Goal: Task Accomplishment & Management: Manage account settings

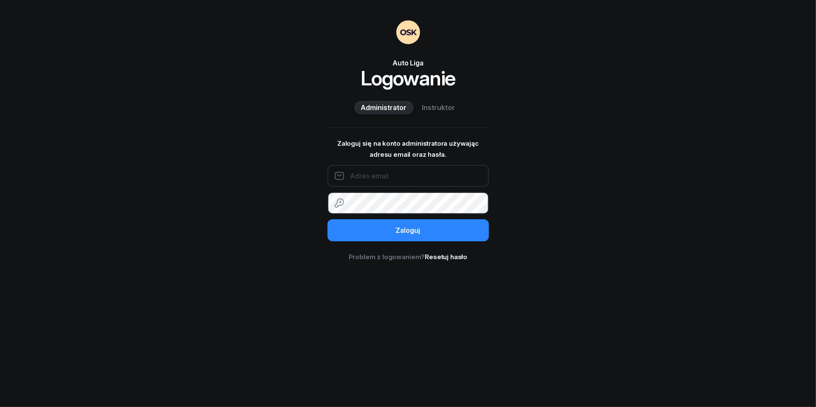
type input "[EMAIL_ADDRESS][DOMAIN_NAME]"
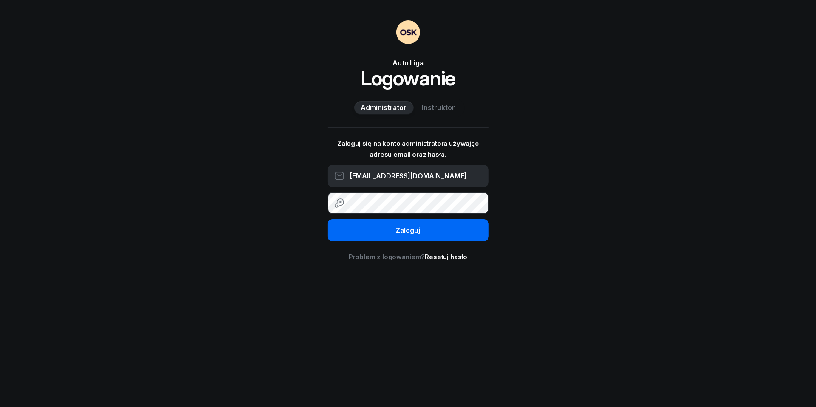
click at [408, 230] on button "Zaloguj" at bounding box center [409, 230] width 162 height 22
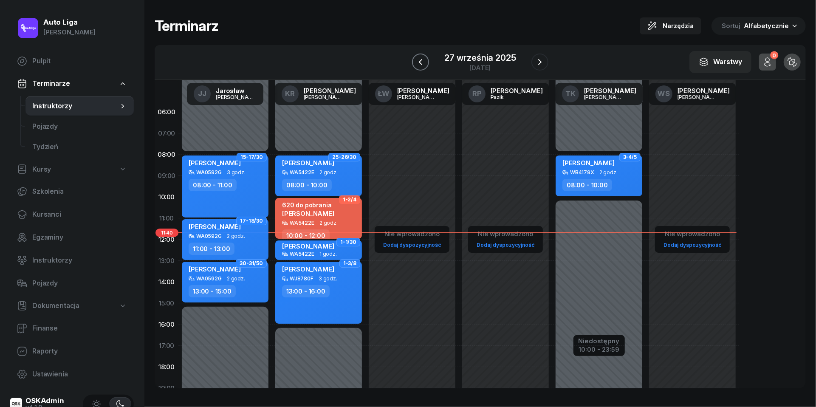
click at [421, 60] on icon "button" at bounding box center [421, 62] width 10 height 10
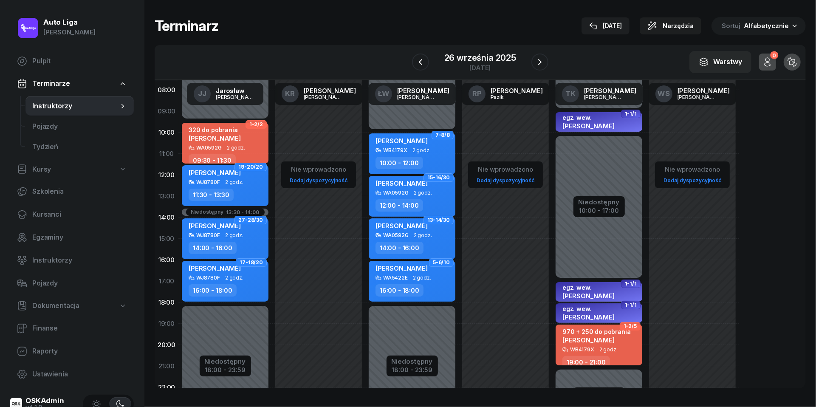
scroll to position [70, 0]
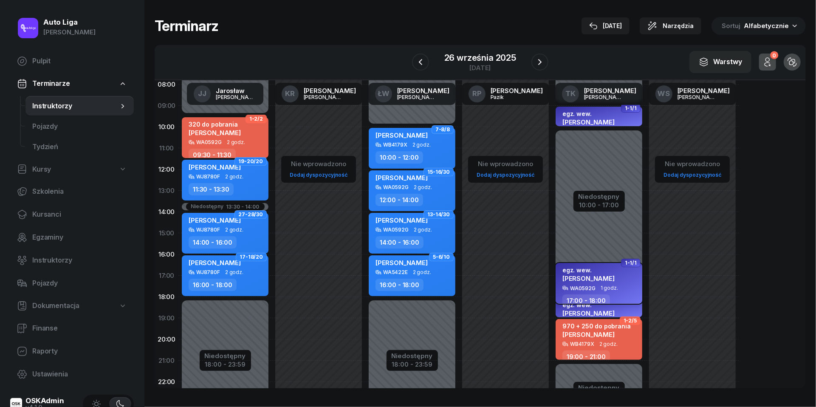
click at [595, 276] on span "[PERSON_NAME]" at bounding box center [589, 279] width 52 height 8
select select "17"
select select "18"
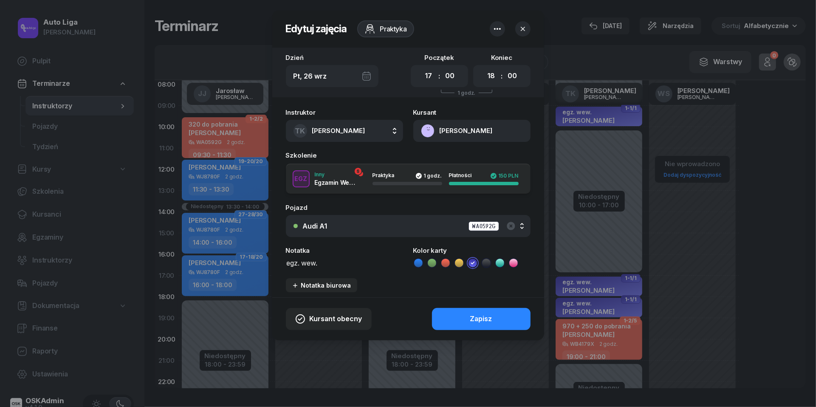
click at [432, 130] on button "[PERSON_NAME]" at bounding box center [472, 131] width 117 height 22
click at [439, 152] on link "Otwórz profil" at bounding box center [471, 160] width 111 height 21
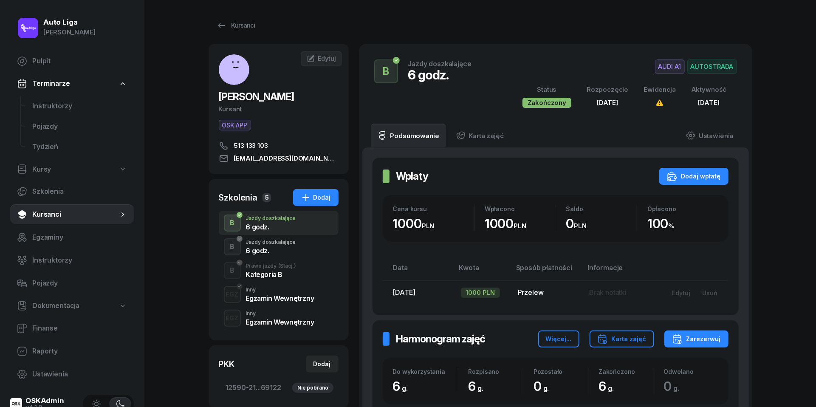
click at [259, 311] on div "Inny" at bounding box center [280, 313] width 68 height 5
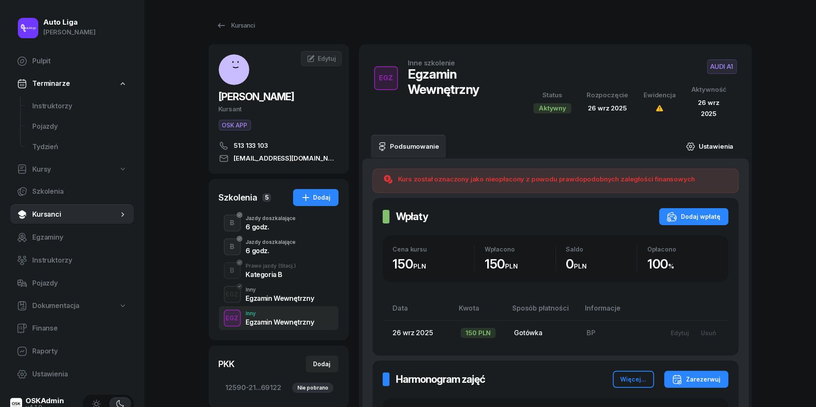
click at [708, 145] on link "Ustawienia" at bounding box center [710, 147] width 61 height 24
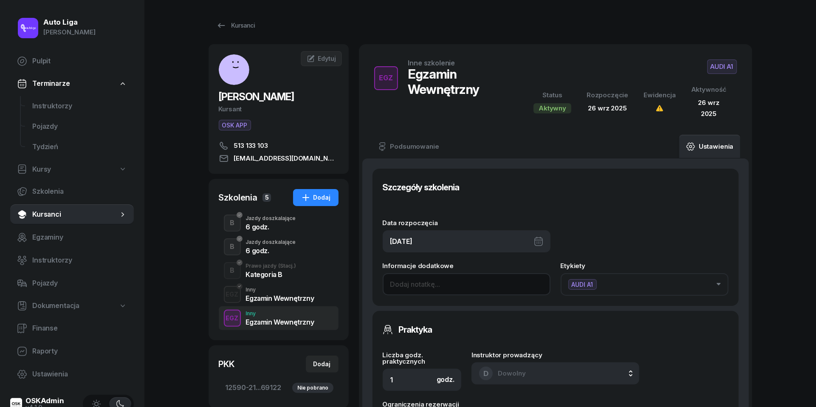
click at [429, 282] on input at bounding box center [467, 284] width 168 height 22
paste input "wewnętrzny wpisany NMR0071 dn. [DATE] g. 9-10"
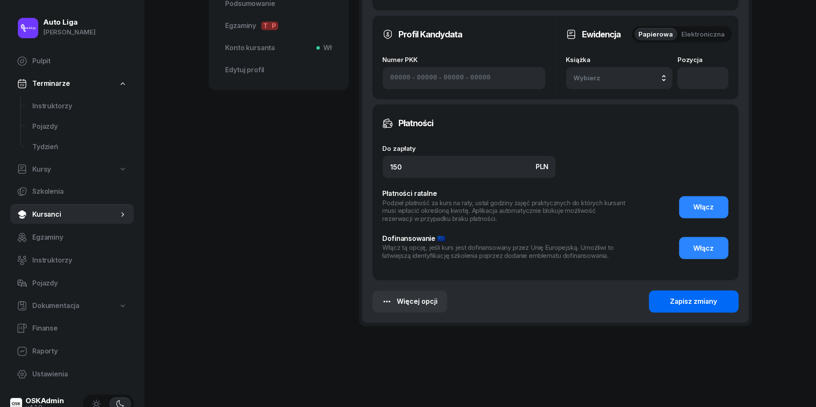
type input "wewnętrzny wpisany NMR0071 dn. [DATE] g. 19-20"
click at [718, 302] on button "Zapisz zmiany" at bounding box center [694, 302] width 90 height 22
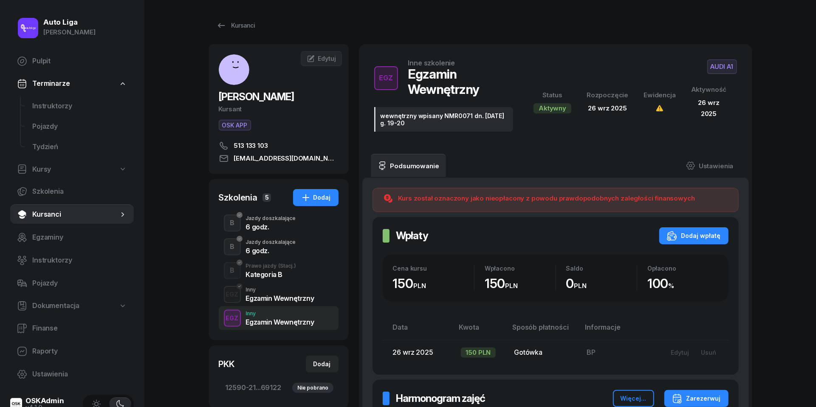
click at [296, 292] on div "Egzamin Wewnętrzny" at bounding box center [280, 296] width 68 height 9
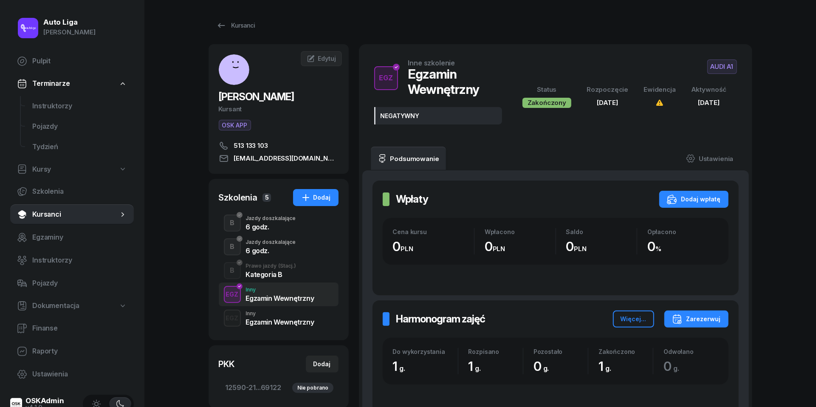
click at [287, 276] on div "Kategoria B" at bounding box center [271, 274] width 51 height 7
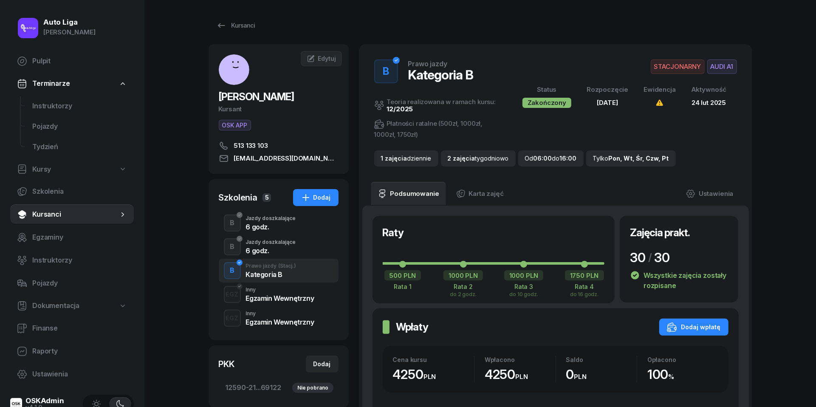
click at [272, 241] on div "Jazdy doszkalające" at bounding box center [271, 242] width 50 height 5
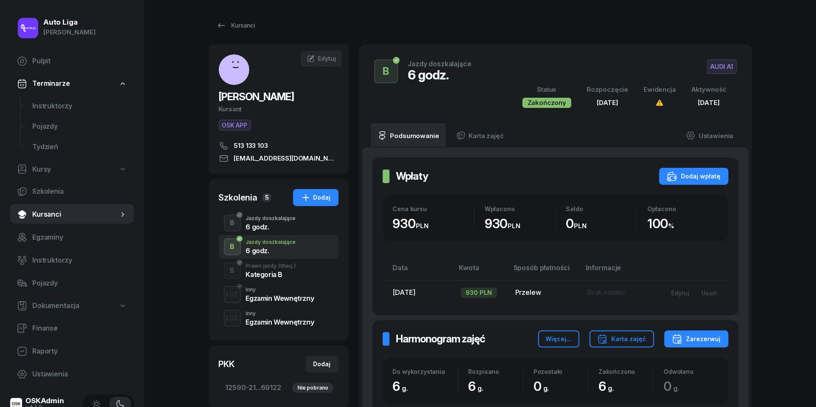
click at [265, 220] on div "Jazdy doszkalające" at bounding box center [271, 218] width 50 height 5
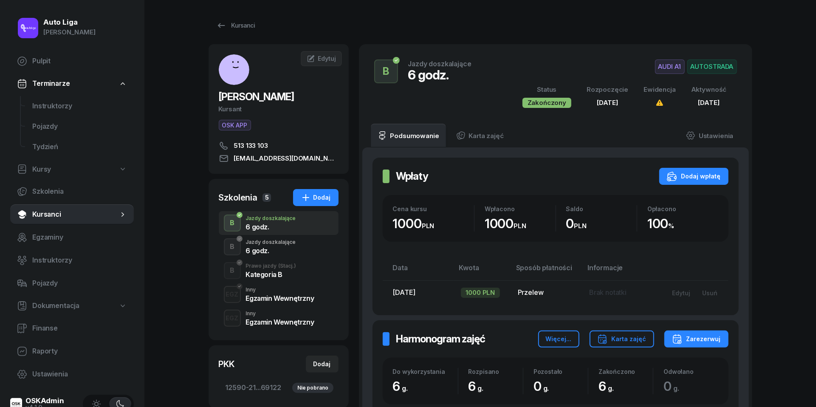
click at [258, 275] on div "Kategoria B" at bounding box center [271, 274] width 51 height 7
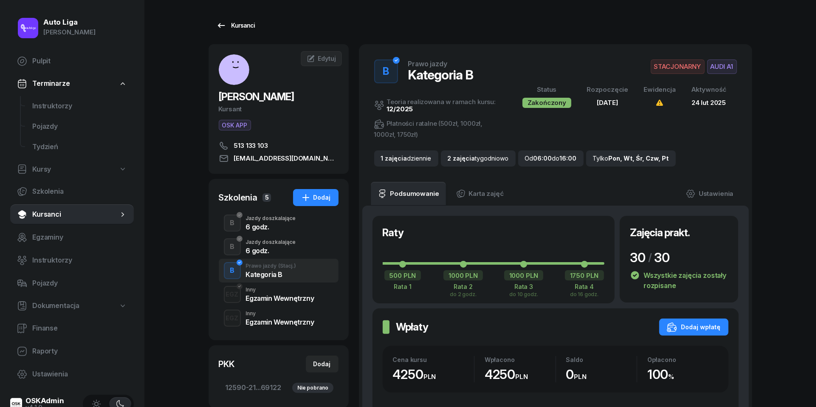
click at [222, 24] on icon at bounding box center [221, 25] width 10 height 10
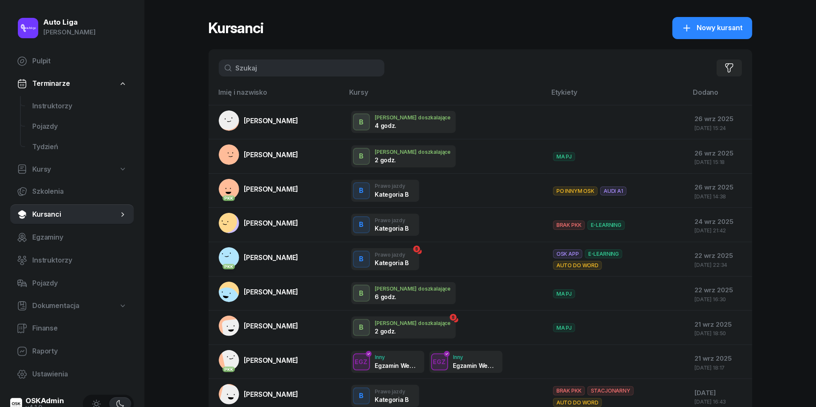
click at [259, 63] on input "text" at bounding box center [302, 68] width 166 height 17
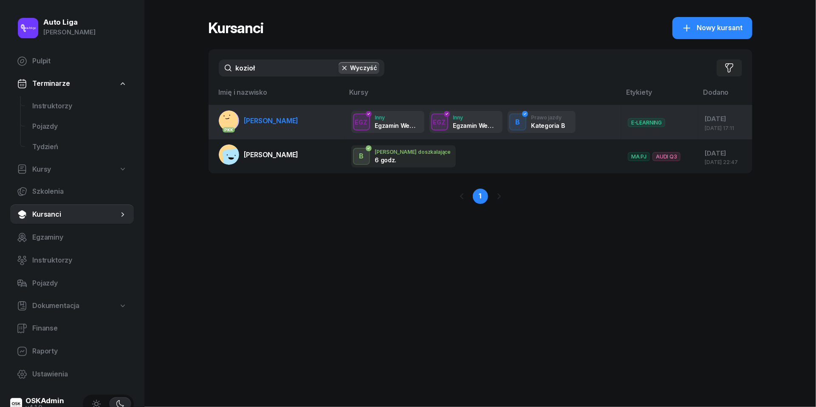
type input "kozioł"
click at [267, 119] on span "[PERSON_NAME]" at bounding box center [271, 120] width 54 height 9
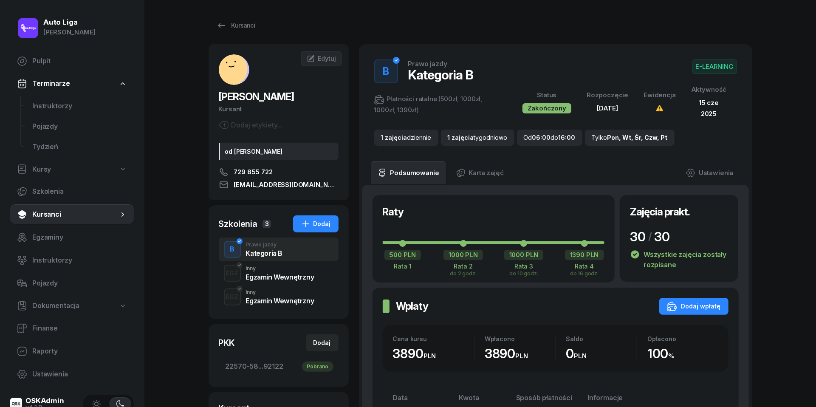
click at [274, 276] on div "Egzamin Wewnętrzny" at bounding box center [280, 277] width 68 height 7
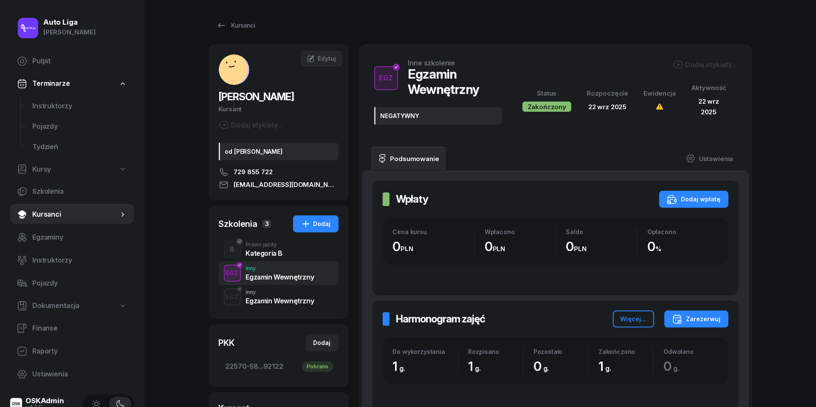
click at [275, 307] on div "EGZ Inny Egzamin Wewnętrzny" at bounding box center [279, 297] width 120 height 24
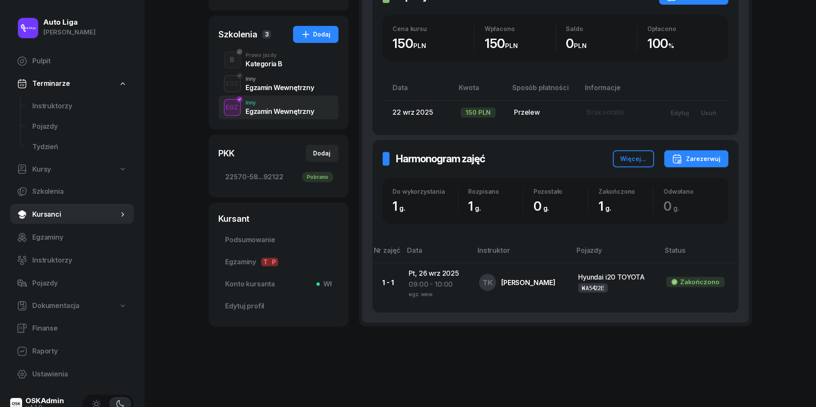
scroll to position [189, 0]
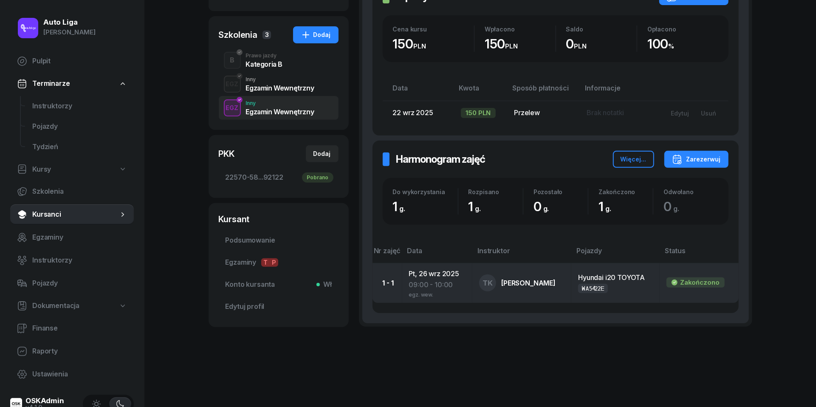
click at [435, 280] on div "09:00 - 10:00" at bounding box center [437, 285] width 57 height 11
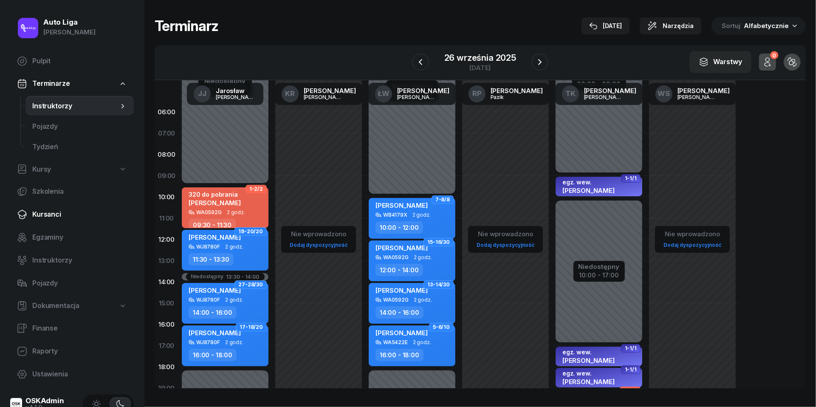
click at [52, 215] on span "Kursanci" at bounding box center [79, 214] width 95 height 11
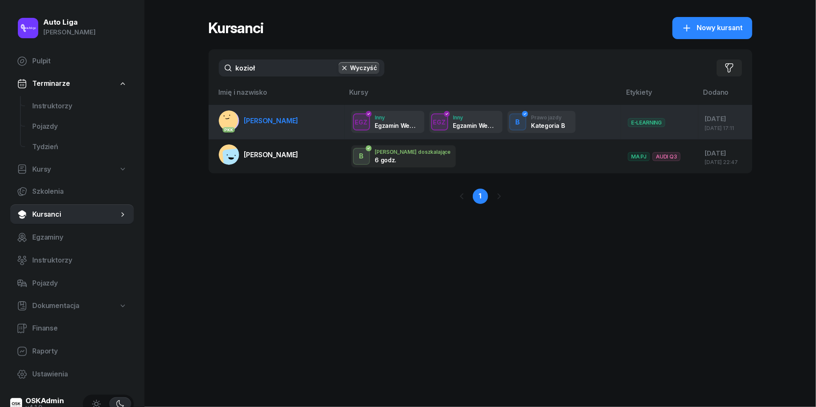
click at [275, 128] on link "PKK [PERSON_NAME]" at bounding box center [259, 121] width 80 height 20
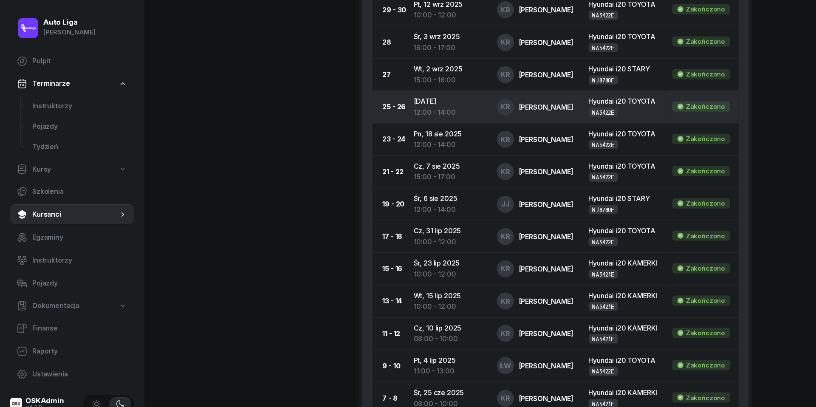
scroll to position [668, 0]
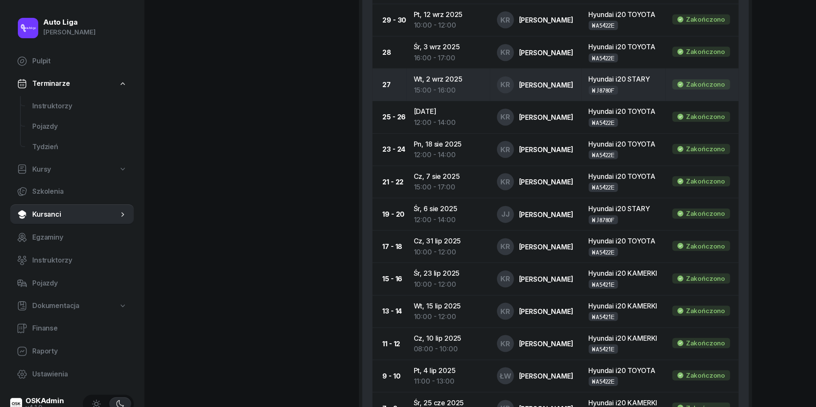
click at [433, 85] on div "15:00 - 16:00" at bounding box center [449, 90] width 70 height 11
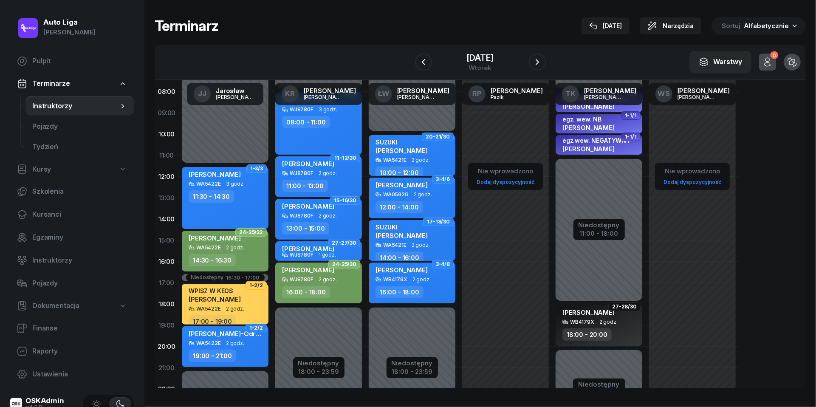
scroll to position [65, 0]
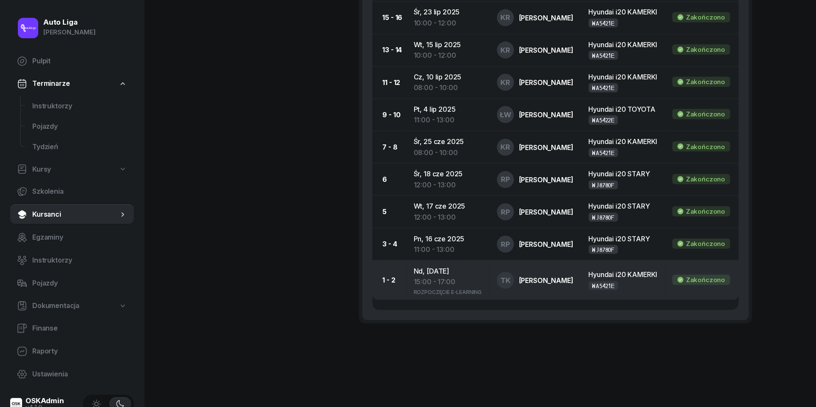
scroll to position [972, 0]
click at [441, 288] on div "ROZPOCZĘCIE E-LEARNING" at bounding box center [449, 291] width 70 height 7
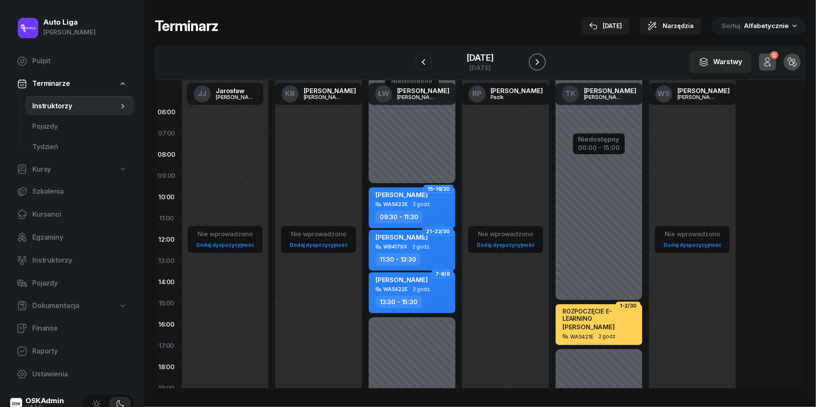
click at [540, 65] on icon "button" at bounding box center [538, 62] width 10 height 10
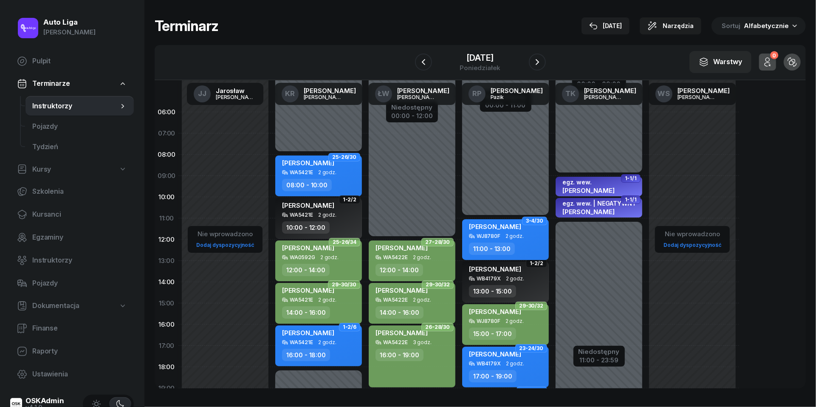
click at [519, 235] on span "2 godz." at bounding box center [515, 236] width 18 height 6
select select "11"
select select "13"
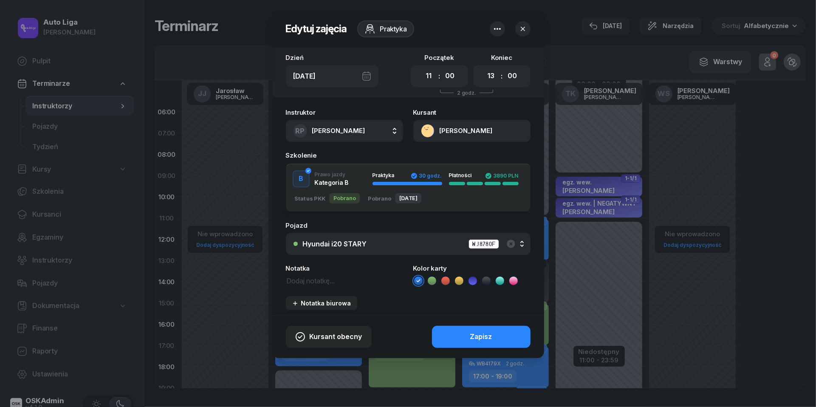
click at [432, 282] on icon at bounding box center [432, 281] width 9 height 9
click at [462, 342] on button "Zapisz" at bounding box center [481, 337] width 99 height 22
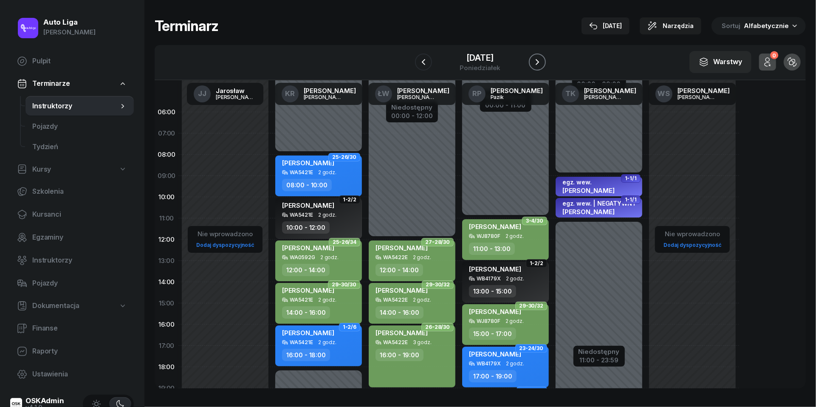
click at [541, 59] on icon "button" at bounding box center [538, 62] width 10 height 10
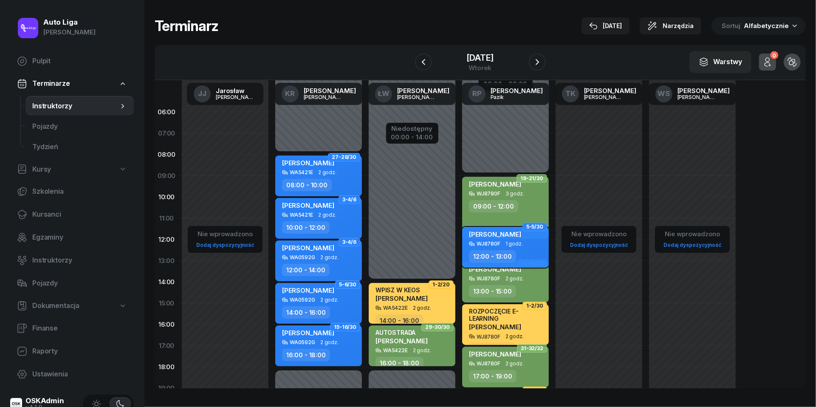
click at [503, 247] on div "[PERSON_NAME] WJ8780F 1 godz. 12:00 - 13:00" at bounding box center [505, 247] width 87 height 41
select select "12"
select select "13"
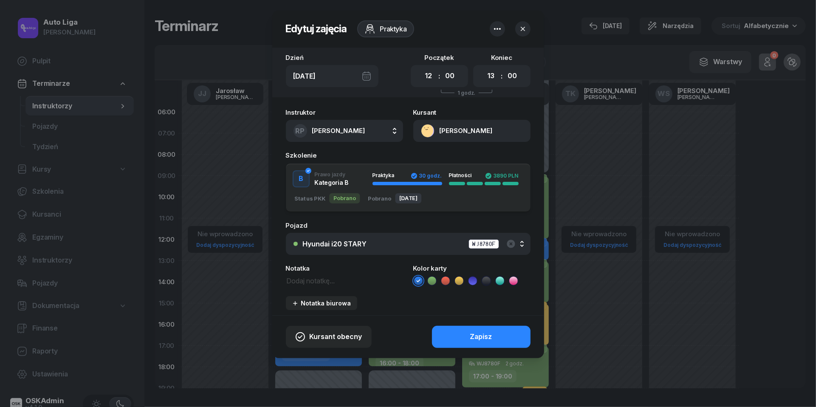
click at [434, 281] on icon at bounding box center [432, 281] width 9 height 9
click at [458, 327] on button "Zapisz" at bounding box center [481, 337] width 99 height 22
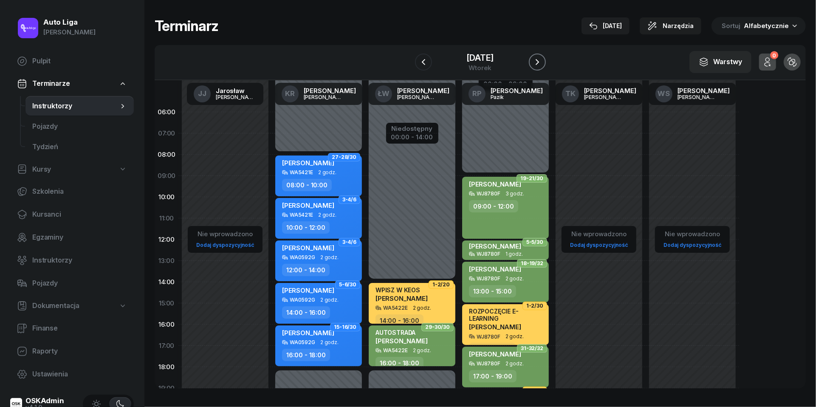
click at [540, 60] on icon "button" at bounding box center [538, 62] width 10 height 10
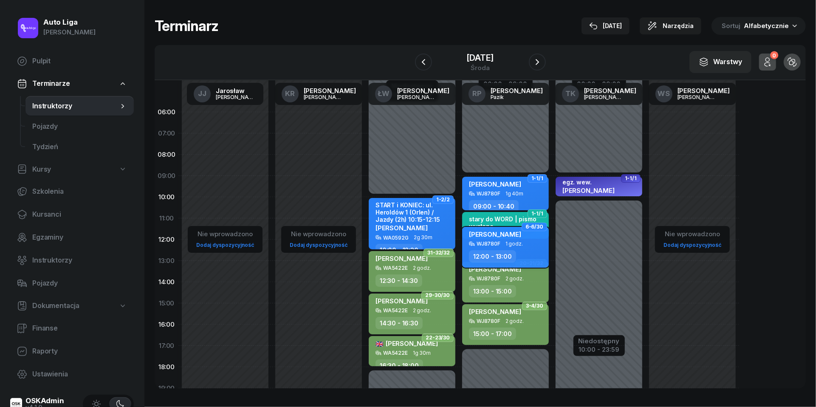
click at [530, 250] on div "12:00 - 13:00" at bounding box center [506, 256] width 75 height 12
select select "12"
select select "13"
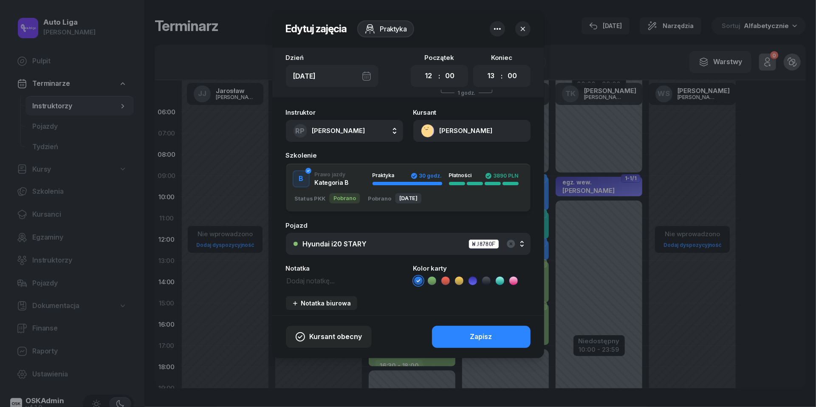
click at [436, 277] on icon at bounding box center [432, 281] width 9 height 9
click at [457, 334] on button "Zapisz" at bounding box center [481, 337] width 99 height 22
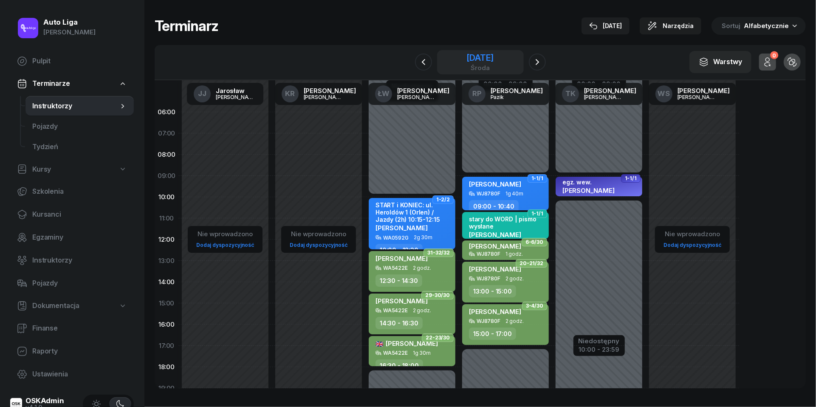
click at [473, 65] on div "środa" at bounding box center [480, 68] width 27 height 6
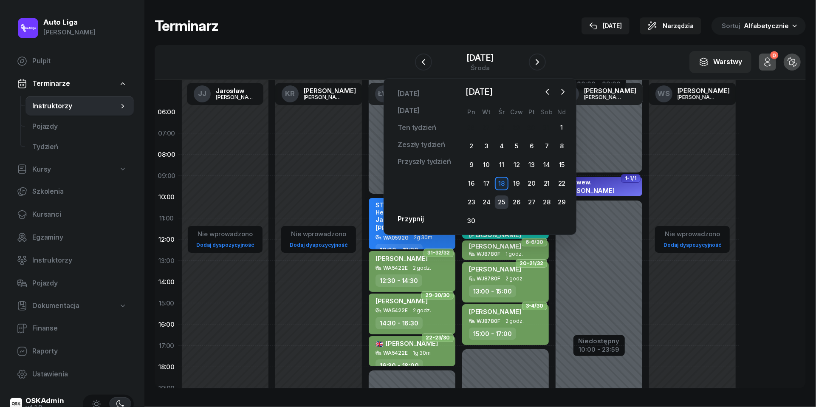
click at [501, 201] on div "25" at bounding box center [502, 203] width 14 height 14
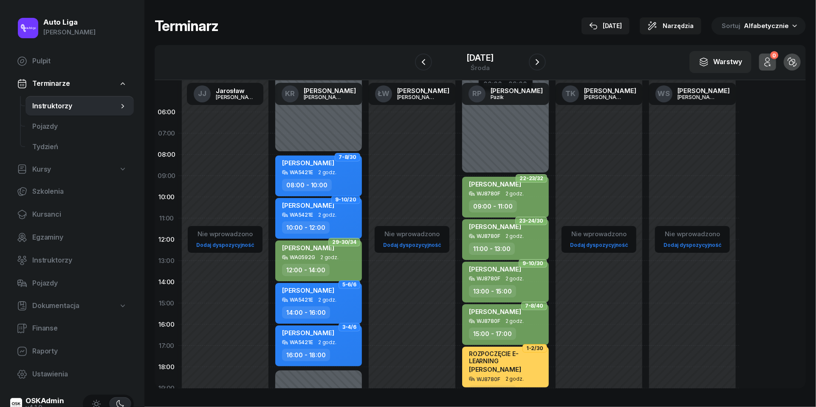
click at [323, 174] on span "2 godz." at bounding box center [327, 173] width 18 height 6
select select "08"
select select "10"
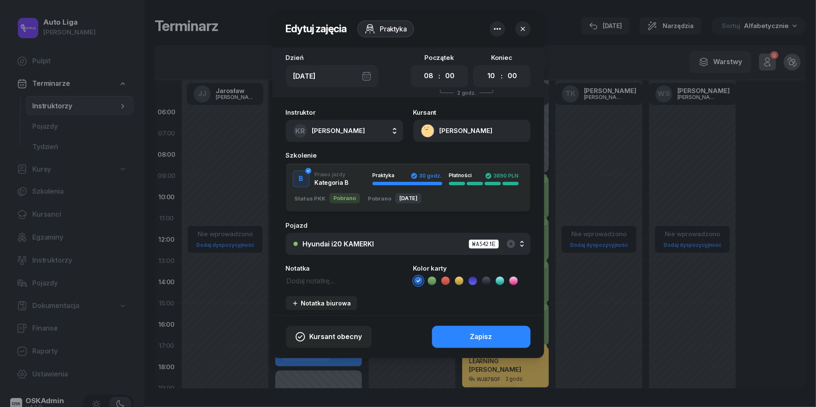
click at [428, 280] on icon at bounding box center [432, 281] width 9 height 9
click at [454, 332] on button "Zapisz" at bounding box center [481, 337] width 99 height 22
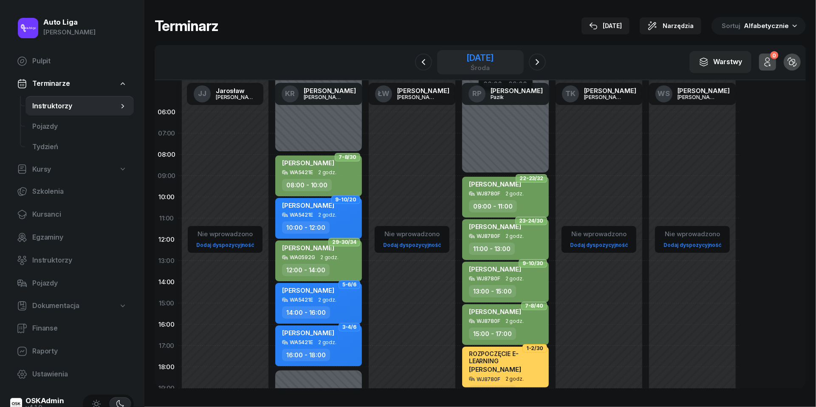
click at [491, 66] on div "środa" at bounding box center [480, 68] width 27 height 6
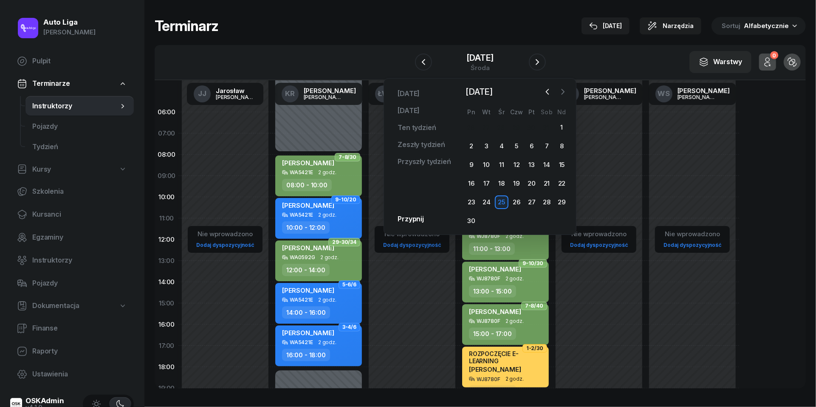
click at [563, 94] on icon "button" at bounding box center [563, 92] width 9 height 9
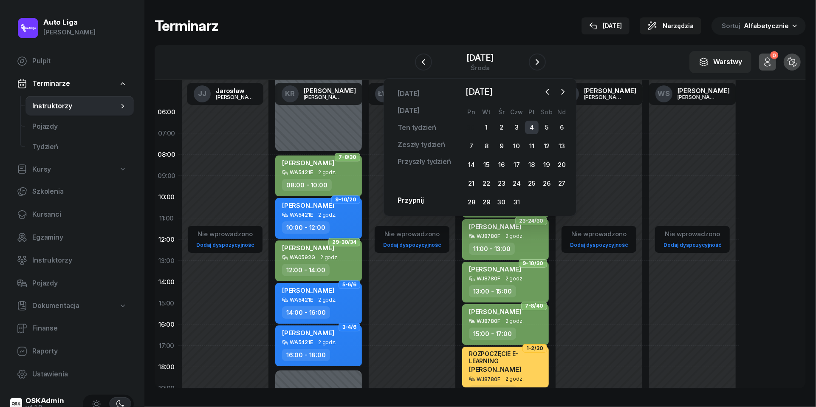
click at [531, 128] on div "4" at bounding box center [532, 128] width 14 height 14
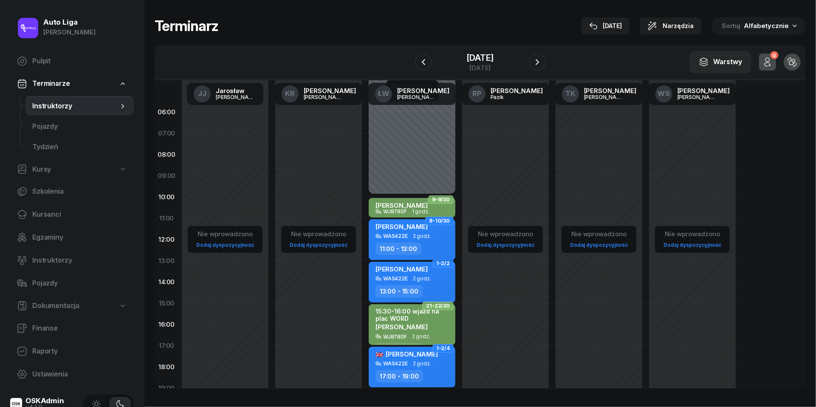
click at [436, 241] on div "[PERSON_NAME] WA5422E 2 godz. 11:00 - 13:00" at bounding box center [412, 239] width 87 height 41
select select "11"
select select "13"
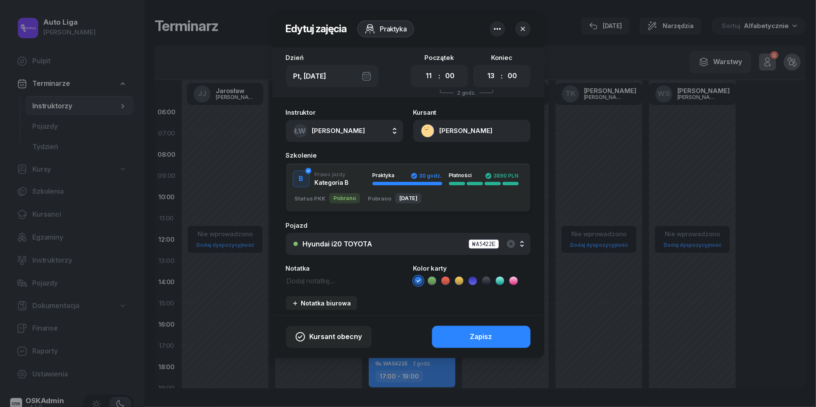
click at [435, 277] on icon at bounding box center [432, 281] width 9 height 9
click at [456, 339] on button "Zapisz" at bounding box center [481, 337] width 99 height 22
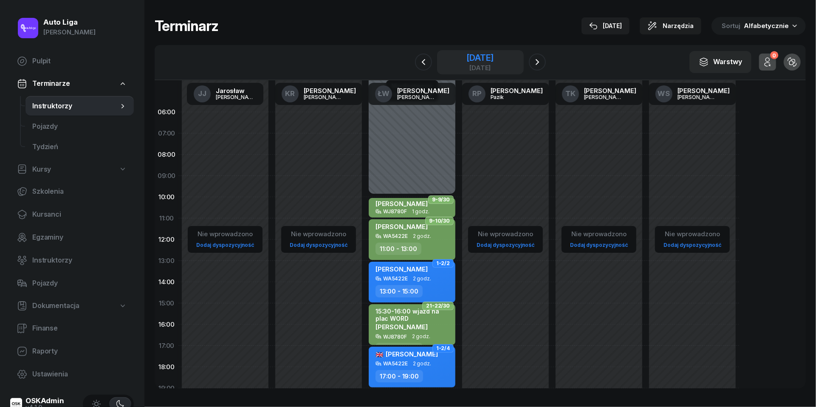
click at [476, 59] on div "[DATE]" at bounding box center [480, 58] width 27 height 9
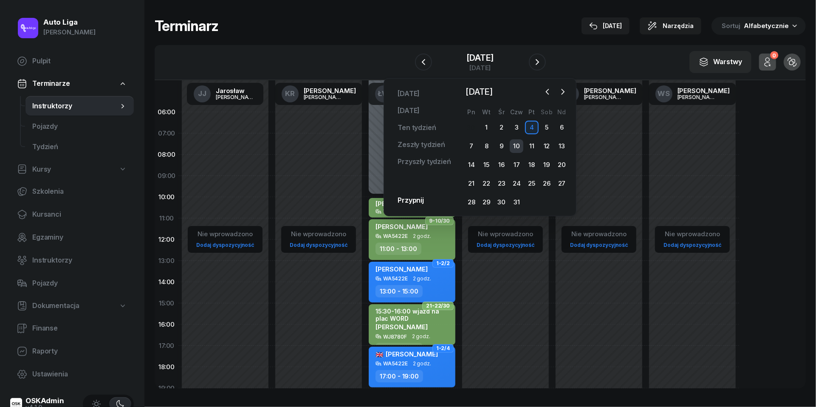
click at [522, 145] on div "10" at bounding box center [517, 146] width 14 height 14
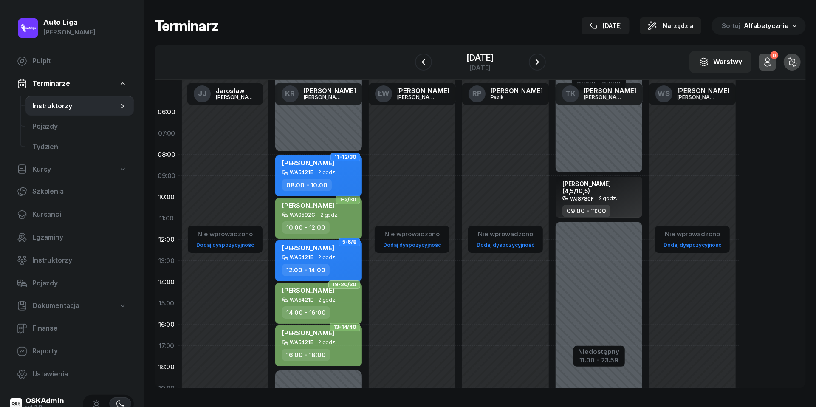
click at [334, 175] on div "[PERSON_NAME] WA5421E 2 godz. 08:00 - 10:00" at bounding box center [318, 176] width 87 height 41
select select "08"
select select "10"
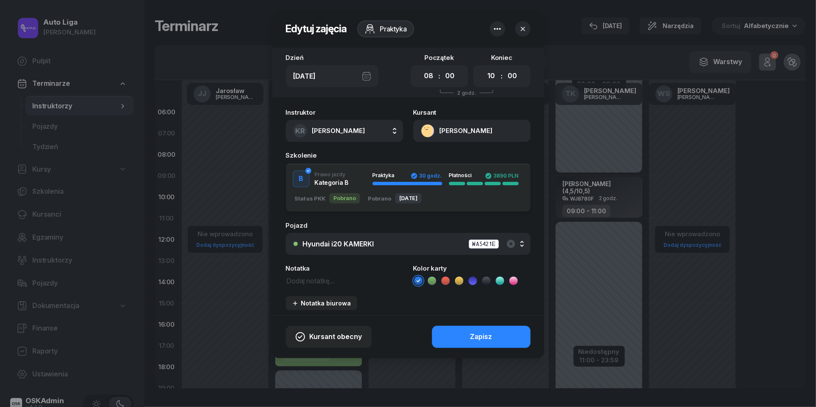
click at [434, 281] on icon at bounding box center [432, 281] width 9 height 9
click at [456, 338] on button "Zapisz" at bounding box center [481, 337] width 99 height 22
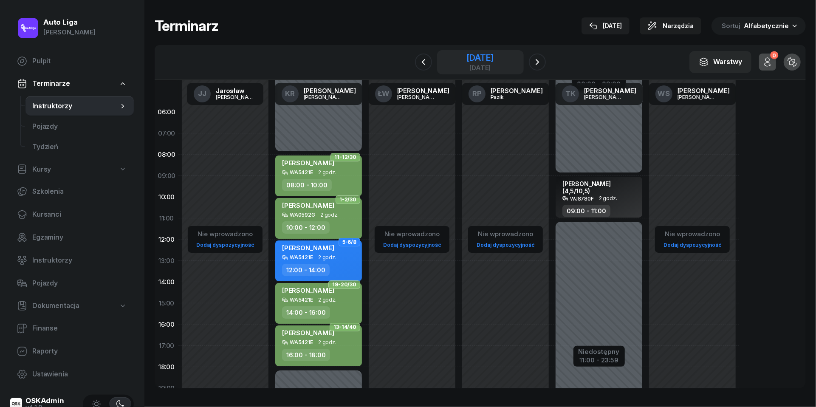
click at [467, 58] on div "[DATE]" at bounding box center [480, 58] width 27 height 9
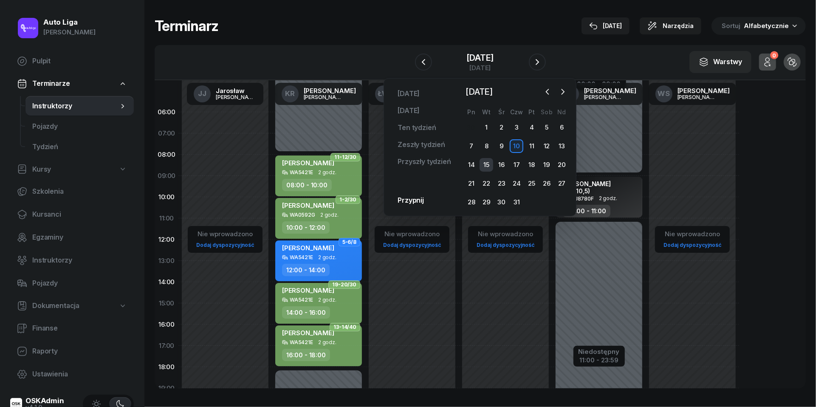
click at [485, 158] on div "15" at bounding box center [487, 165] width 14 height 14
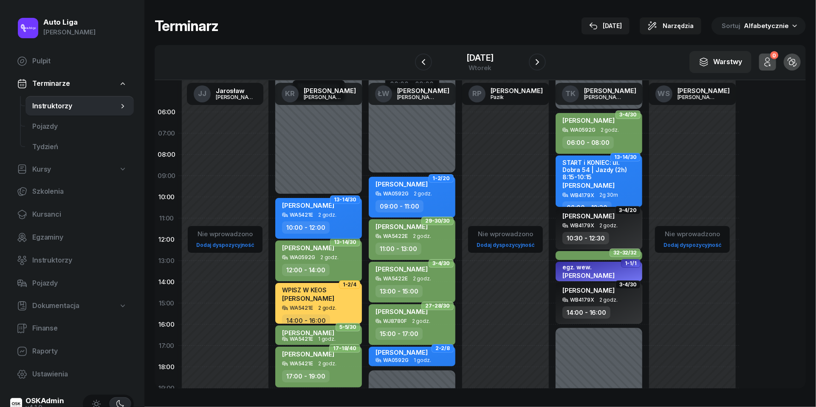
click at [336, 209] on div "[PERSON_NAME]" at bounding box center [319, 206] width 75 height 11
select select "10"
select select "12"
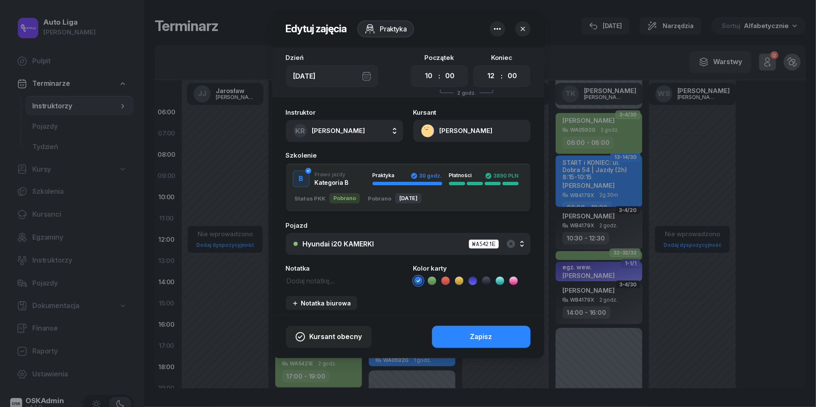
click at [431, 276] on li at bounding box center [432, 281] width 10 height 10
click at [480, 340] on div "Zapisz" at bounding box center [481, 337] width 22 height 11
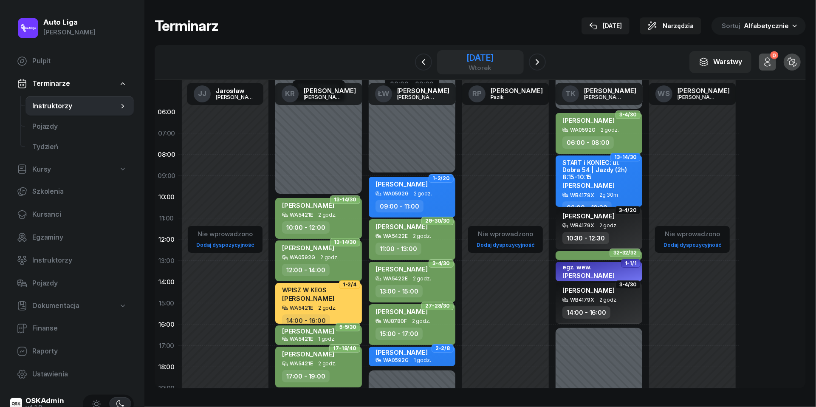
click at [482, 68] on div "wtorek" at bounding box center [480, 68] width 27 height 6
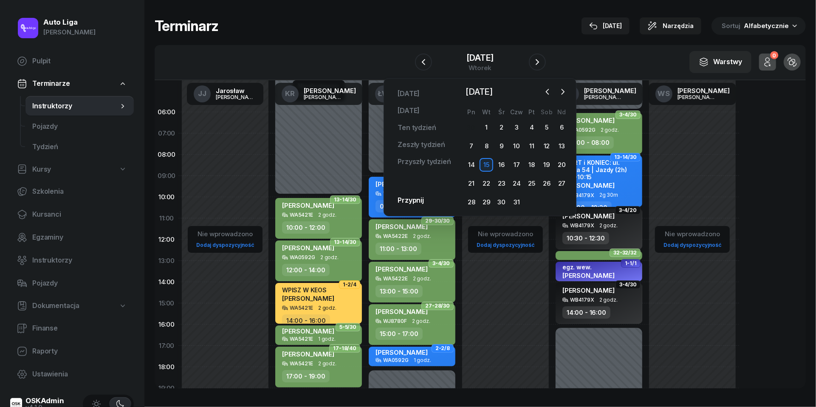
click at [510, 180] on div "24" at bounding box center [517, 184] width 15 height 14
click at [507, 180] on div "23" at bounding box center [502, 184] width 14 height 14
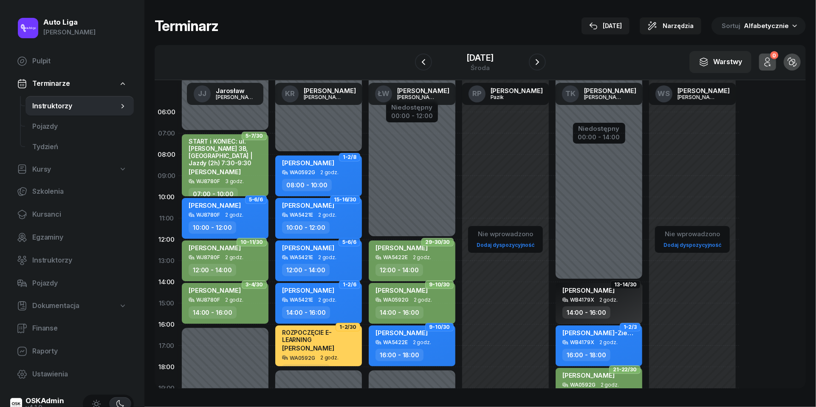
click at [334, 208] on div "[PERSON_NAME]" at bounding box center [319, 206] width 75 height 11
select select "10"
select select "12"
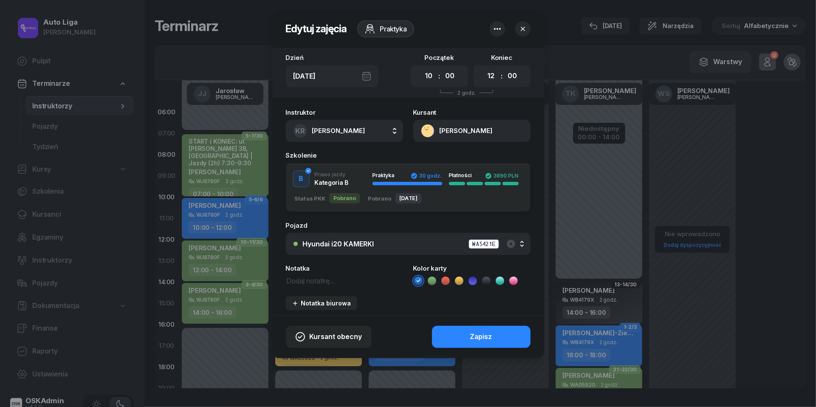
click at [434, 278] on icon at bounding box center [432, 281] width 9 height 9
click at [465, 330] on button "Zapisz" at bounding box center [481, 337] width 99 height 22
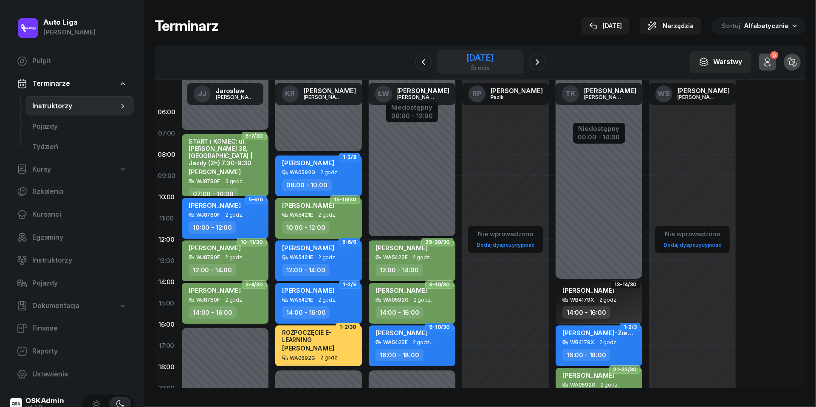
click at [474, 62] on div "[DATE]" at bounding box center [480, 58] width 27 height 9
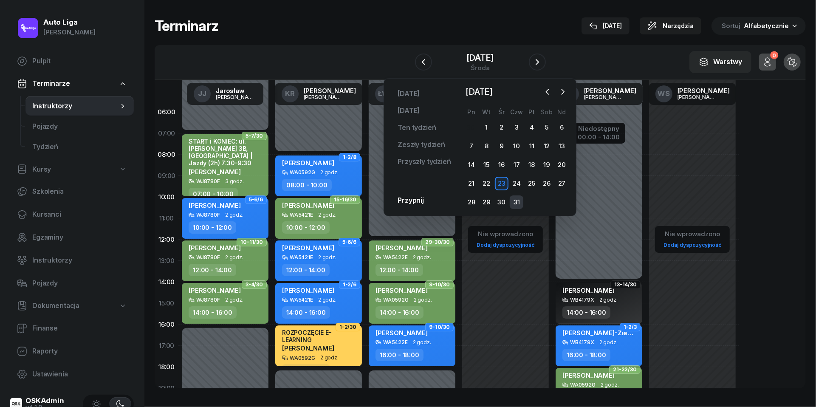
click at [517, 204] on div "31" at bounding box center [517, 203] width 14 height 14
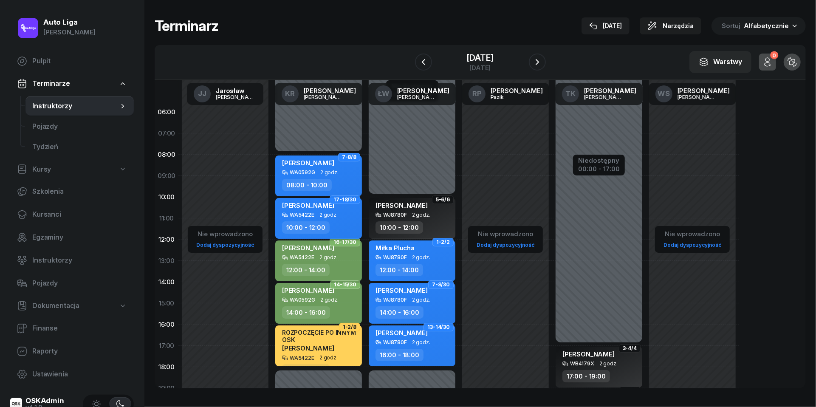
click at [338, 225] on div "10:00 - 12:00" at bounding box center [319, 227] width 75 height 12
select select "10"
select select "12"
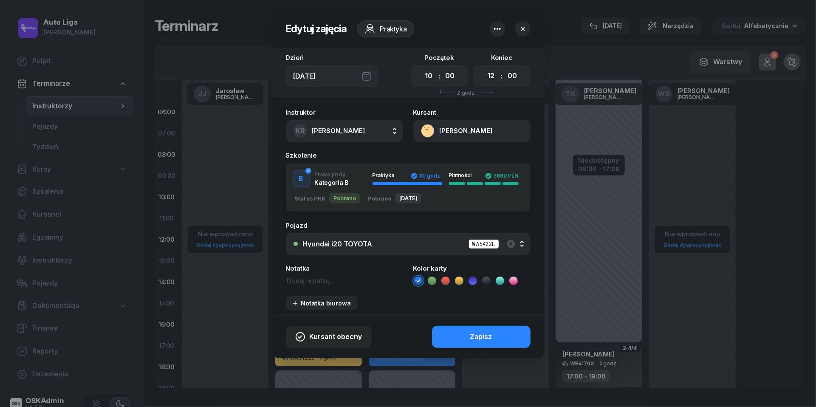
click at [433, 280] on icon at bounding box center [432, 281] width 9 height 9
click at [465, 332] on button "Zapisz" at bounding box center [481, 337] width 99 height 22
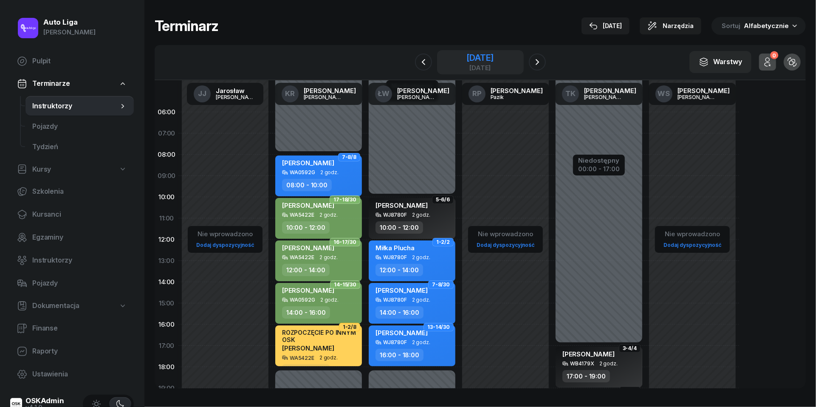
click at [482, 61] on div "[DATE]" at bounding box center [480, 58] width 27 height 9
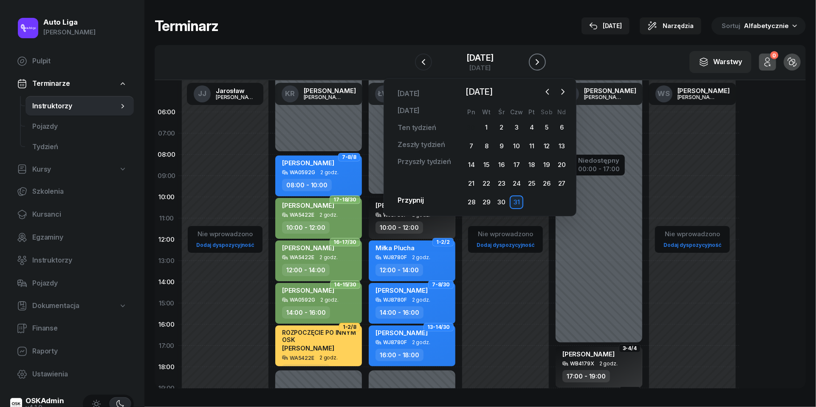
click at [535, 62] on icon "button" at bounding box center [538, 62] width 10 height 10
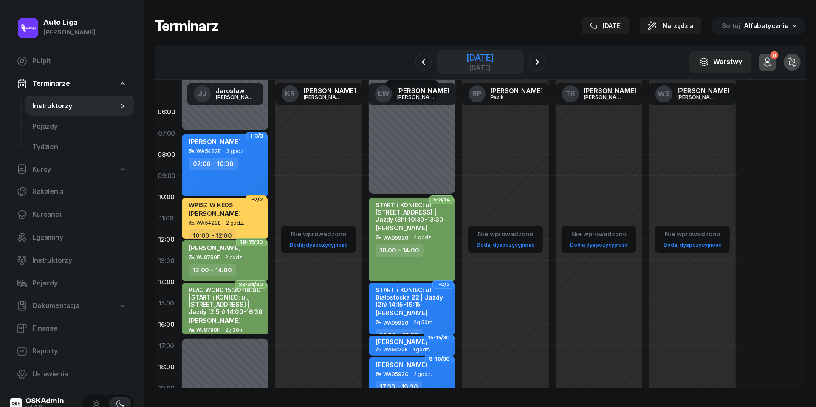
click at [488, 61] on div "[DATE]" at bounding box center [480, 58] width 27 height 9
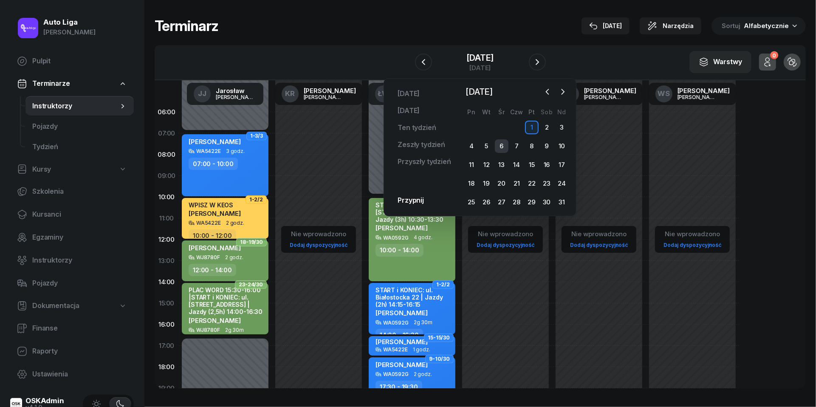
click at [506, 141] on div "6" at bounding box center [502, 146] width 14 height 14
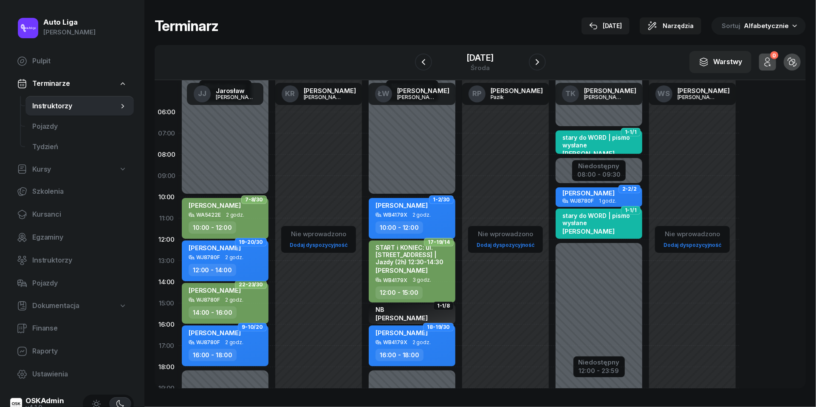
click at [226, 258] on span "2 godz." at bounding box center [234, 258] width 18 height 6
select select "12"
select select "14"
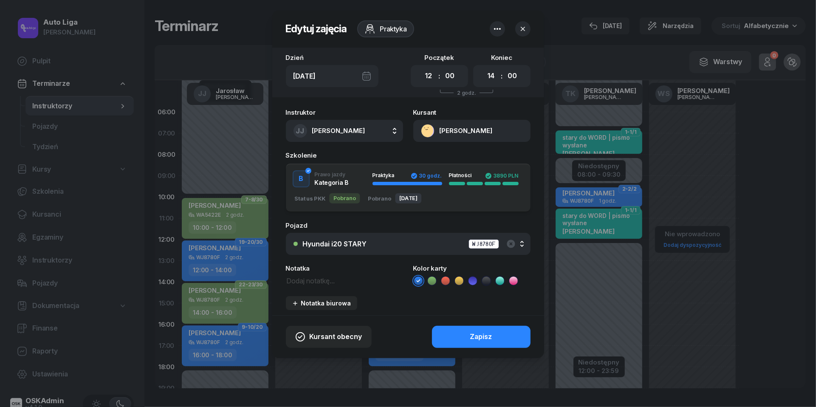
click at [439, 282] on ul at bounding box center [472, 281] width 117 height 10
click at [434, 282] on icon at bounding box center [432, 281] width 9 height 9
click at [461, 330] on button "Zapisz" at bounding box center [481, 337] width 99 height 22
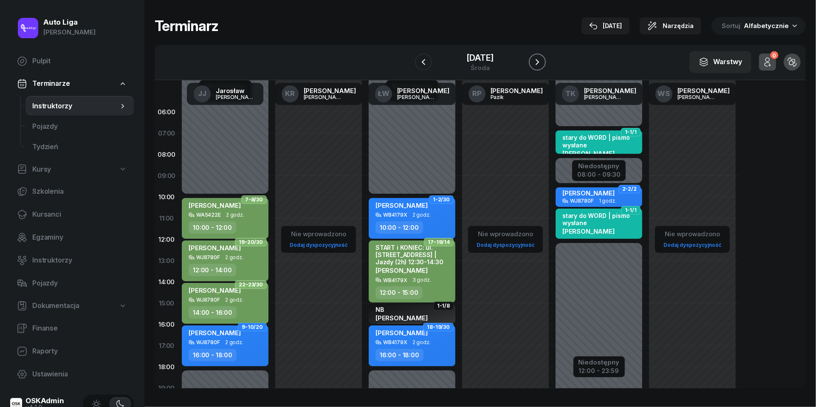
click at [541, 63] on icon "button" at bounding box center [538, 62] width 10 height 10
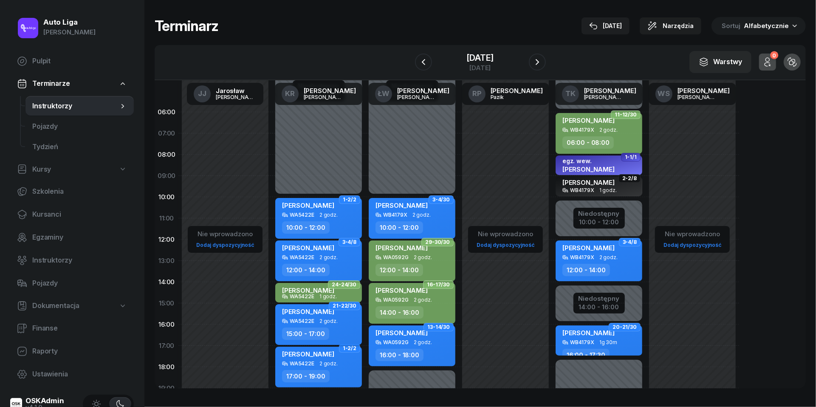
click at [337, 315] on div "[PERSON_NAME]" at bounding box center [319, 313] width 75 height 11
select select "15"
select select "17"
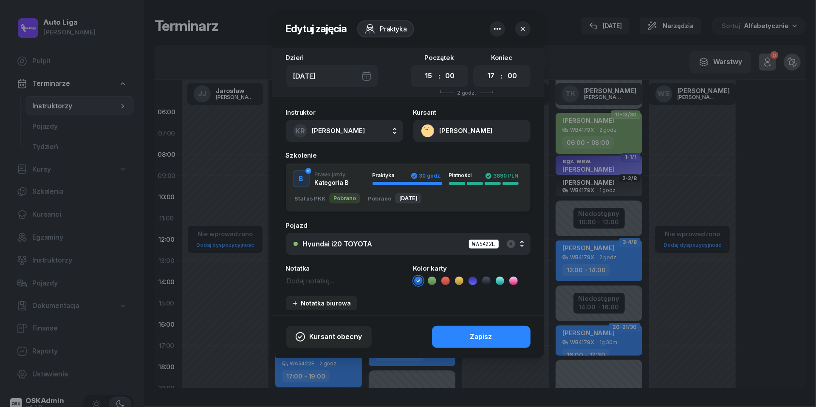
click at [434, 282] on icon at bounding box center [432, 281] width 9 height 9
click at [463, 331] on button "Zapisz" at bounding box center [481, 337] width 99 height 22
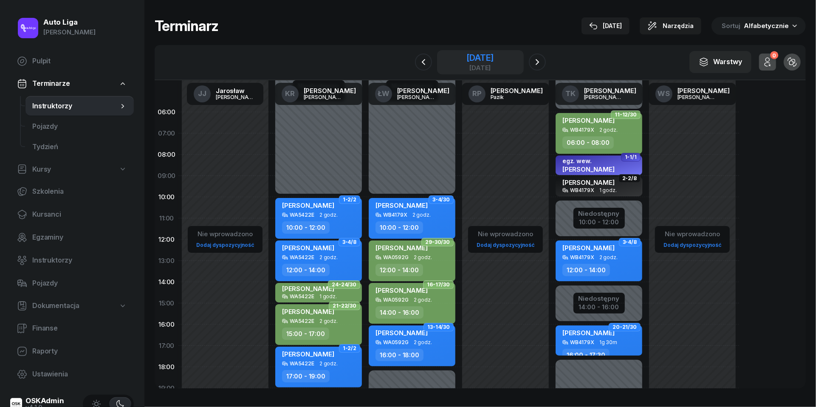
click at [481, 60] on div "[DATE]" at bounding box center [480, 58] width 27 height 9
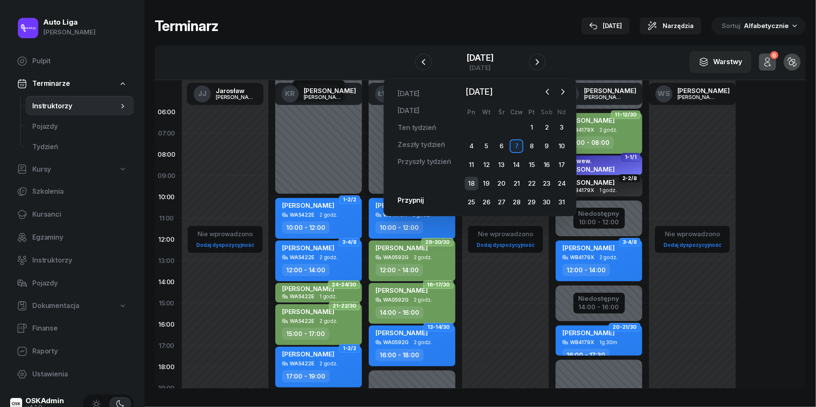
click at [468, 182] on div "18" at bounding box center [472, 184] width 14 height 14
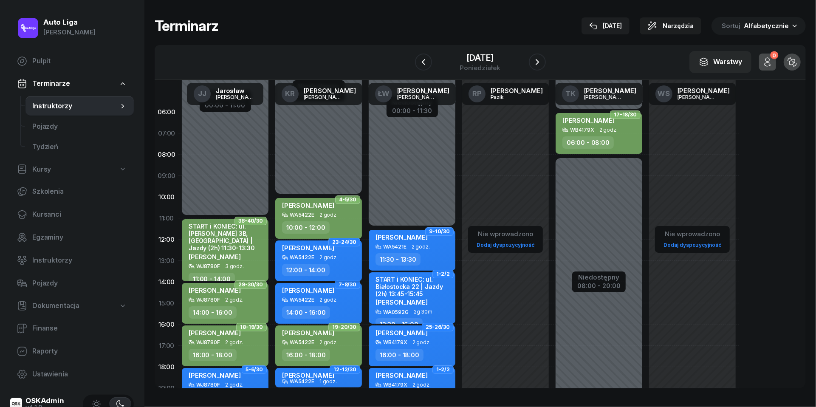
click at [353, 254] on div "[PERSON_NAME]" at bounding box center [319, 249] width 75 height 11
select select "12"
select select "14"
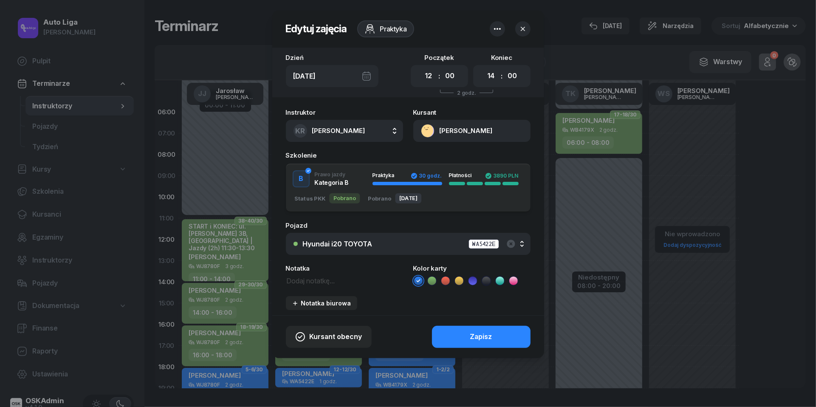
click at [431, 282] on icon at bounding box center [432, 281] width 9 height 9
click at [471, 332] on div "Zapisz" at bounding box center [481, 337] width 22 height 11
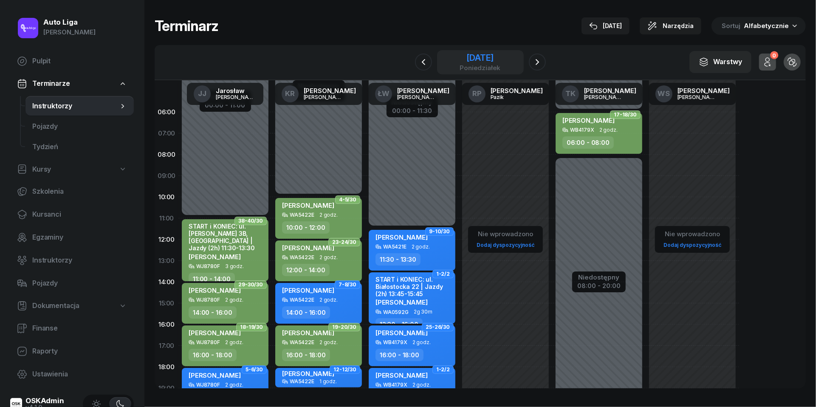
click at [480, 58] on div "[DATE]" at bounding box center [480, 58] width 41 height 9
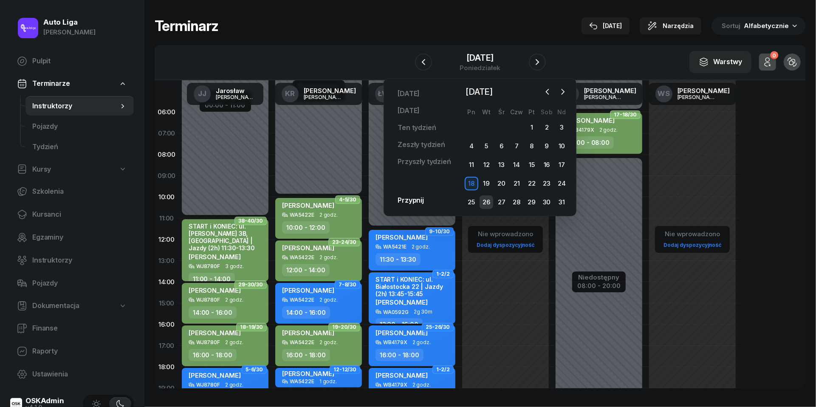
click at [485, 201] on div "26" at bounding box center [487, 203] width 14 height 14
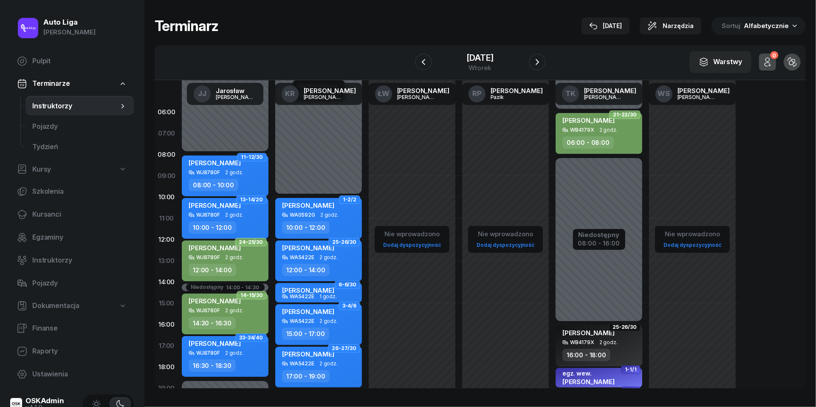
click at [336, 258] on span "2 godz." at bounding box center [329, 258] width 18 height 6
select select "12"
select select "14"
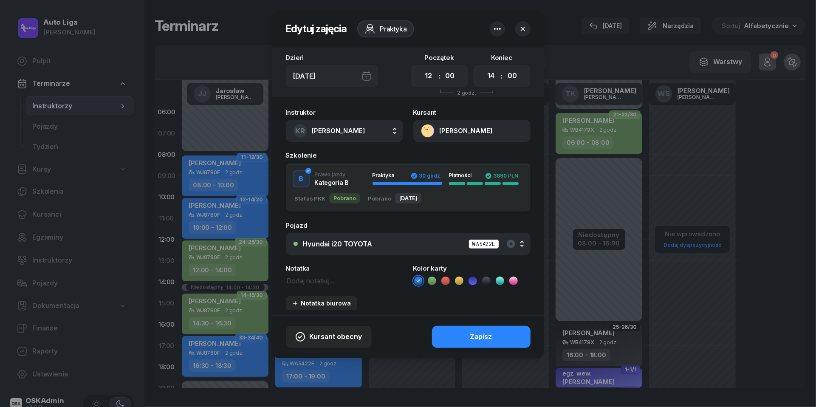
click at [433, 281] on icon at bounding box center [432, 281] width 9 height 9
click at [468, 330] on button "Zapisz" at bounding box center [481, 337] width 99 height 22
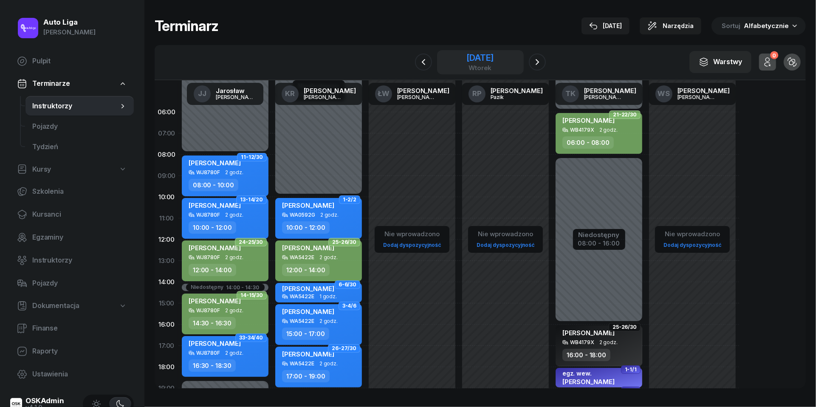
click at [485, 56] on div "[DATE]" at bounding box center [480, 58] width 27 height 9
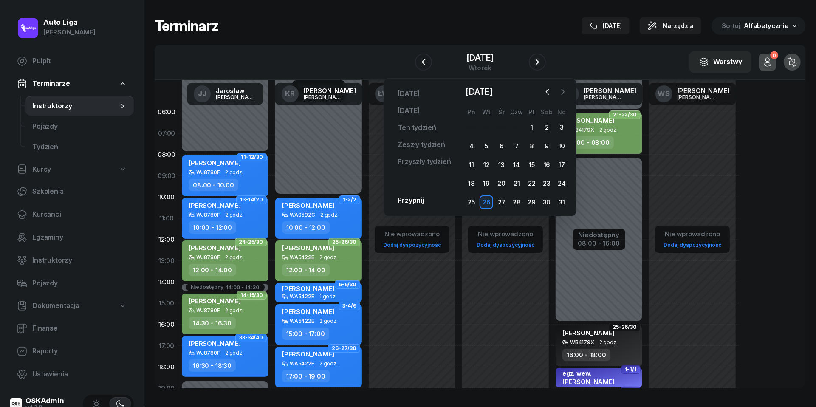
click at [563, 92] on icon "button" at bounding box center [563, 92] width 9 height 9
click at [488, 126] on div "2" at bounding box center [487, 128] width 14 height 14
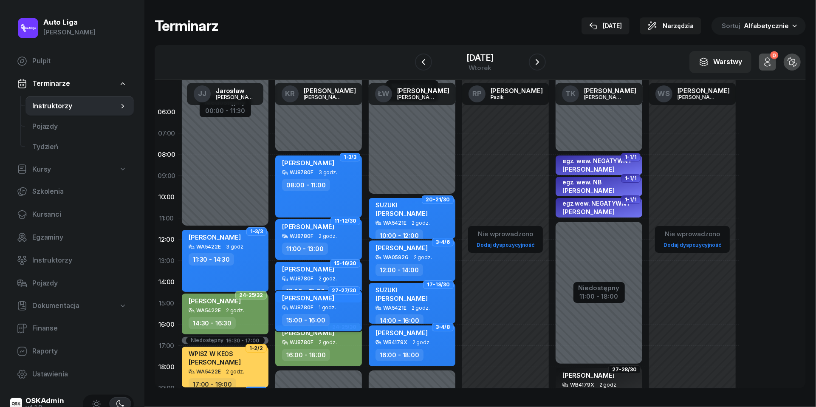
click at [324, 305] on span "1 godz." at bounding box center [327, 308] width 17 height 6
select select "15"
select select "16"
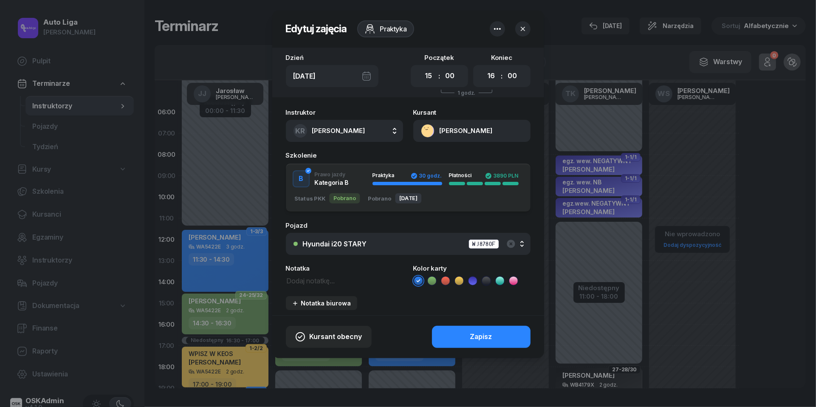
click at [429, 280] on icon at bounding box center [432, 281] width 9 height 9
click at [479, 339] on div "Zapisz" at bounding box center [481, 337] width 22 height 11
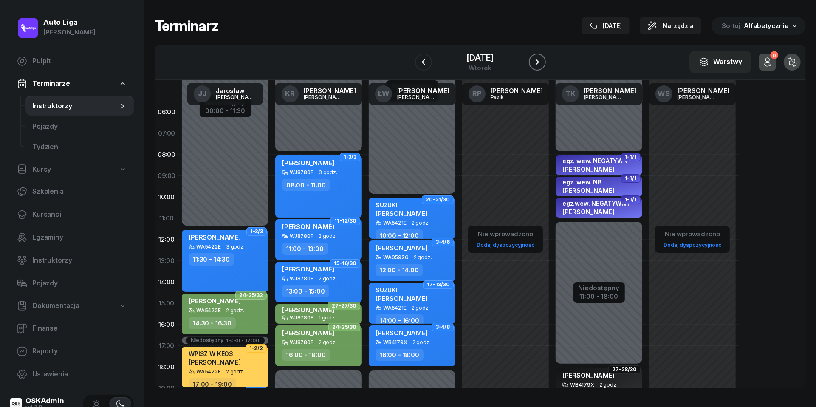
click at [538, 57] on icon "button" at bounding box center [538, 62] width 10 height 10
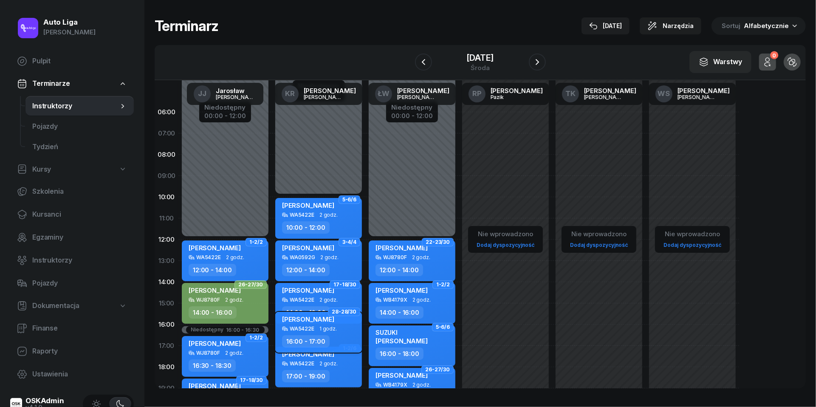
click at [328, 335] on div "16:00 - 17:00" at bounding box center [319, 341] width 75 height 12
select select "16"
select select "17"
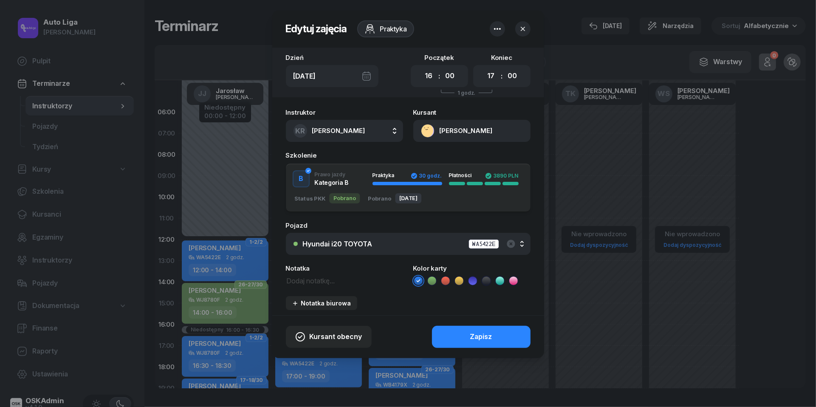
click at [431, 278] on icon at bounding box center [432, 281] width 9 height 9
click at [456, 332] on button "Zapisz" at bounding box center [481, 337] width 99 height 22
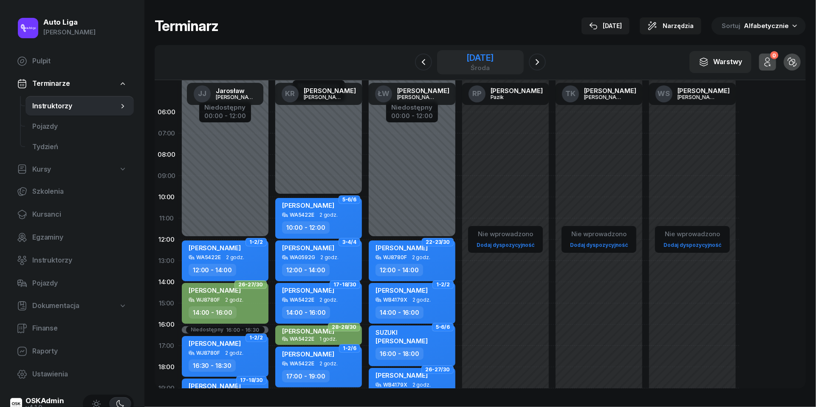
click at [480, 66] on div "środa" at bounding box center [480, 68] width 27 height 6
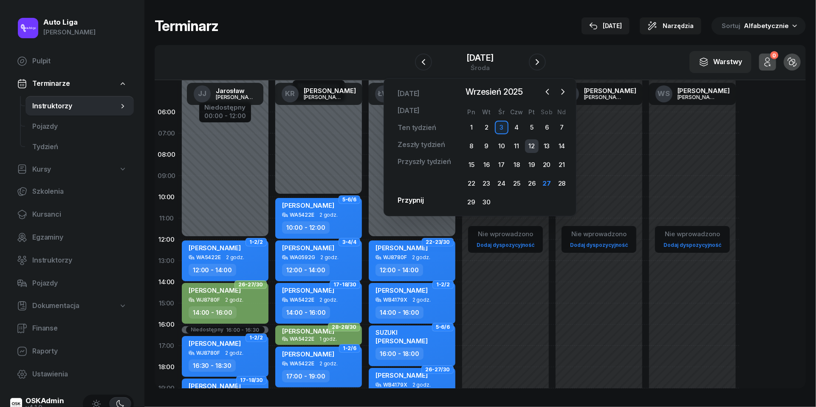
click at [534, 147] on div "12" at bounding box center [532, 146] width 14 height 14
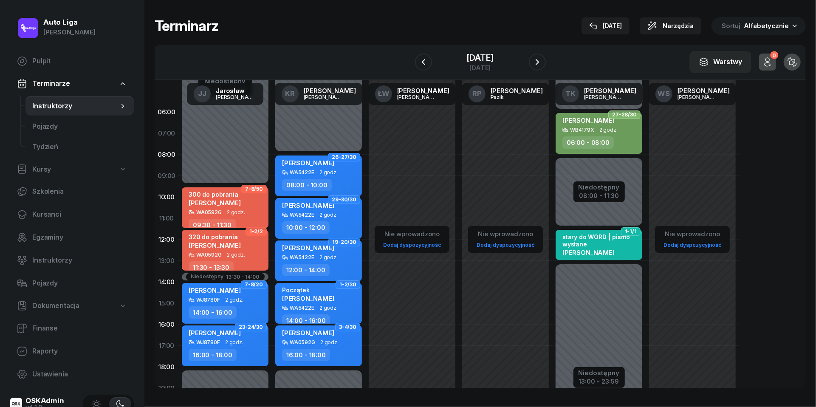
click at [325, 216] on span "2 godz." at bounding box center [329, 215] width 18 height 6
select select "10"
select select "12"
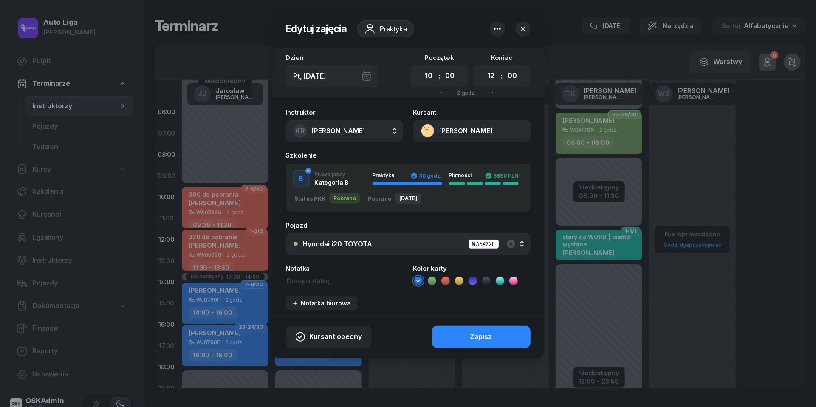
click at [434, 281] on icon at bounding box center [432, 281] width 9 height 9
click at [472, 342] on button "Zapisz" at bounding box center [481, 337] width 99 height 22
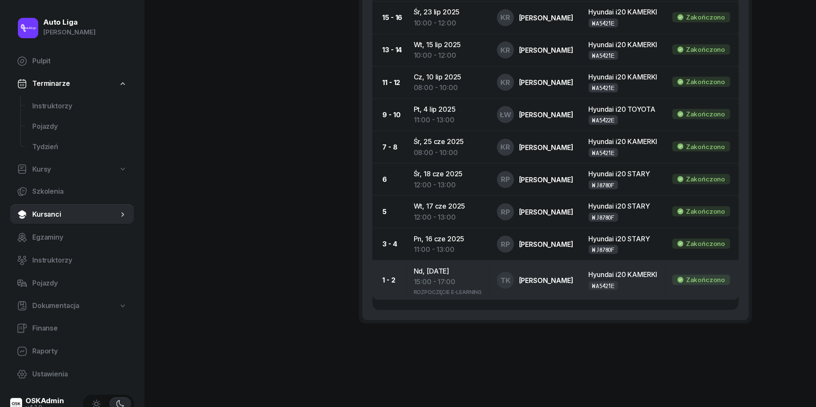
scroll to position [972, 0]
click at [429, 282] on div "15:00 - 17:00" at bounding box center [449, 282] width 70 height 11
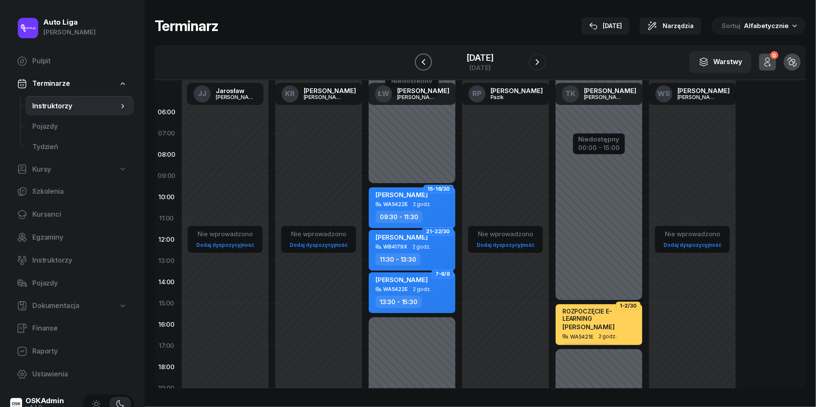
click at [419, 65] on icon "button" at bounding box center [424, 62] width 10 height 10
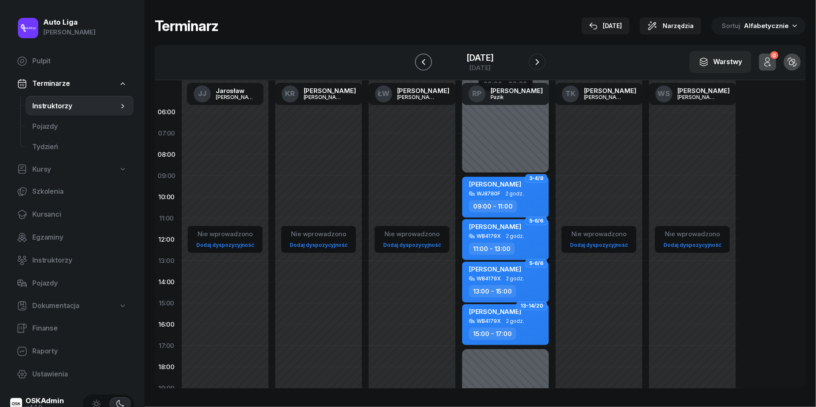
click at [419, 65] on icon "button" at bounding box center [424, 62] width 10 height 10
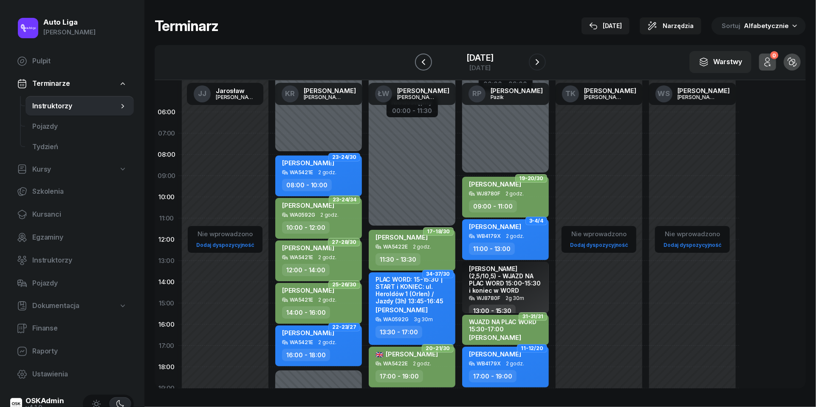
click at [419, 65] on icon "button" at bounding box center [424, 62] width 10 height 10
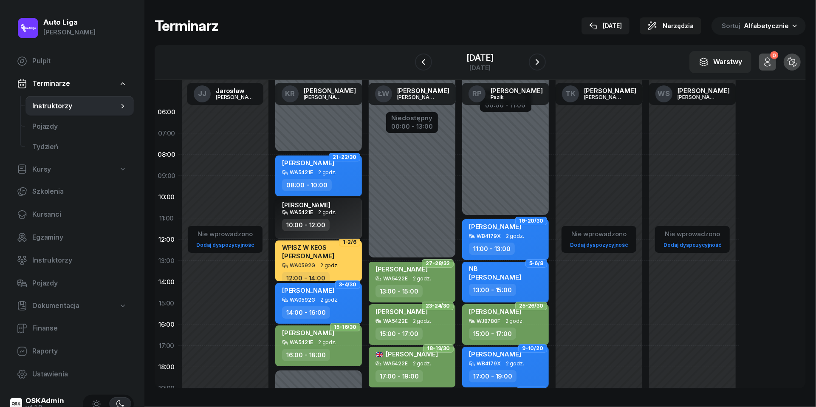
click at [335, 216] on div "[PERSON_NAME] WA5421E 2 godz. 10:00 - 12:00" at bounding box center [318, 218] width 87 height 41
select select "10"
select select "12"
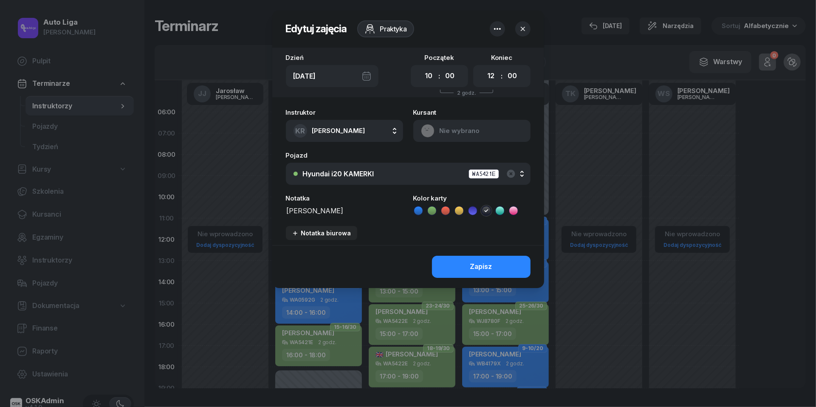
click at [522, 31] on icon "button" at bounding box center [523, 29] width 9 height 9
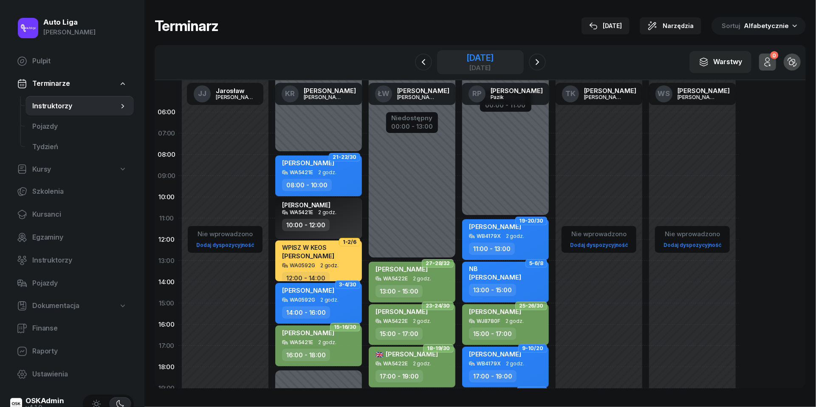
click at [472, 68] on div "[DATE]" at bounding box center [480, 68] width 27 height 6
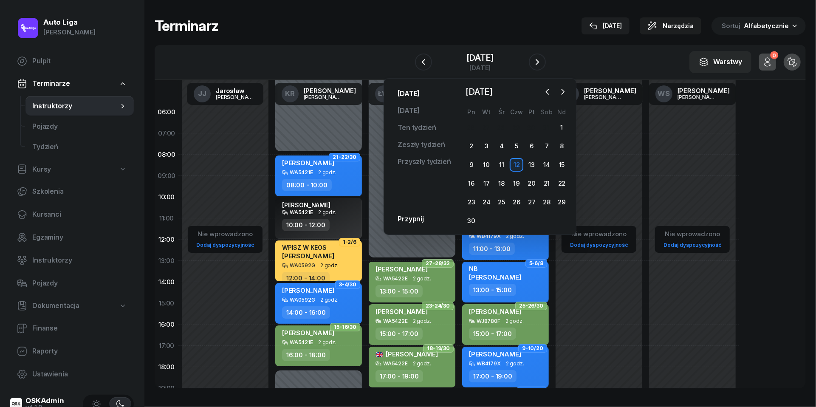
click at [413, 95] on link "[DATE]" at bounding box center [409, 93] width 36 height 17
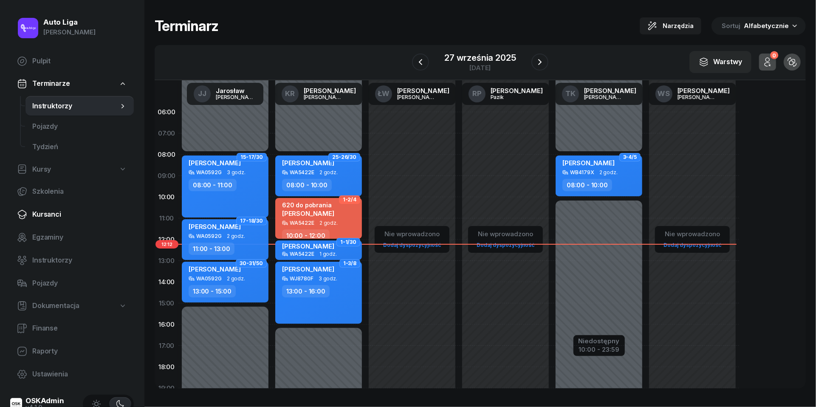
click at [53, 218] on span "Kursanci" at bounding box center [79, 214] width 95 height 11
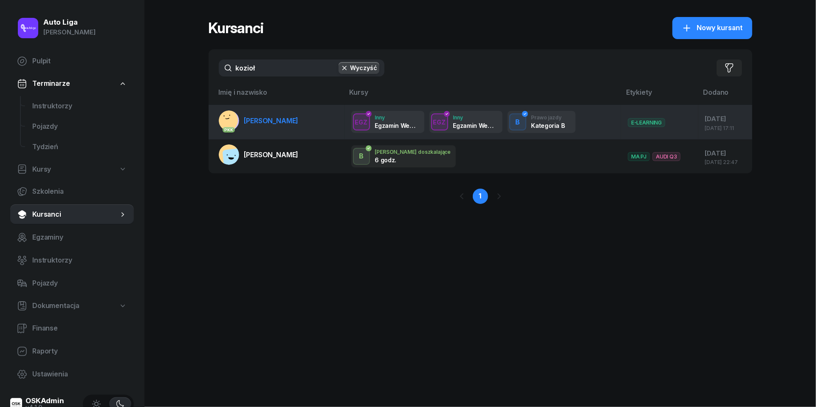
click at [290, 124] on span "[PERSON_NAME]" at bounding box center [271, 120] width 54 height 9
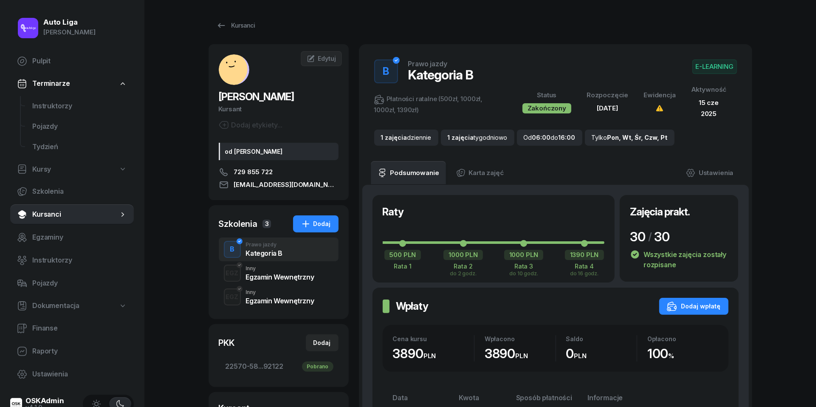
click at [52, 209] on span "Kursanci" at bounding box center [75, 214] width 86 height 11
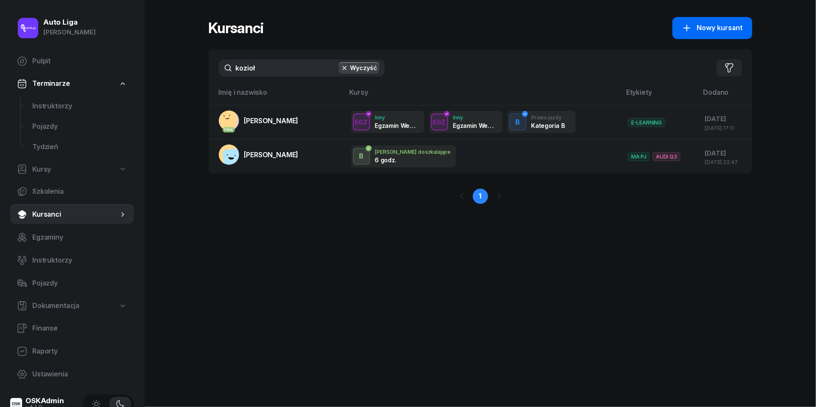
click at [692, 28] on icon "button" at bounding box center [687, 28] width 10 height 10
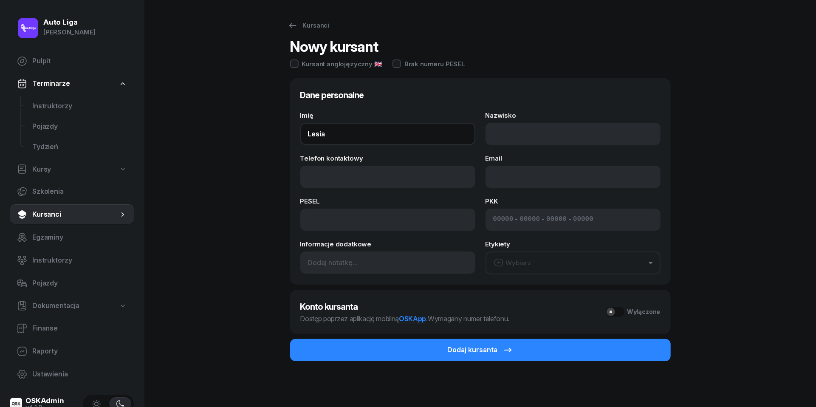
type input "Lesia"
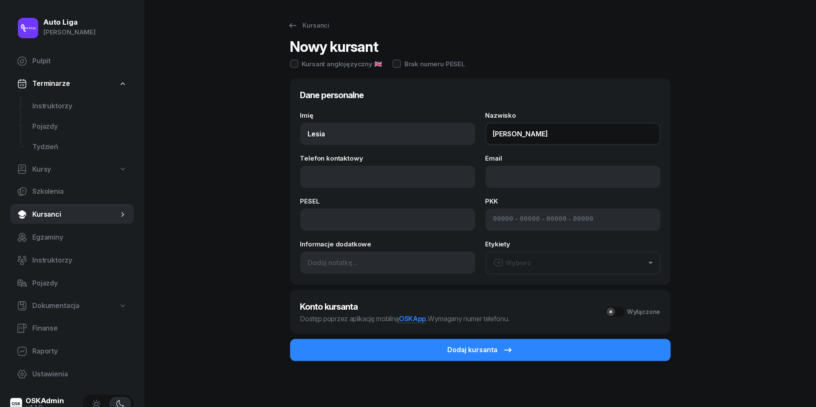
type input "[PERSON_NAME]"
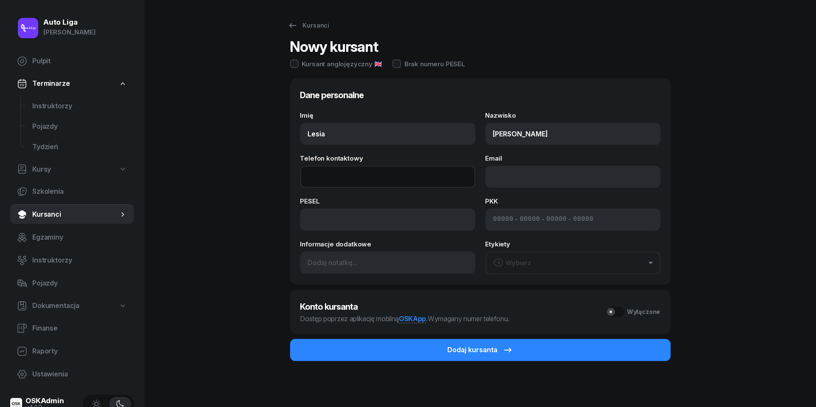
paste input "tel:[PHONE_NUMBER]"
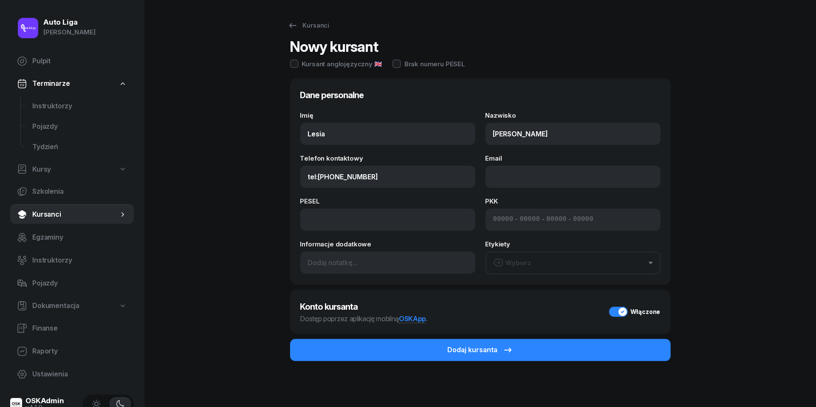
type input "579 151 394"
click at [740, 190] on div "Kursanci Nowy kursant Kursant anglojęzyczny 🇬🇧 Brak numeru PESEL Dane personaln…" at bounding box center [481, 204] width 544 height 409
click at [363, 219] on input at bounding box center [387, 220] width 175 height 22
paste input "mailto:[EMAIL_ADDRESS][DOMAIN_NAME]"
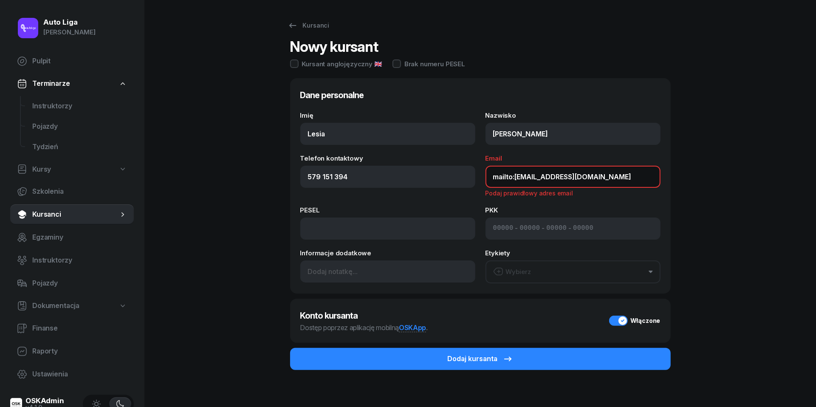
click at [513, 179] on input "mailto:[EMAIL_ADDRESS][DOMAIN_NAME]" at bounding box center [573, 177] width 175 height 22
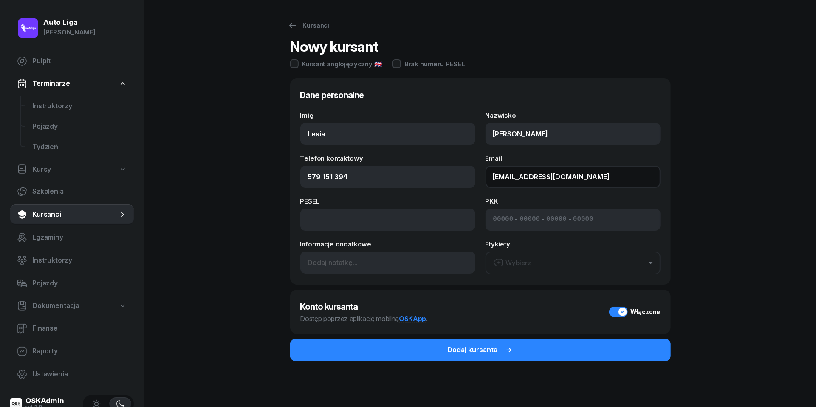
type input "[EMAIL_ADDRESS][DOMAIN_NAME]"
click at [560, 258] on button "Wybierz" at bounding box center [573, 263] width 175 height 23
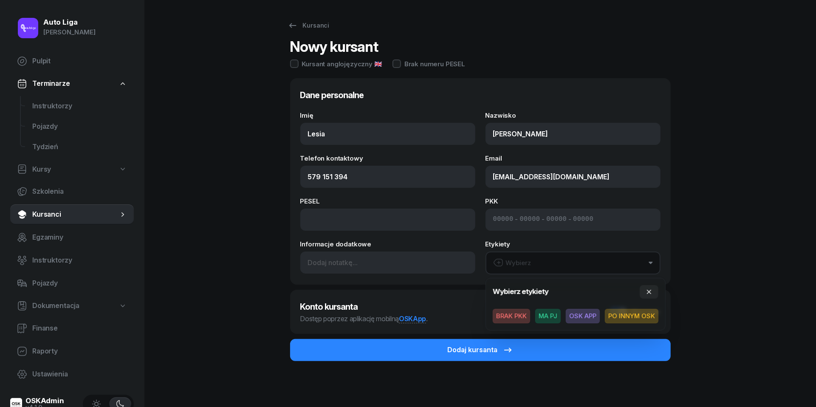
click at [551, 312] on span "MA PJ" at bounding box center [549, 316] width 26 height 14
click at [720, 262] on div "Kursanci Nowy kursant Kursant anglojęzyczny 🇬🇧 Brak numeru PESEL Dane personaln…" at bounding box center [481, 204] width 544 height 408
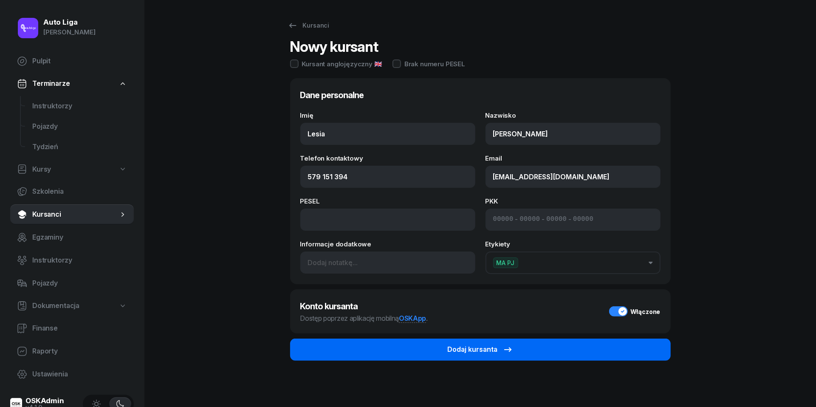
click at [556, 347] on button "Dodaj kursanta" at bounding box center [480, 350] width 381 height 22
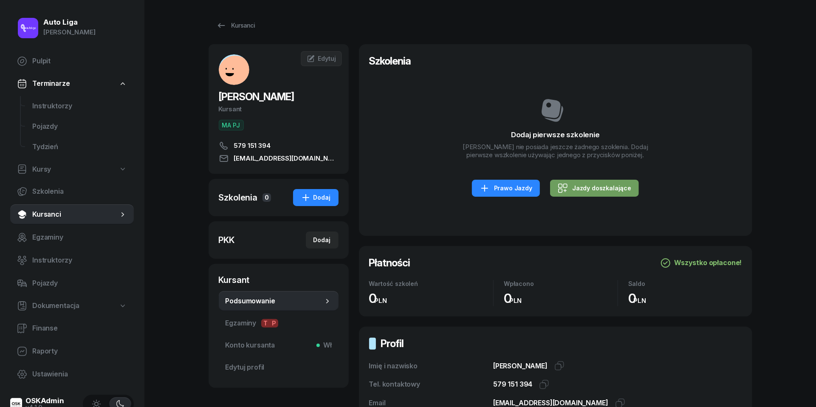
click at [606, 189] on div "Jazdy doszkalające" at bounding box center [595, 188] width 74 height 10
select select "B"
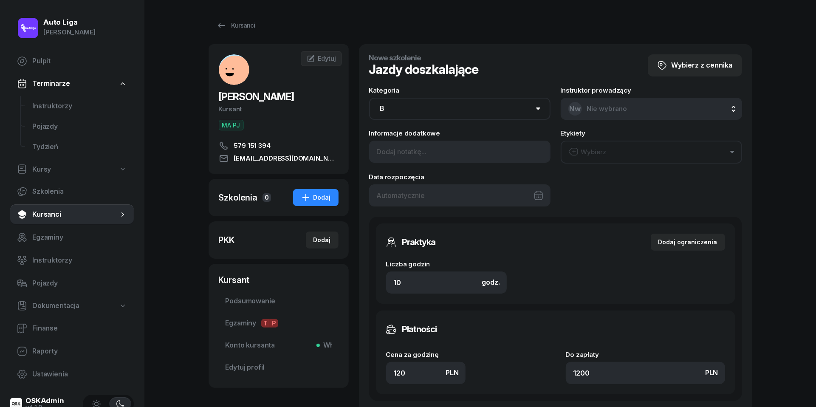
click at [476, 192] on div at bounding box center [459, 195] width 181 height 22
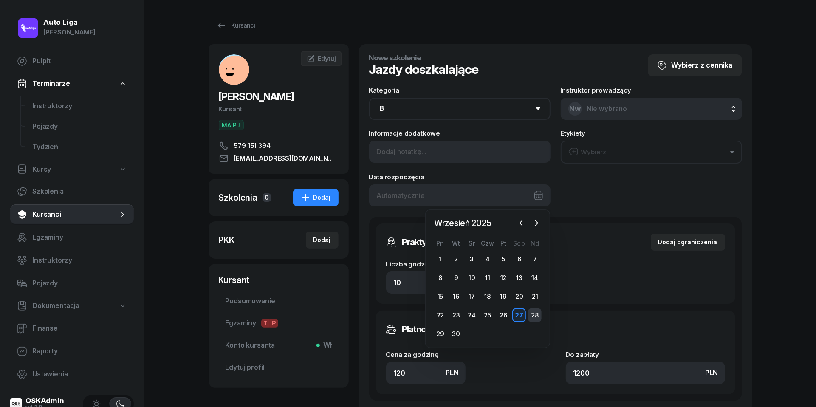
click at [536, 313] on div "28" at bounding box center [535, 316] width 14 height 14
type input "[DATE]"
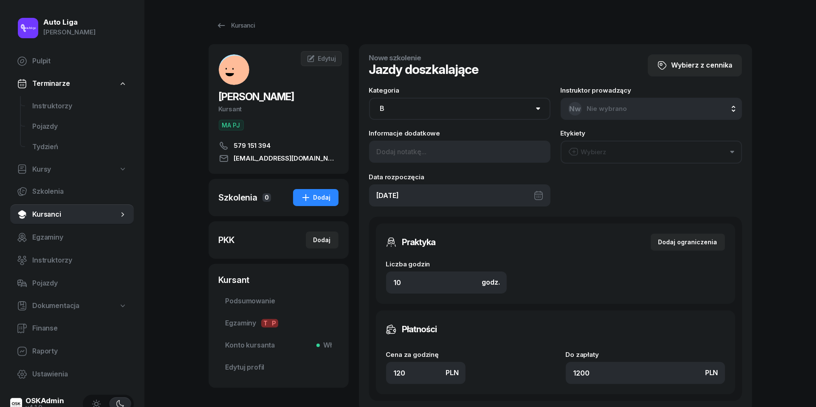
click at [616, 151] on button "Wybierz" at bounding box center [651, 152] width 181 height 23
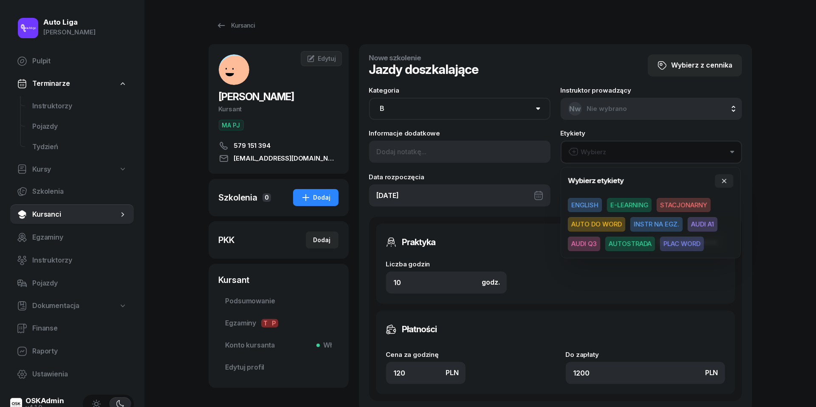
click at [705, 223] on span "AUDI A1" at bounding box center [703, 224] width 30 height 14
click at [432, 286] on input "10" at bounding box center [446, 282] width 121 height 22
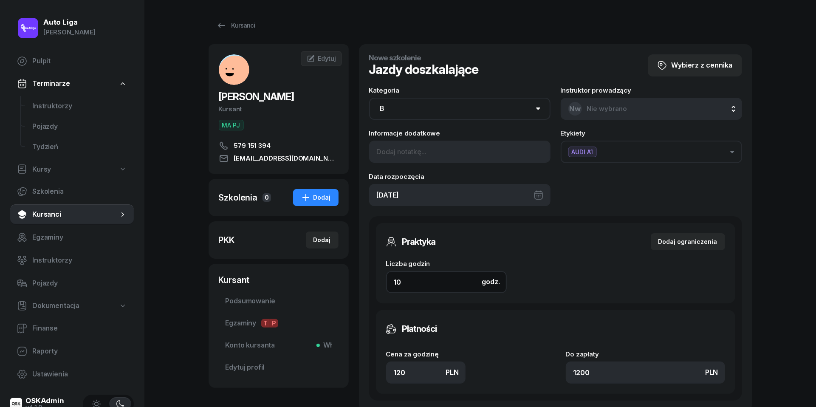
type input "2"
type input "240"
type input "2"
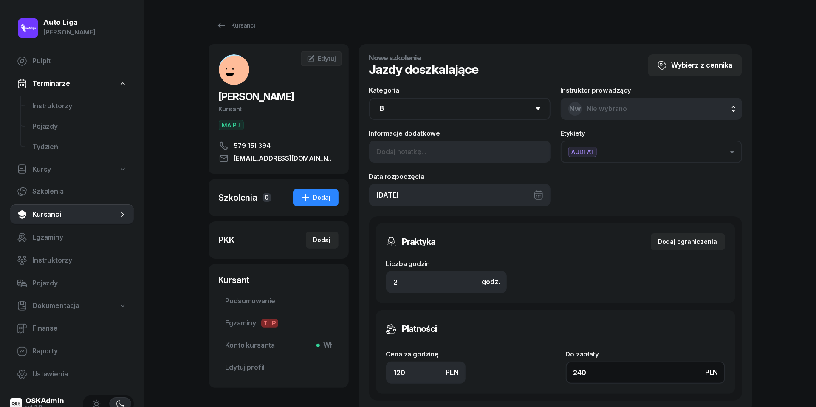
click at [595, 378] on input "240" at bounding box center [645, 373] width 159 height 22
type input "1.50"
type input "3"
type input "17"
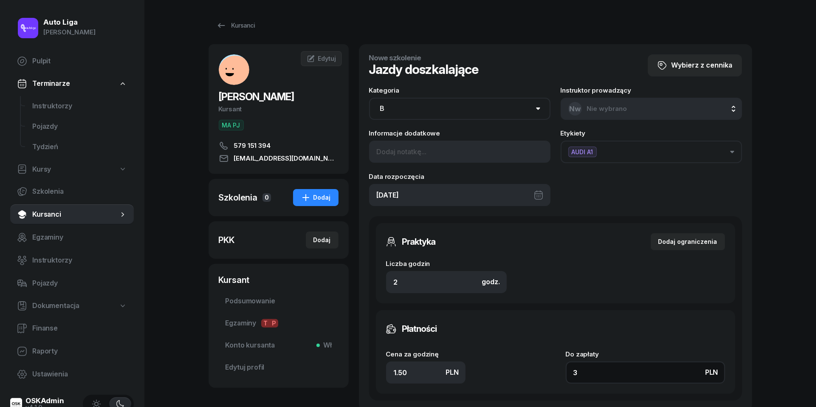
type input "34"
type input "170"
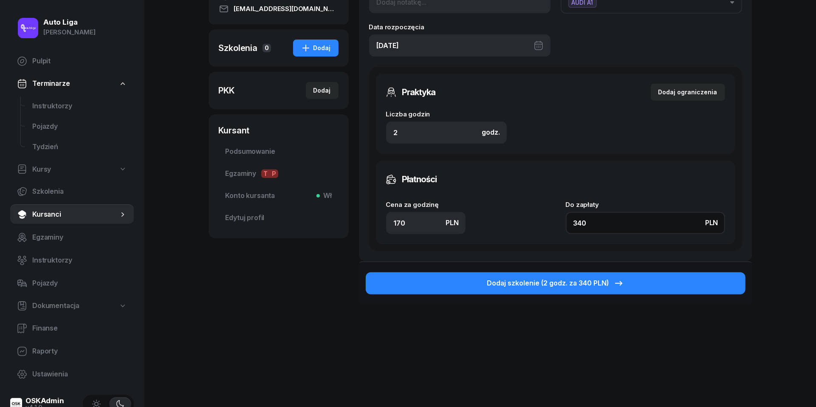
scroll to position [149, 0]
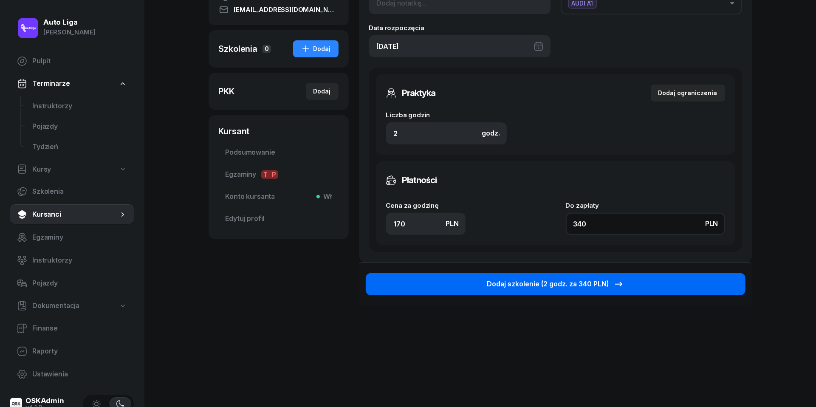
type input "340"
click at [546, 280] on div "Dodaj szkolenie (2 godz. za 340 PLN)" at bounding box center [555, 284] width 137 height 11
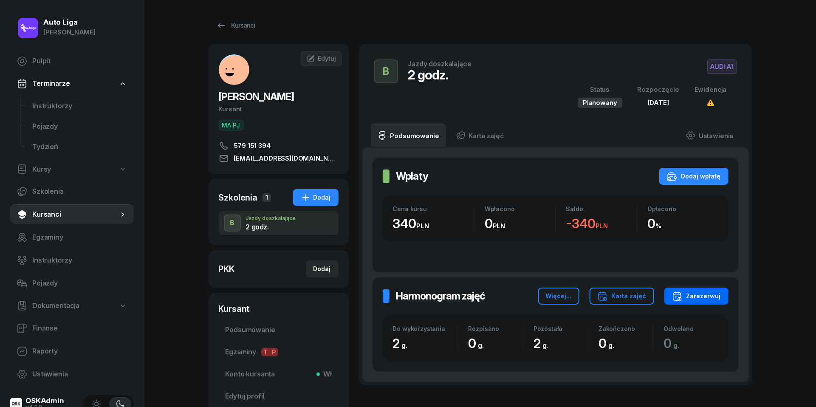
click at [700, 298] on div "Zarezerwuj" at bounding box center [696, 296] width 49 height 10
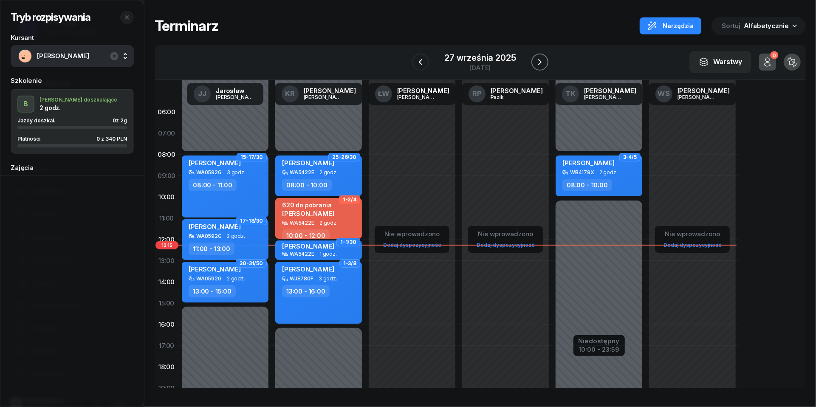
click at [544, 63] on icon "button" at bounding box center [540, 62] width 10 height 10
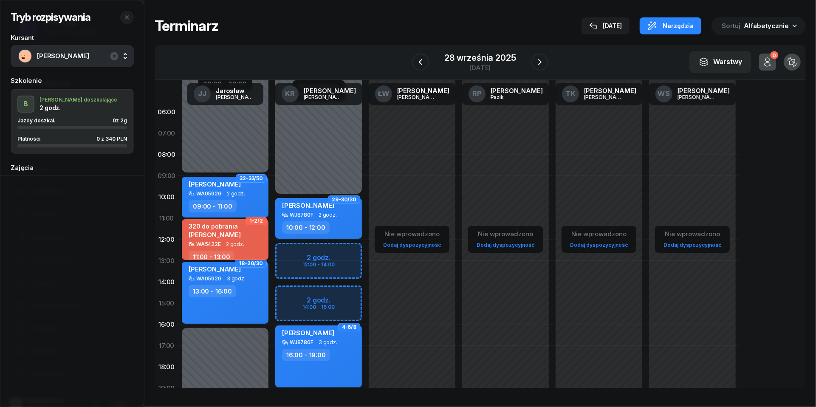
click at [228, 243] on span "2 godz." at bounding box center [235, 244] width 18 height 6
select select "11"
select select "13"
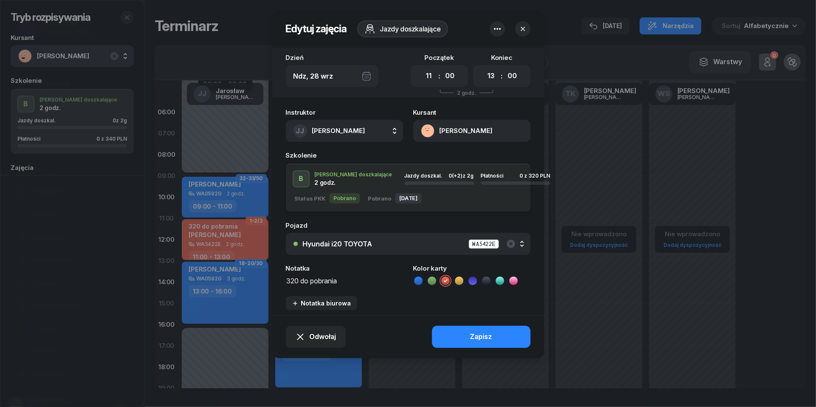
click at [366, 132] on span "[PERSON_NAME]" at bounding box center [338, 131] width 53 height 8
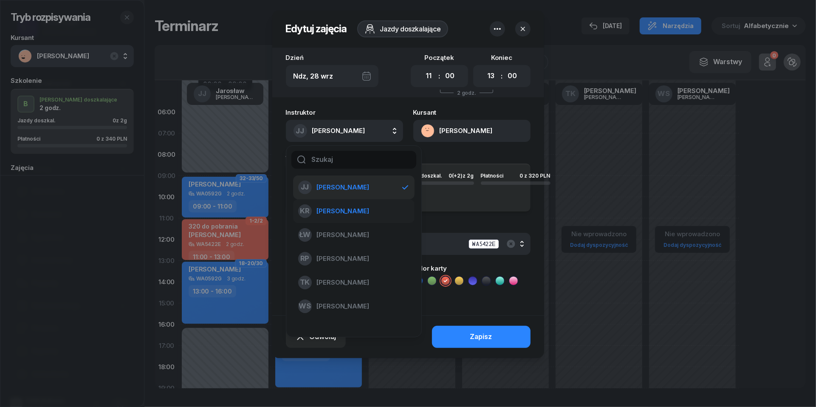
click at [361, 215] on span "[PERSON_NAME]" at bounding box center [343, 211] width 52 height 11
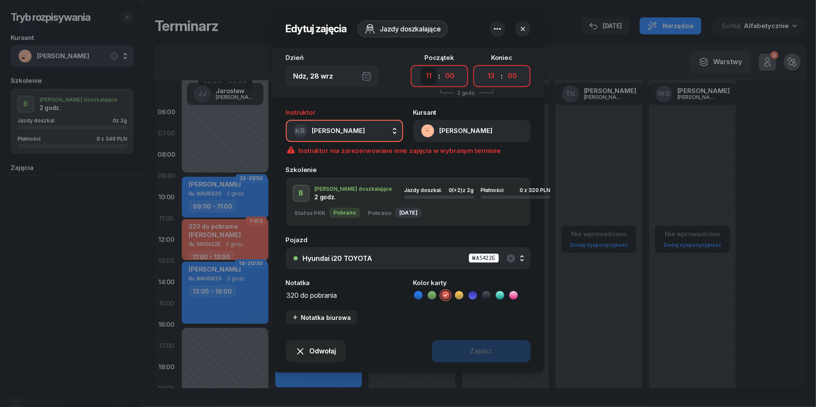
select select "12"
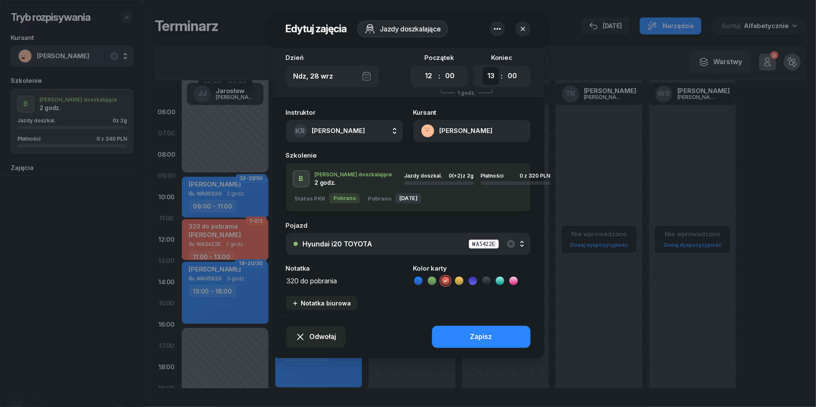
select select "14"
click at [488, 335] on div "Zapisz" at bounding box center [481, 337] width 22 height 11
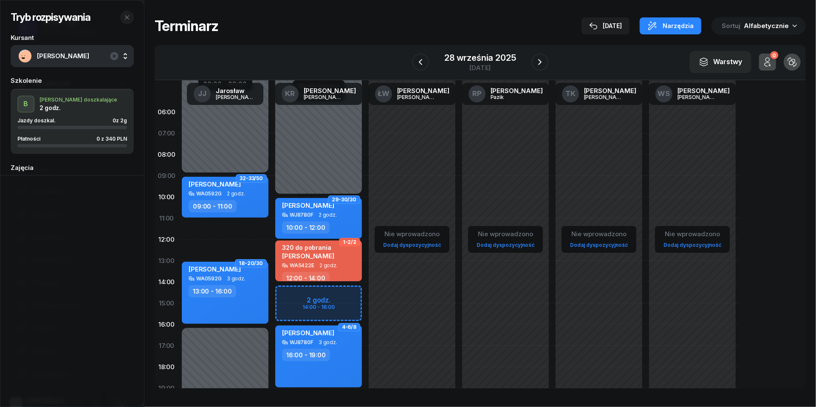
click at [204, 231] on div "Niedostępny 00:00 - 09:00 Niedostępny 16:00 - 23:59 32-33/50 [PERSON_NAME] WA05…" at bounding box center [226, 304] width 94 height 404
select select "11"
select select "13"
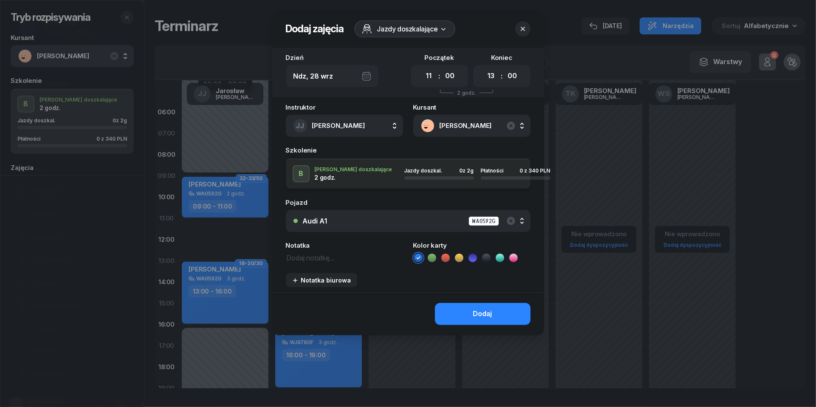
click at [325, 262] on div "Instruktor [PERSON_NAME] [PERSON_NAME] KR [PERSON_NAME] ŁW [PERSON_NAME] RP [PE…" at bounding box center [408, 198] width 272 height 188
click at [325, 259] on textarea at bounding box center [344, 257] width 117 height 11
type textarea "340 do pobrania"
click at [446, 259] on icon at bounding box center [446, 258] width 9 height 9
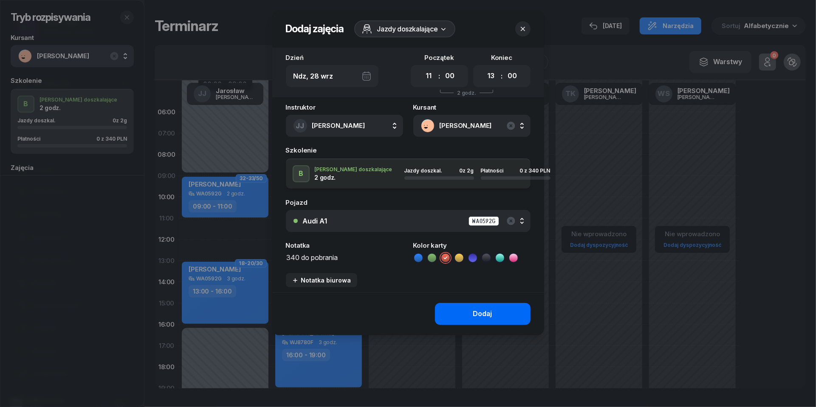
click at [471, 316] on button "Dodaj" at bounding box center [483, 314] width 96 height 22
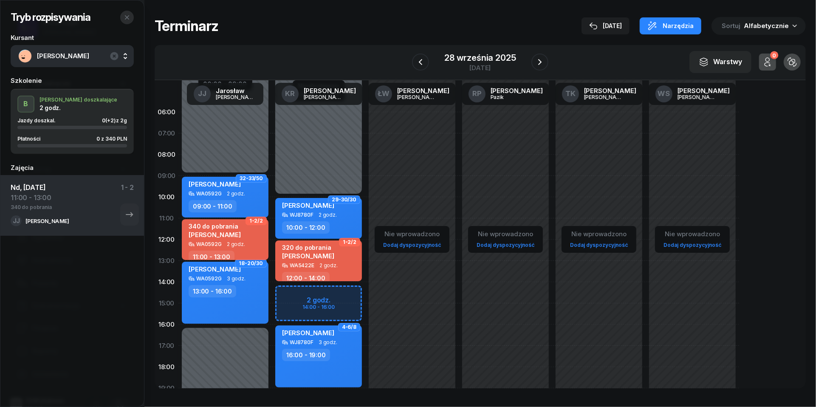
click at [128, 15] on icon "button" at bounding box center [127, 17] width 7 height 7
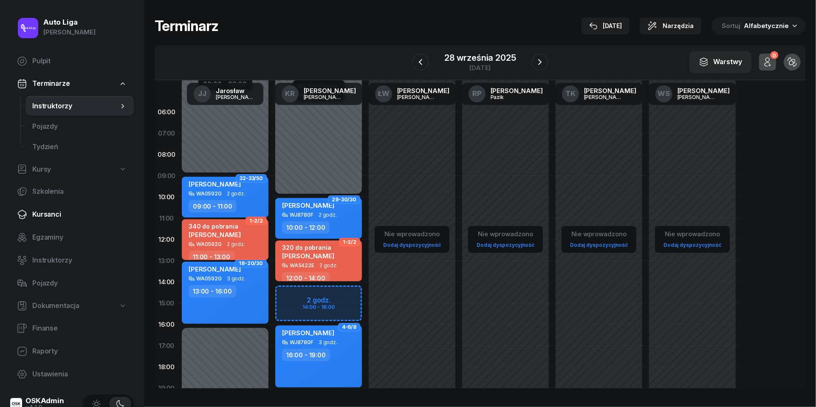
click at [48, 215] on span "Kursanci" at bounding box center [79, 214] width 95 height 11
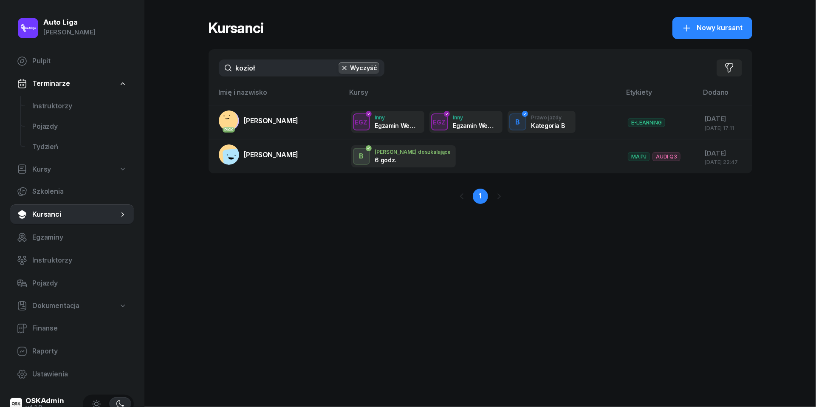
click at [298, 72] on input "kozioł" at bounding box center [302, 68] width 166 height 17
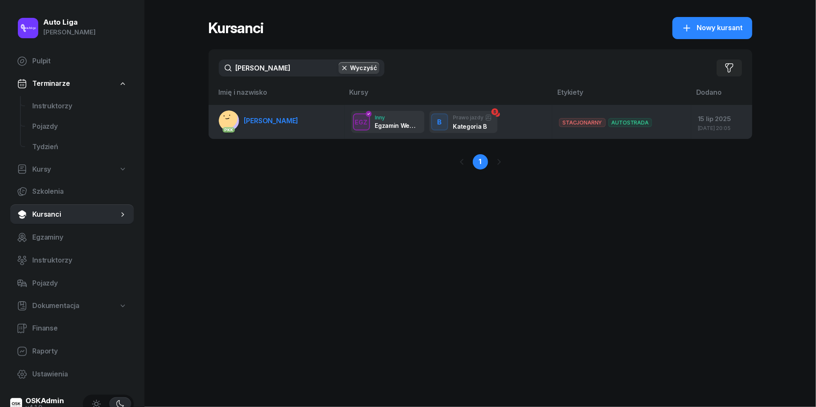
type input "[PERSON_NAME]"
click at [284, 119] on span "[PERSON_NAME]" at bounding box center [271, 120] width 54 height 9
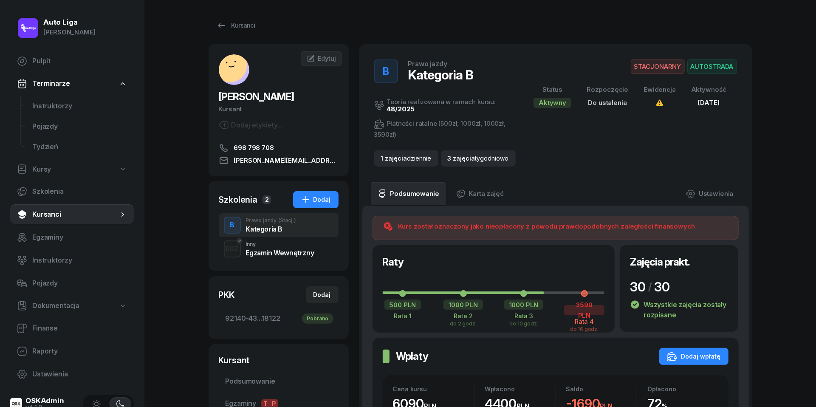
click at [48, 215] on span "Kursanci" at bounding box center [75, 214] width 86 height 11
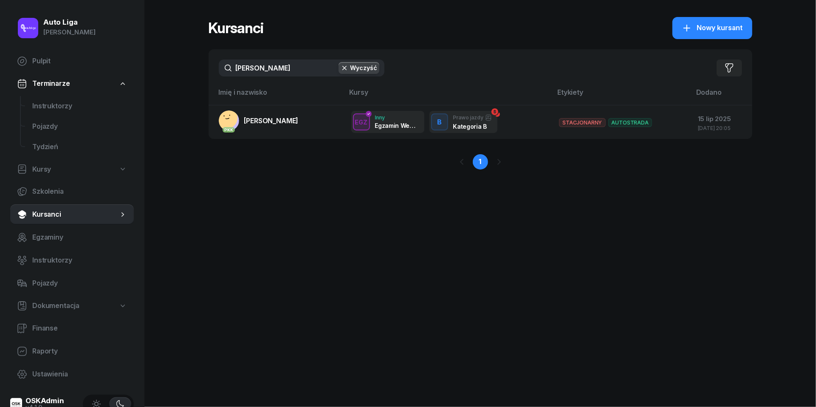
click at [276, 73] on input "[PERSON_NAME]" at bounding box center [302, 68] width 166 height 17
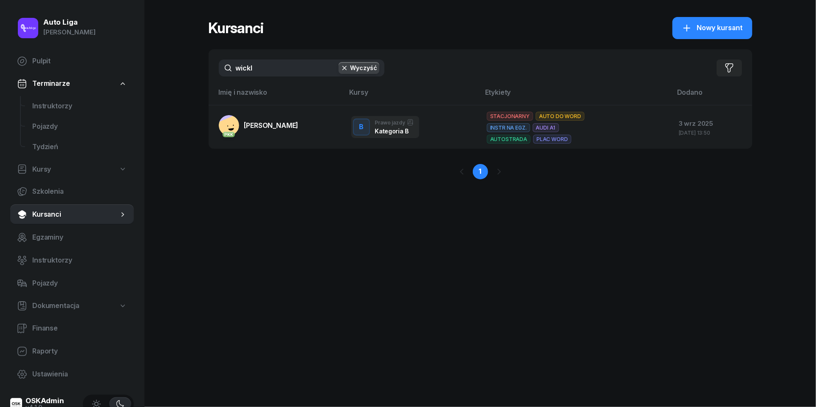
type input "wicka"
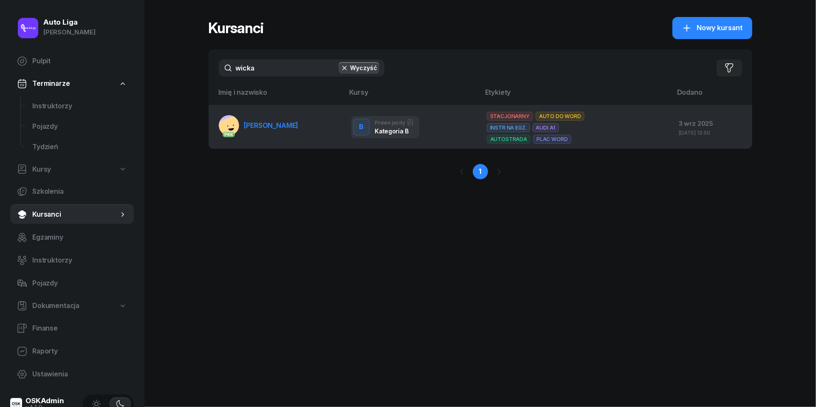
drag, startPoint x: 259, startPoint y: 87, endPoint x: 269, endPoint y: 123, distance: 38.1
click at [269, 123] on span "[PERSON_NAME]" at bounding box center [271, 125] width 54 height 9
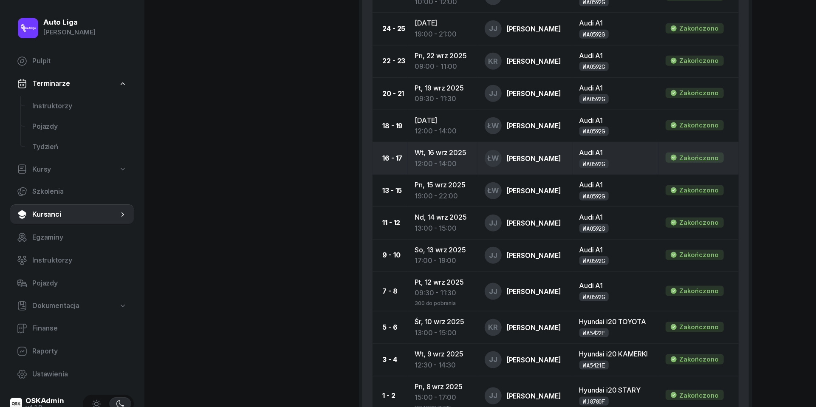
scroll to position [643, 0]
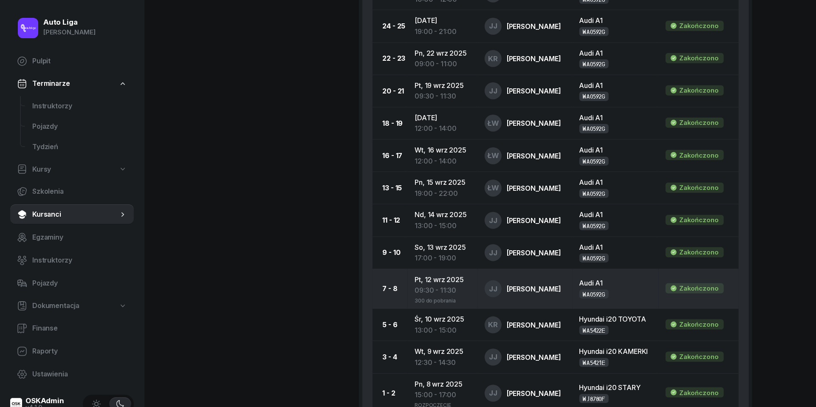
click at [433, 285] on div "09:30 - 11:30" at bounding box center [443, 290] width 57 height 11
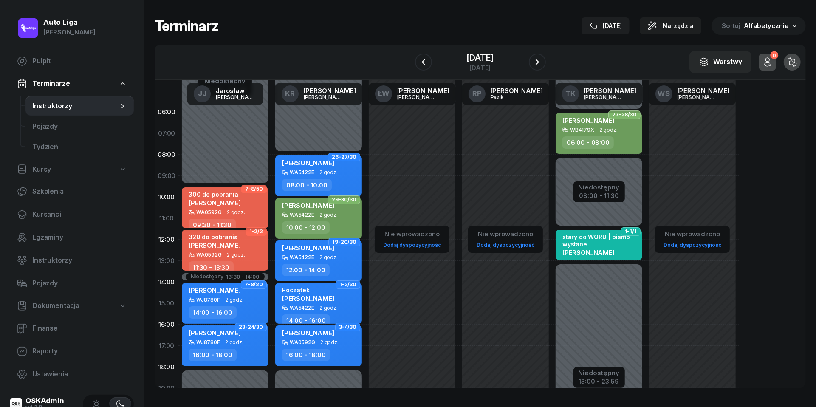
click at [237, 205] on div "300 do pobrania [PERSON_NAME]" at bounding box center [226, 200] width 75 height 19
select select "09"
select select "30"
select select "11"
select select "30"
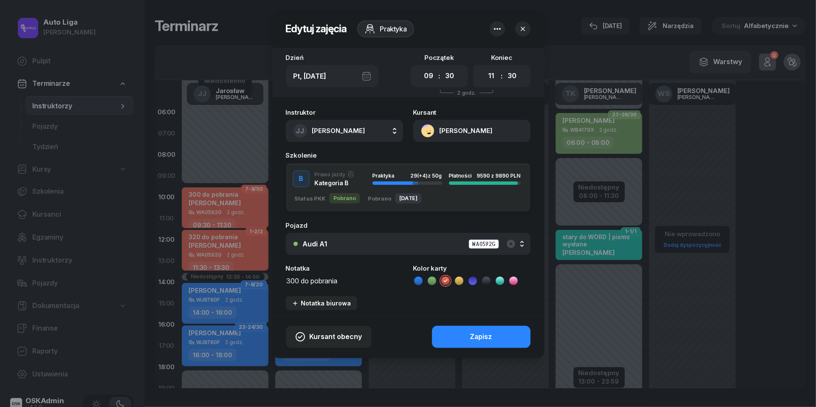
click at [316, 278] on textarea "300 do pobrania" at bounding box center [344, 280] width 117 height 11
click at [415, 277] on icon at bounding box center [418, 281] width 9 height 9
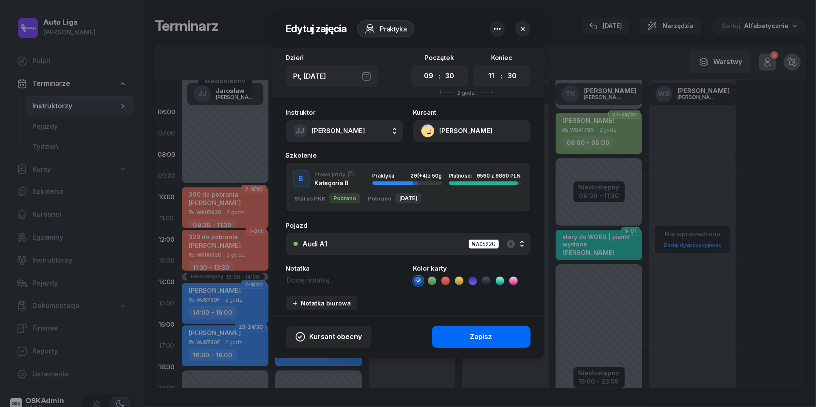
click at [476, 332] on div "Zapisz" at bounding box center [481, 337] width 22 height 11
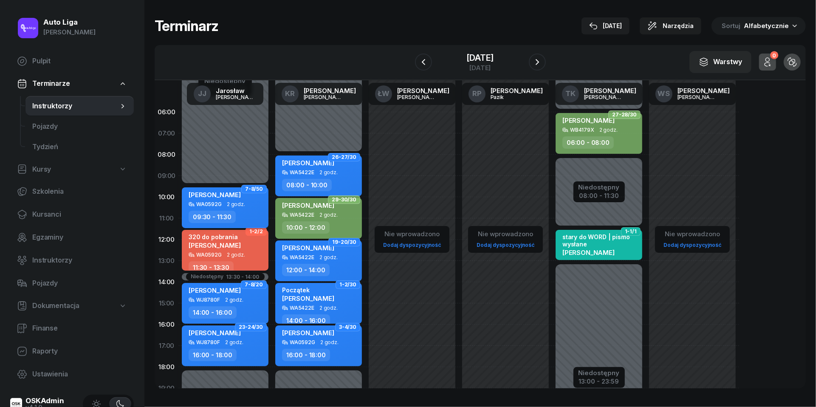
click at [235, 200] on div "[PERSON_NAME]" at bounding box center [226, 196] width 75 height 11
select select "09"
select select "30"
select select "11"
select select "30"
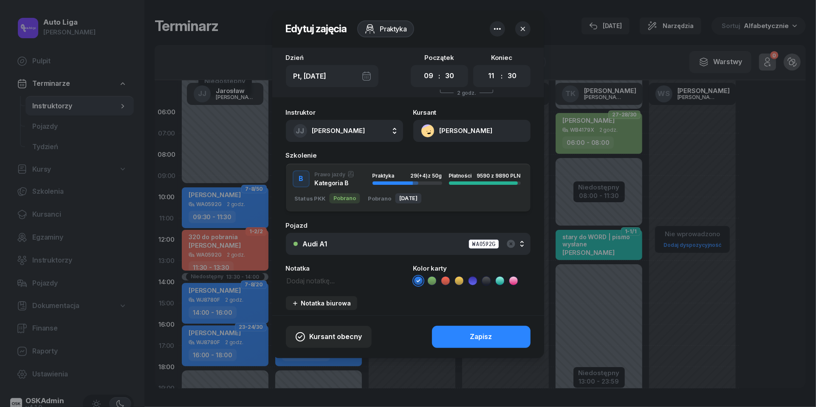
click at [424, 132] on button "[PERSON_NAME]" at bounding box center [472, 131] width 117 height 22
click at [430, 155] on div "Otwórz profil" at bounding box center [441, 160] width 41 height 11
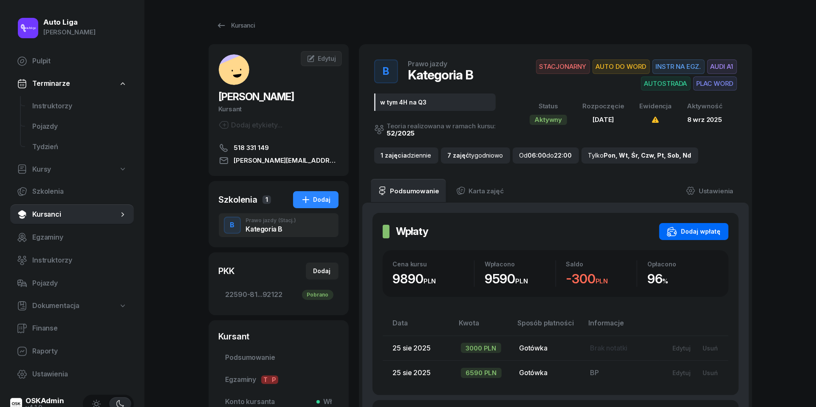
click at [706, 237] on button "Dodaj wpłatę" at bounding box center [694, 231] width 69 height 17
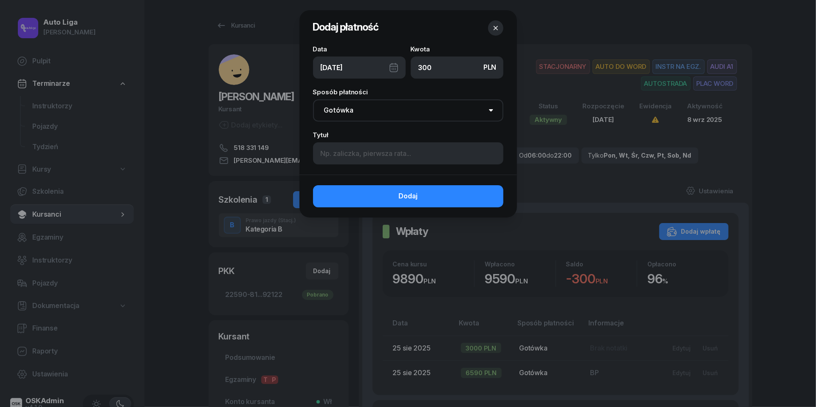
type input "300"
click at [395, 65] on div "[DATE]" at bounding box center [359, 68] width 93 height 22
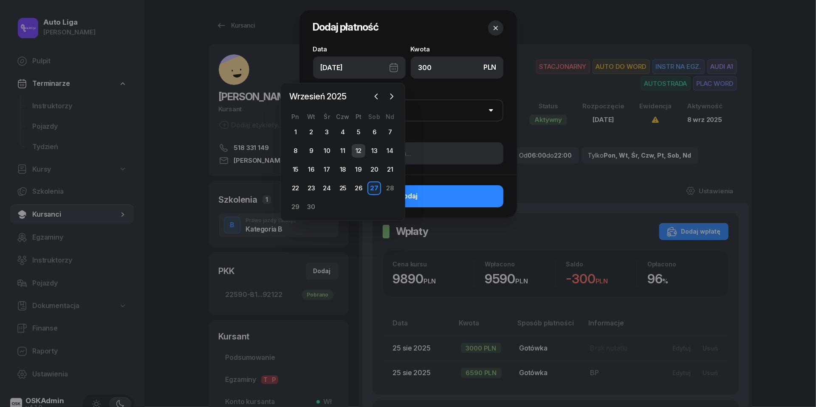
click at [362, 151] on div "12" at bounding box center [359, 151] width 14 height 14
type input "[DATE]"
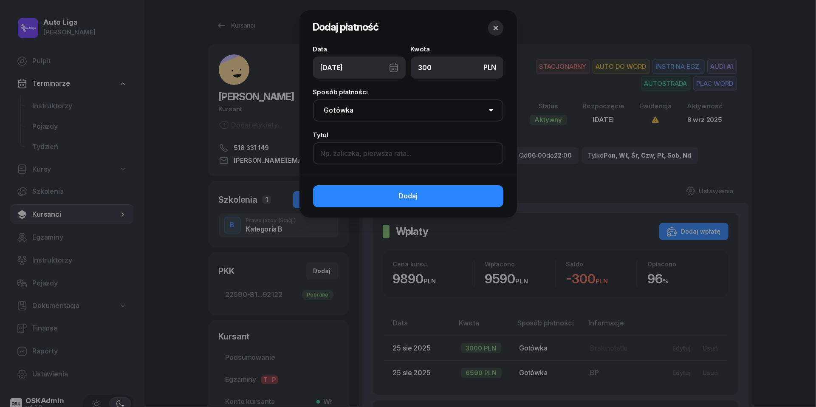
click at [385, 155] on input at bounding box center [408, 153] width 190 height 22
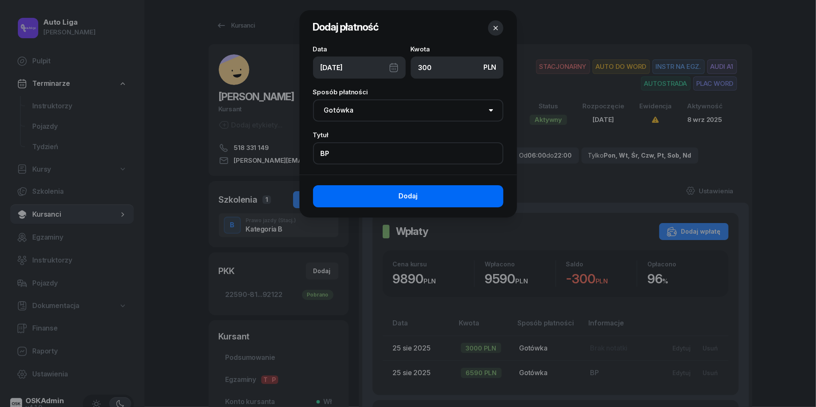
type input "BP"
click at [403, 199] on span "Dodaj" at bounding box center [408, 196] width 19 height 11
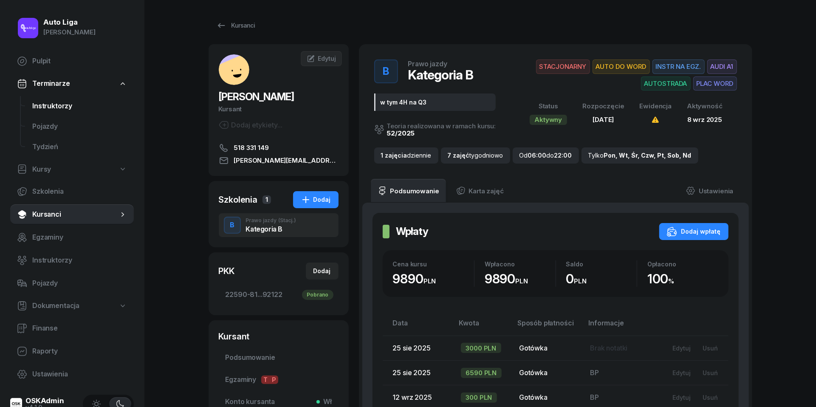
click at [37, 109] on span "Instruktorzy" at bounding box center [79, 106] width 95 height 11
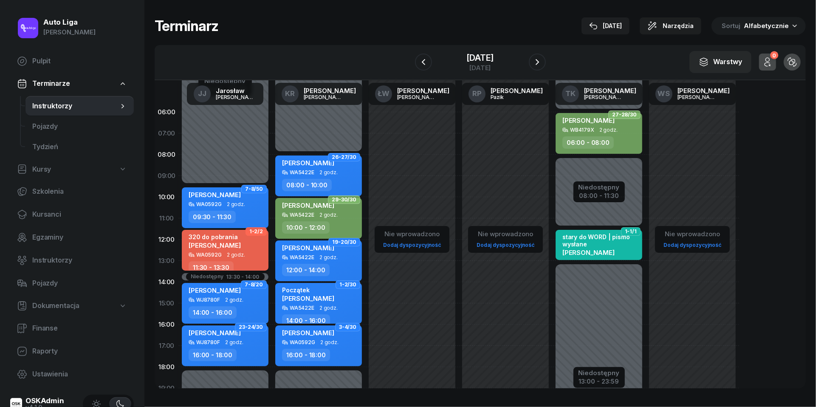
click at [235, 252] on span "2 godz." at bounding box center [236, 255] width 18 height 6
select select "11"
select select "30"
select select "13"
select select "30"
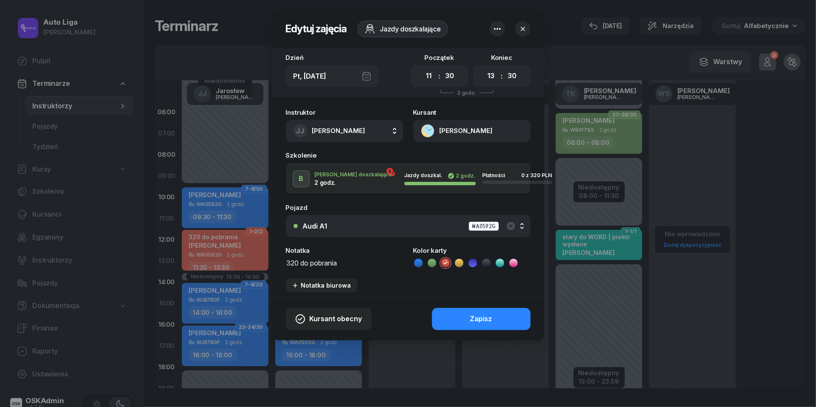
click at [320, 263] on textarea "320 do pobrania" at bounding box center [344, 262] width 117 height 11
click at [421, 259] on icon at bounding box center [418, 263] width 9 height 9
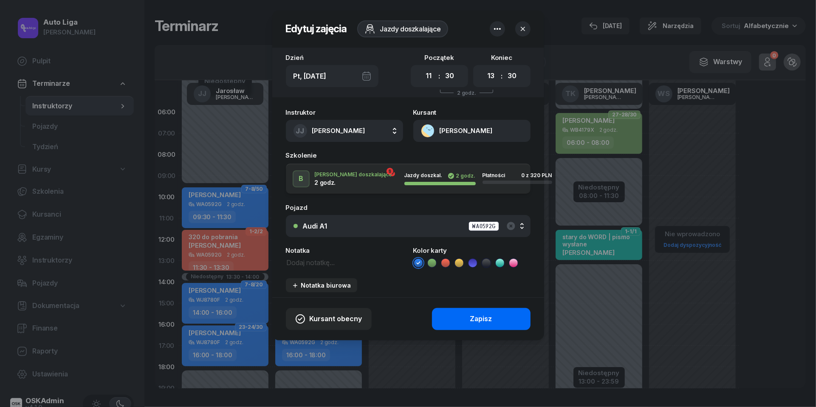
click at [470, 315] on div "Zapisz" at bounding box center [481, 319] width 22 height 11
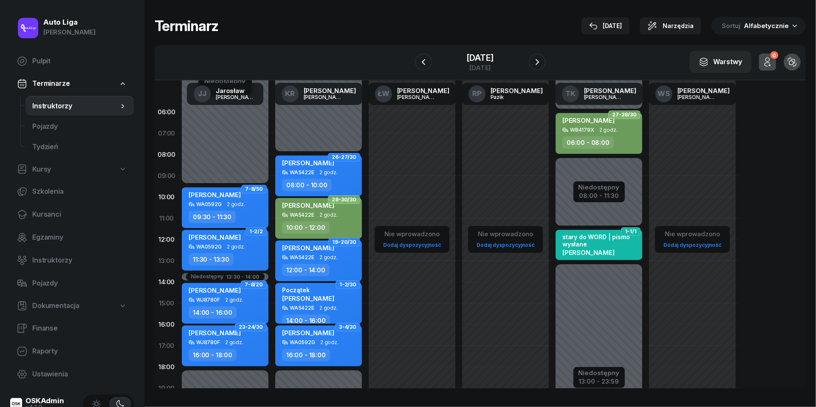
click at [223, 246] on div "WA0592G 2 godz." at bounding box center [226, 247] width 75 height 6
select select "11"
select select "30"
select select "13"
select select "30"
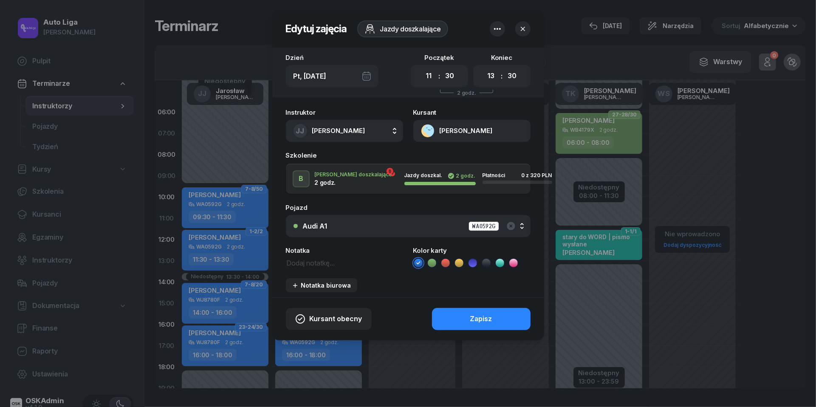
click at [424, 126] on button "[PERSON_NAME]" at bounding box center [472, 131] width 117 height 22
click at [439, 158] on div "Otwórz profil" at bounding box center [441, 160] width 41 height 11
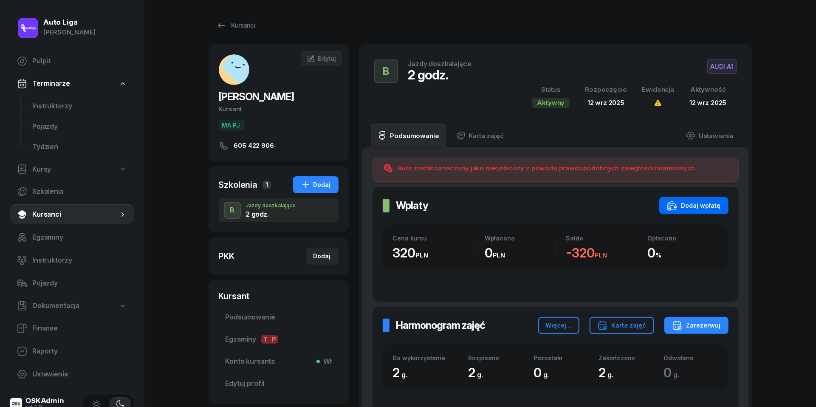
click at [686, 198] on button "Dodaj wpłatę" at bounding box center [694, 205] width 69 height 17
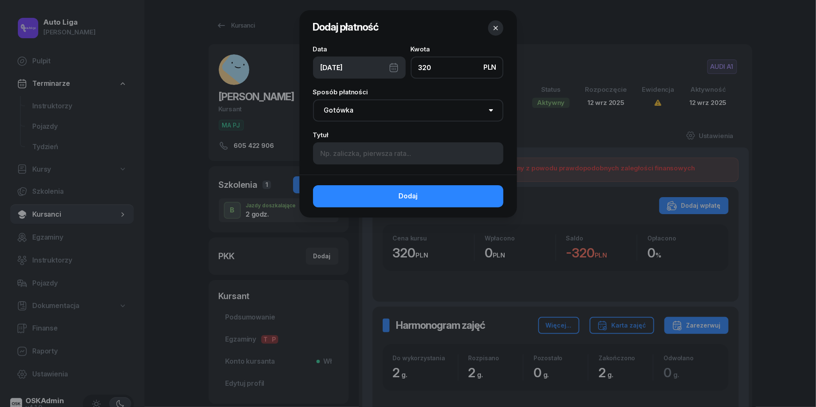
type input "320"
click at [397, 65] on div "[DATE]" at bounding box center [359, 68] width 93 height 22
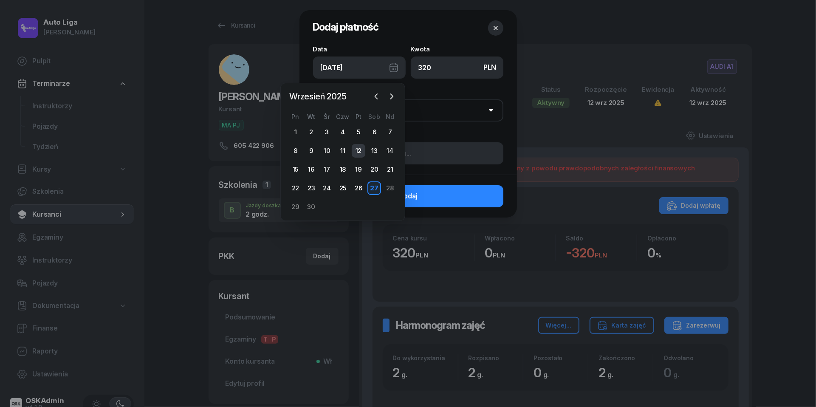
click at [360, 147] on div "12" at bounding box center [359, 151] width 14 height 14
type input "[DATE]"
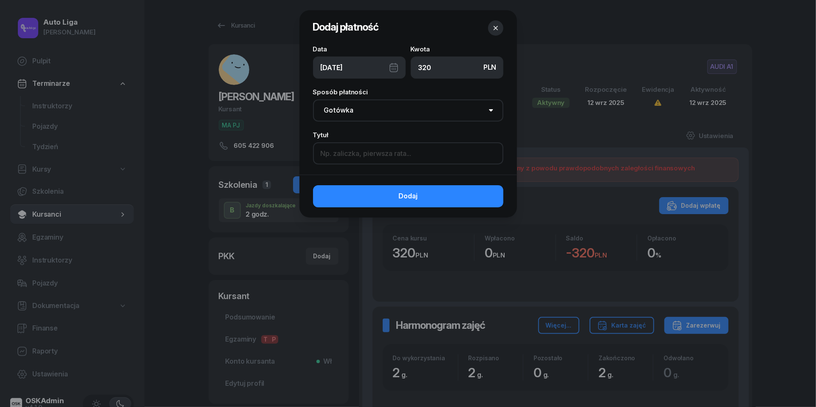
click at [373, 148] on input at bounding box center [408, 153] width 190 height 22
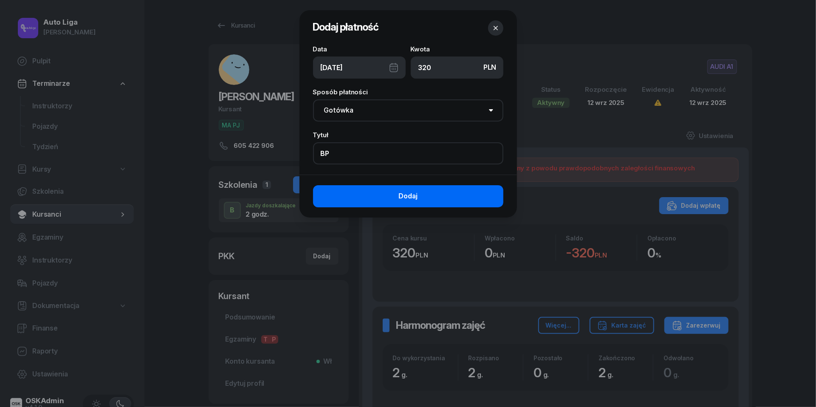
type input "BP"
click at [394, 191] on button "Dodaj" at bounding box center [408, 196] width 190 height 22
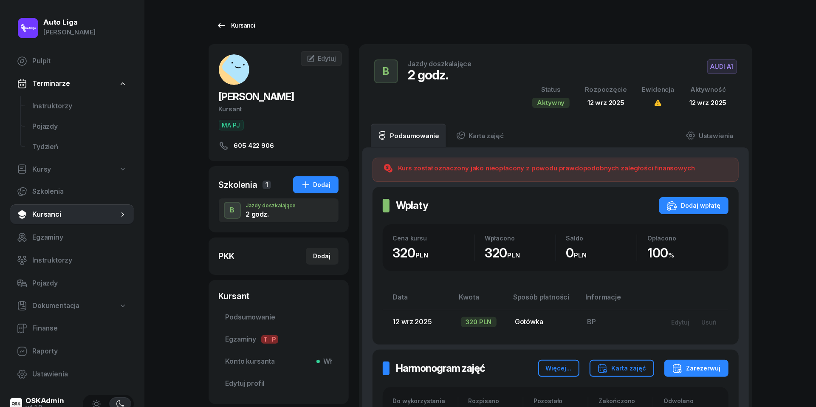
click at [230, 21] on div "Kursanci" at bounding box center [235, 25] width 39 height 10
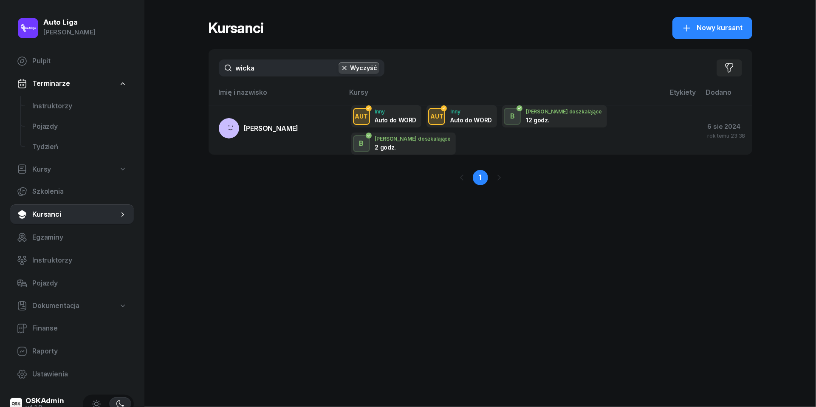
click at [276, 72] on input "wicka" at bounding box center [302, 68] width 166 height 17
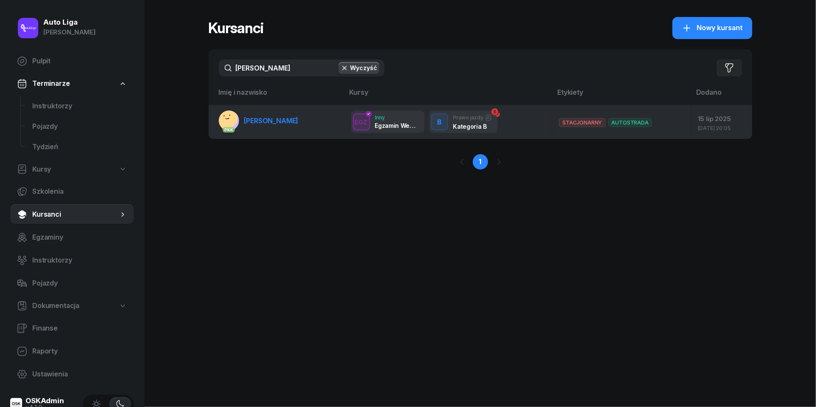
type input "[PERSON_NAME]"
click at [262, 121] on span "[PERSON_NAME]" at bounding box center [271, 120] width 54 height 9
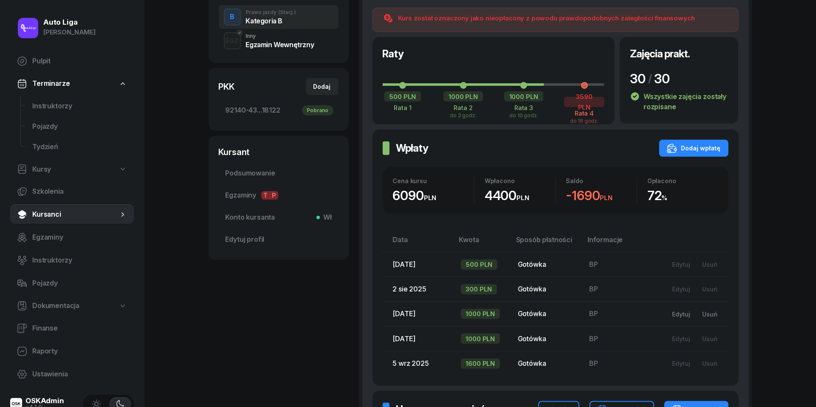
scroll to position [212, 0]
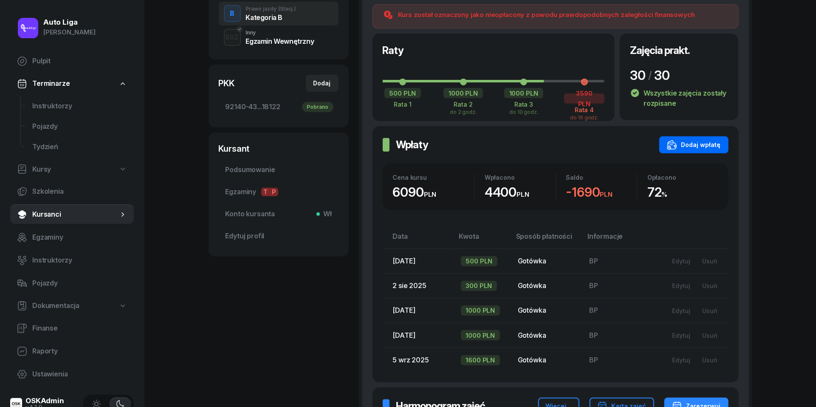
click at [696, 145] on div "Dodaj wpłatę" at bounding box center [694, 145] width 54 height 10
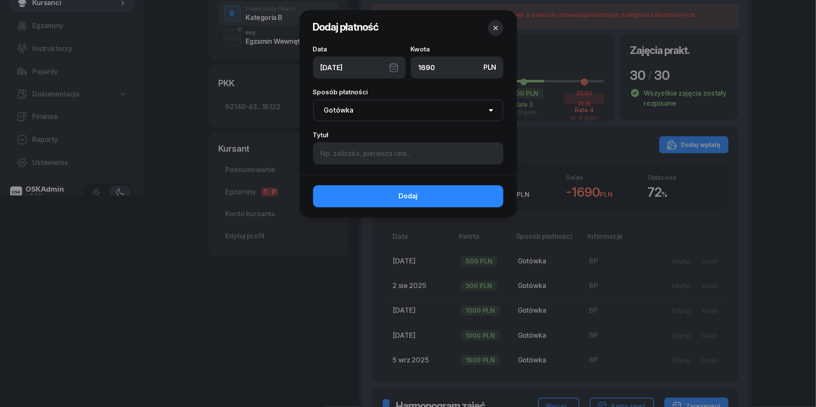
type input "1690"
click at [398, 71] on div "[DATE]" at bounding box center [359, 68] width 93 height 22
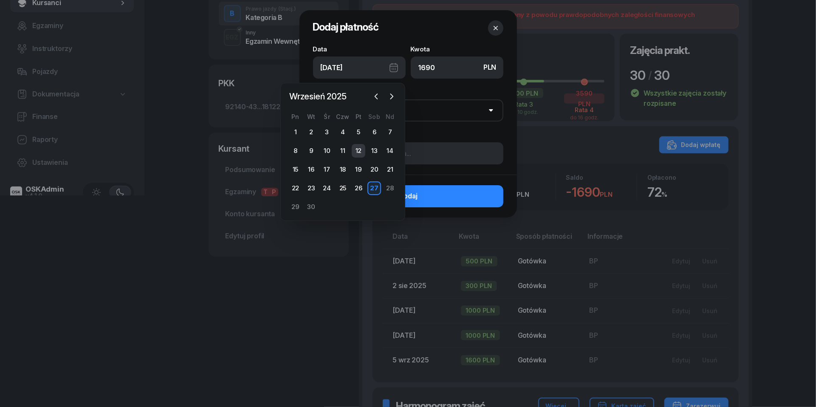
click at [359, 149] on div "12" at bounding box center [359, 151] width 14 height 14
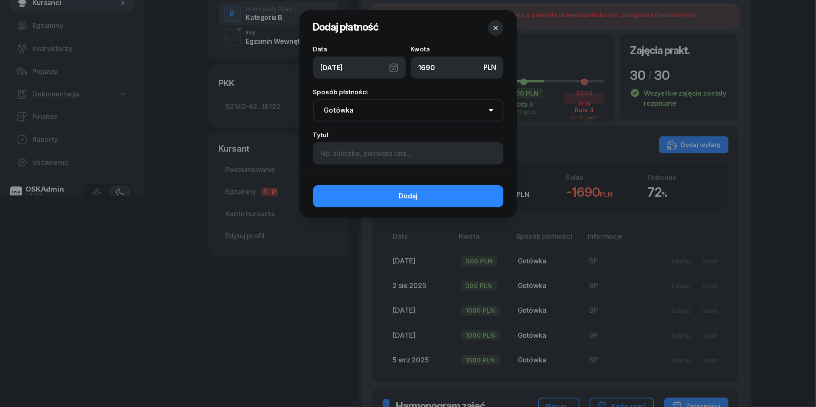
click at [402, 59] on div "[DATE]" at bounding box center [359, 68] width 93 height 22
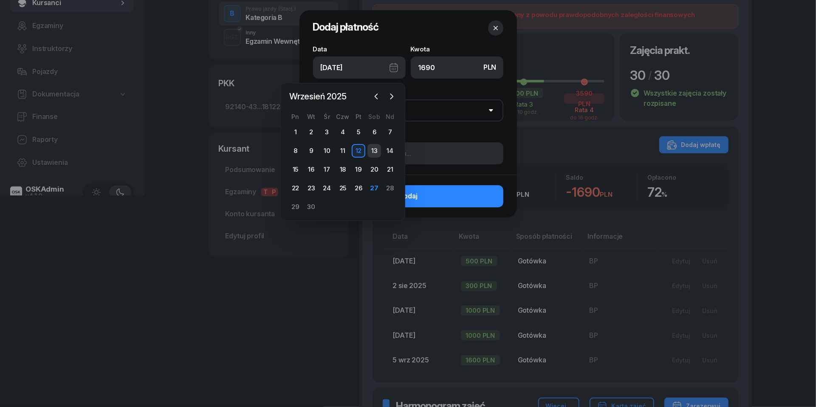
click at [376, 146] on div "13" at bounding box center [375, 151] width 14 height 14
type input "[DATE]"
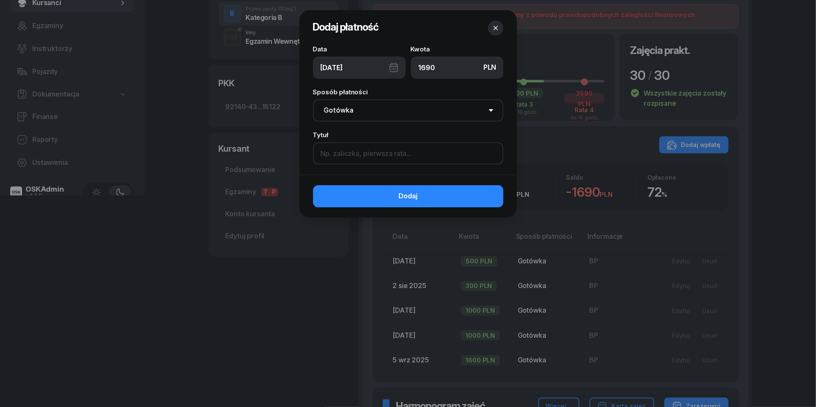
click at [357, 153] on input at bounding box center [408, 153] width 190 height 22
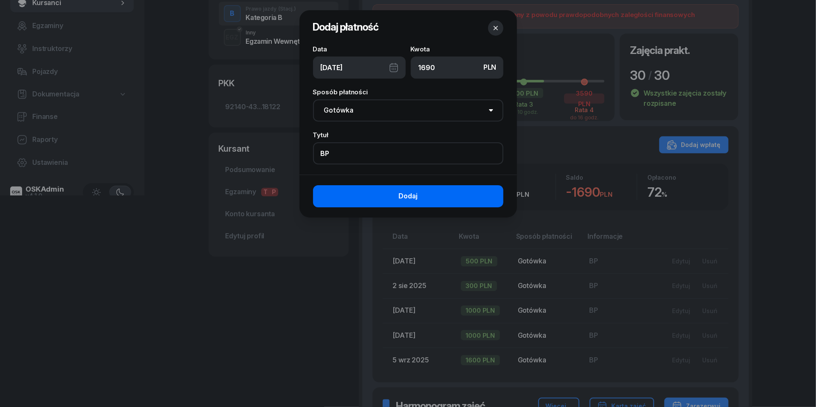
type input "BP"
click at [388, 195] on button "Dodaj" at bounding box center [408, 196] width 190 height 22
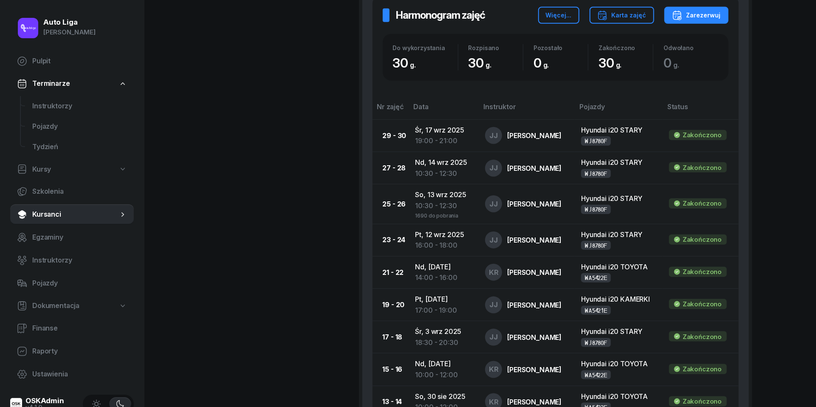
scroll to position [632, 0]
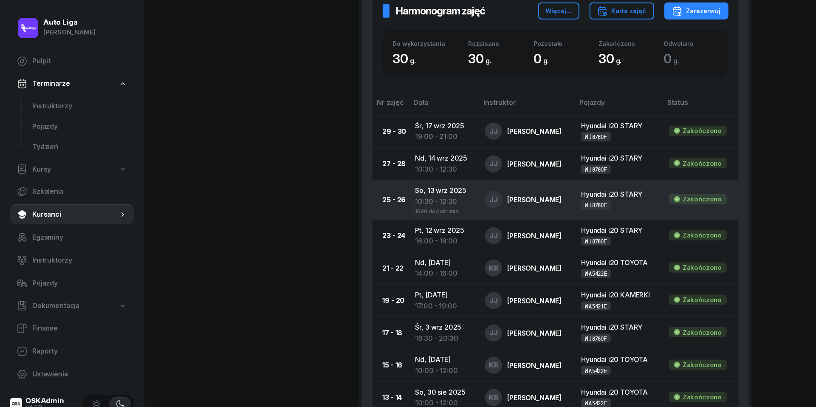
click at [444, 200] on div "10:30 - 12:30" at bounding box center [444, 201] width 57 height 11
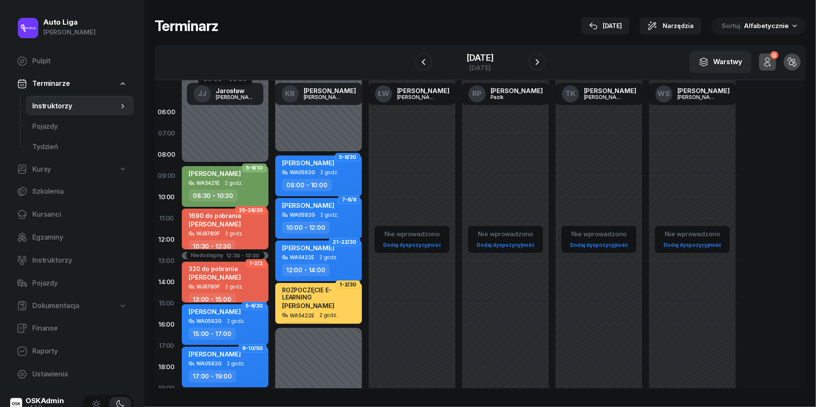
click at [220, 223] on span "[PERSON_NAME]" at bounding box center [215, 224] width 52 height 8
select select "10"
select select "30"
select select "12"
select select "30"
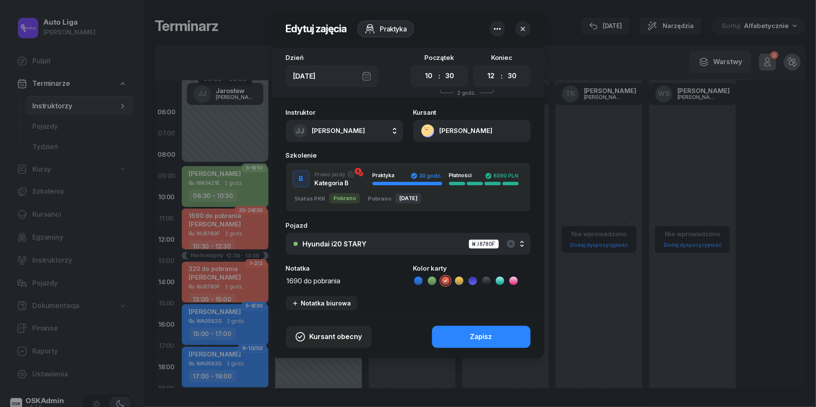
click at [303, 284] on textarea "1690 do pobrania" at bounding box center [344, 280] width 117 height 11
click at [420, 281] on icon at bounding box center [418, 281] width 9 height 9
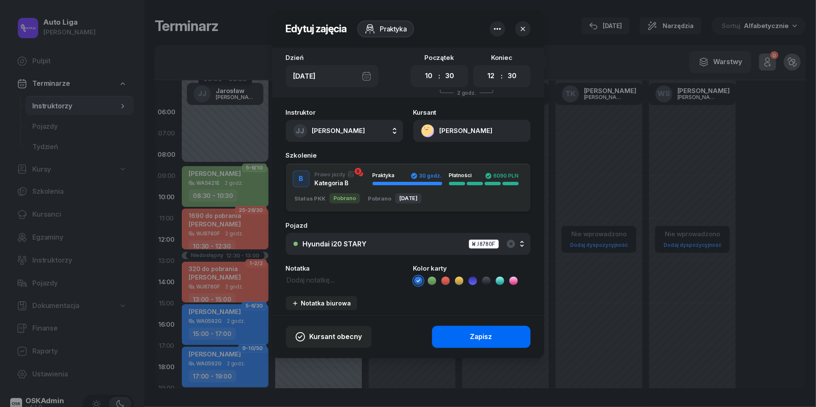
click at [488, 334] on div "Zapisz" at bounding box center [481, 337] width 22 height 11
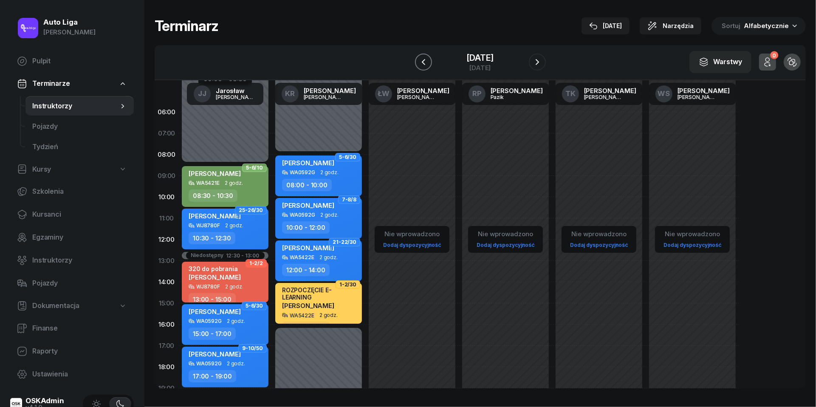
click at [420, 63] on icon "button" at bounding box center [424, 62] width 10 height 10
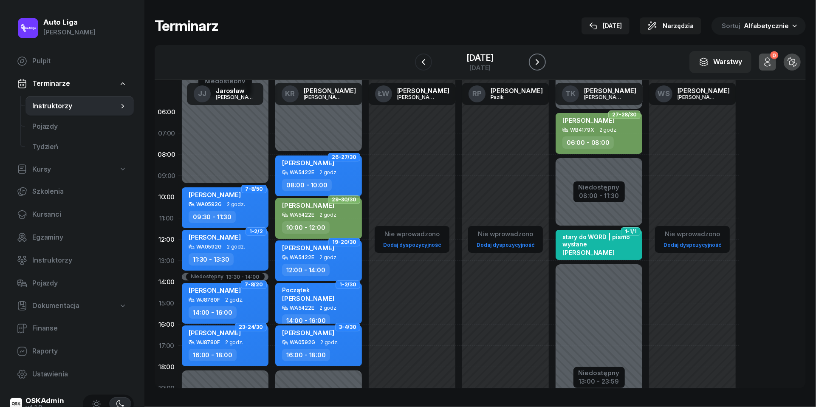
click at [541, 60] on icon "button" at bounding box center [538, 62] width 10 height 10
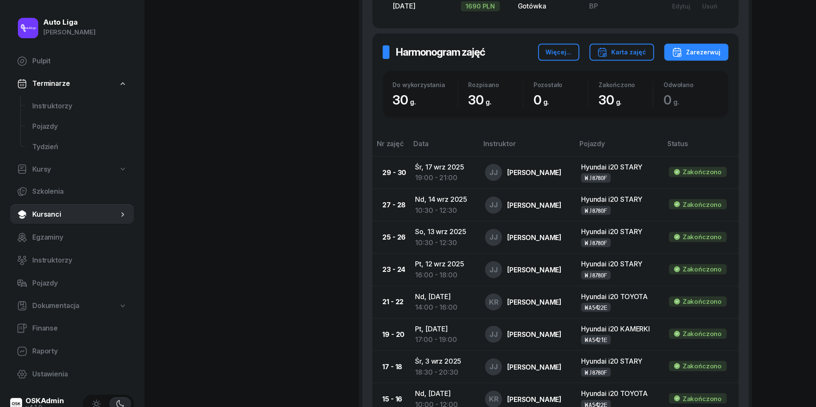
scroll to position [587, 0]
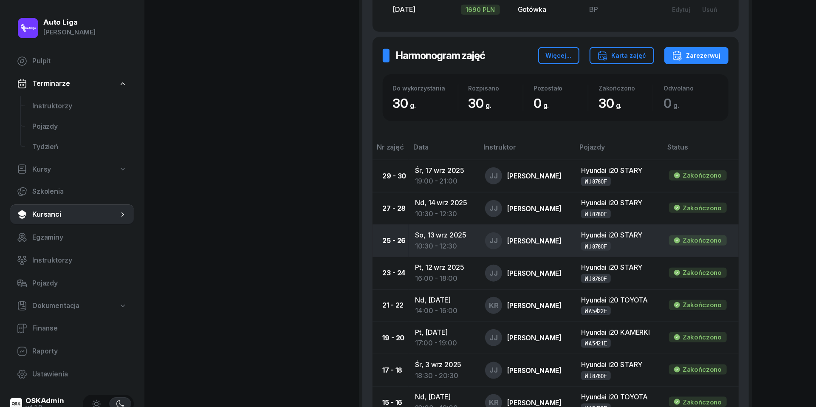
click at [428, 241] on div "10:30 - 12:30" at bounding box center [444, 246] width 57 height 11
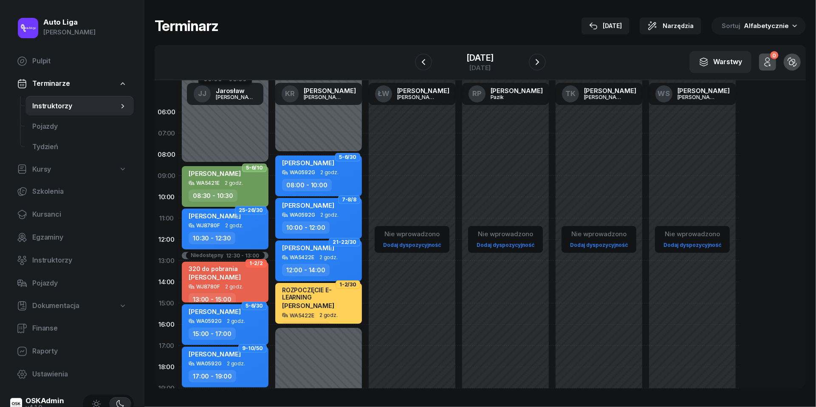
click at [220, 222] on div "[PERSON_NAME]" at bounding box center [215, 217] width 52 height 11
select select "10"
select select "30"
select select "12"
select select "30"
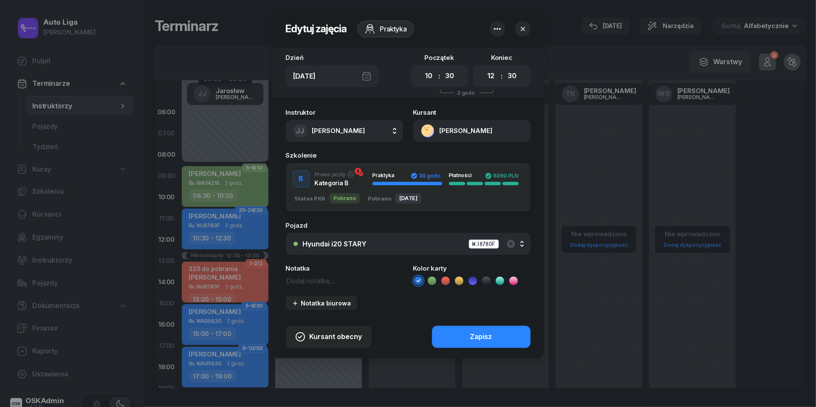
click at [305, 281] on textarea at bounding box center [344, 280] width 117 height 11
type textarea "AUTOSTRADA"
click at [472, 339] on div "Zapisz" at bounding box center [481, 337] width 22 height 11
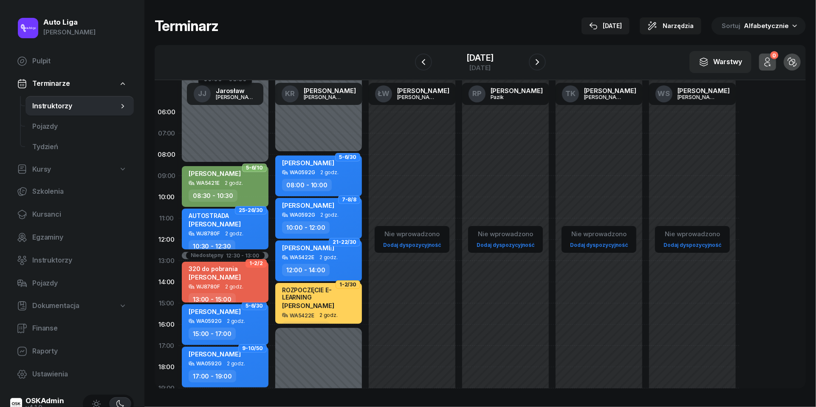
click at [230, 278] on span "[PERSON_NAME]" at bounding box center [215, 277] width 52 height 8
select select "13"
select select "15"
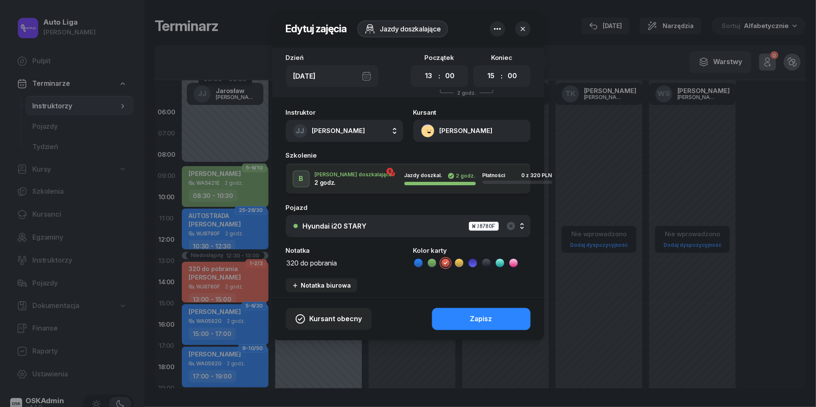
click at [320, 263] on textarea "320 do pobrania" at bounding box center [344, 262] width 117 height 11
click at [417, 262] on icon at bounding box center [418, 263] width 9 height 9
click at [459, 318] on button "Zapisz" at bounding box center [481, 319] width 99 height 22
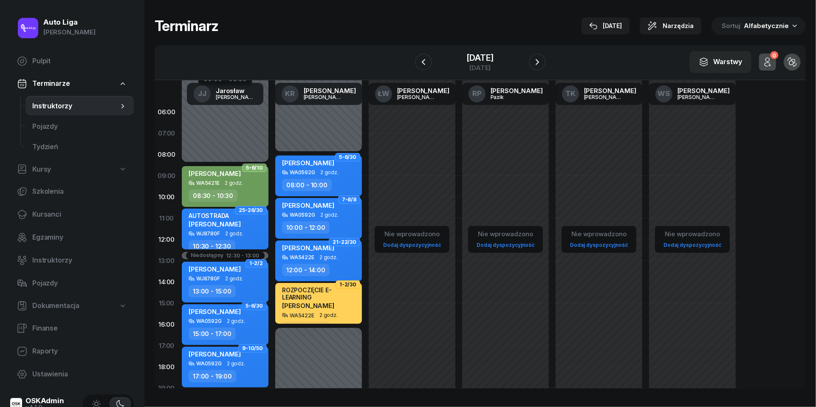
click at [217, 279] on div "WJ8780F" at bounding box center [208, 279] width 24 height 6
select select "13"
select select "15"
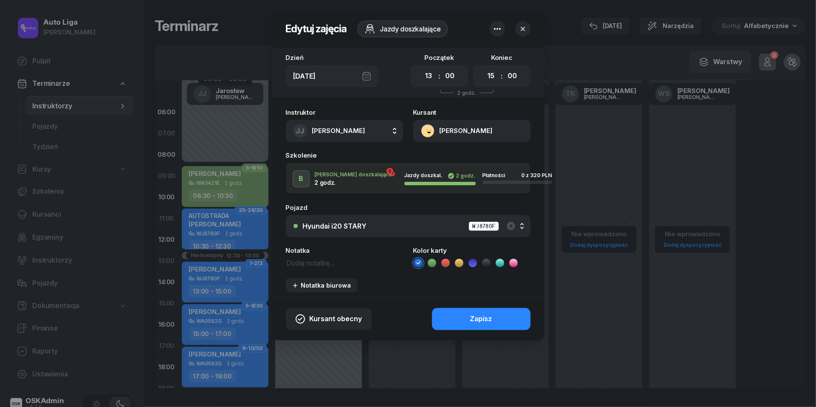
click at [429, 130] on button "[PERSON_NAME]" at bounding box center [472, 131] width 117 height 22
click at [438, 162] on div "Otwórz profil" at bounding box center [441, 160] width 41 height 11
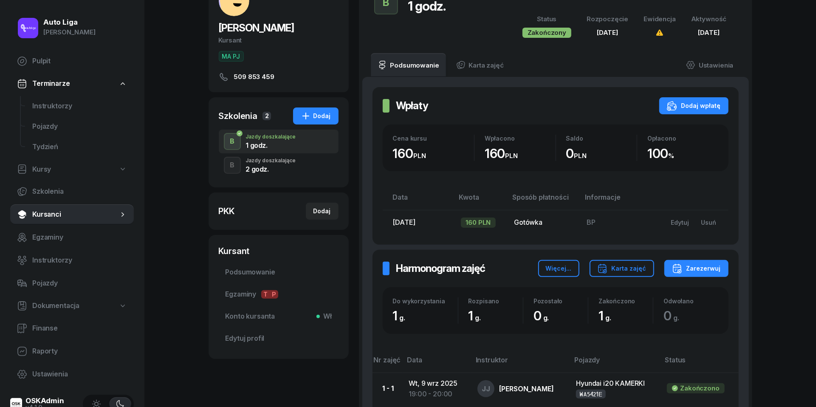
scroll to position [55, 0]
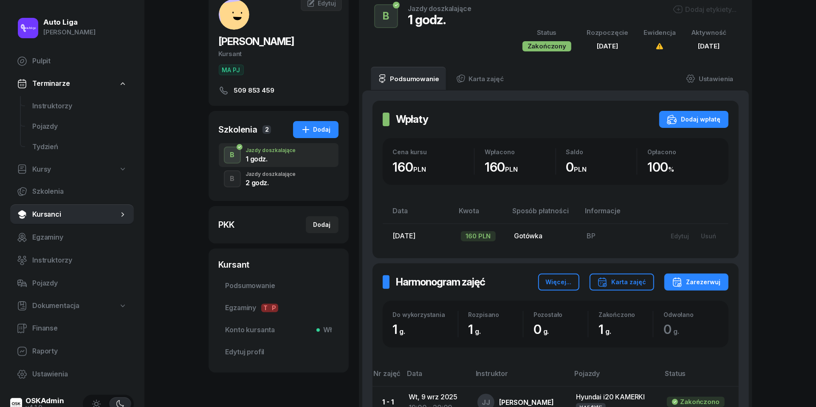
click at [268, 176] on div "Jazdy doszkalające" at bounding box center [271, 174] width 50 height 5
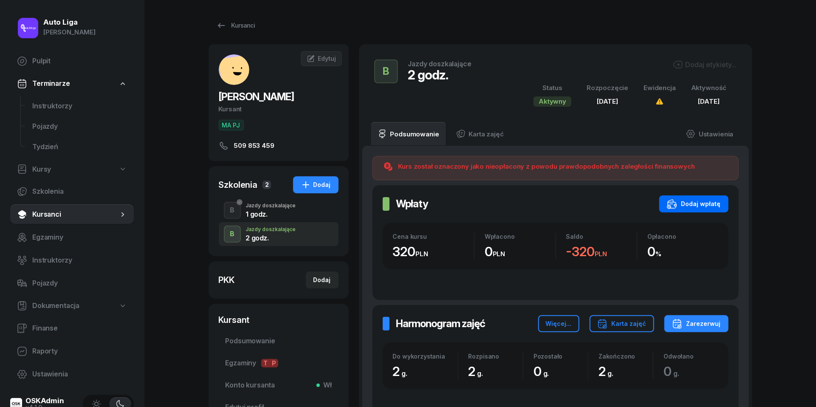
click at [699, 204] on div "Dodaj wpłatę" at bounding box center [694, 204] width 54 height 10
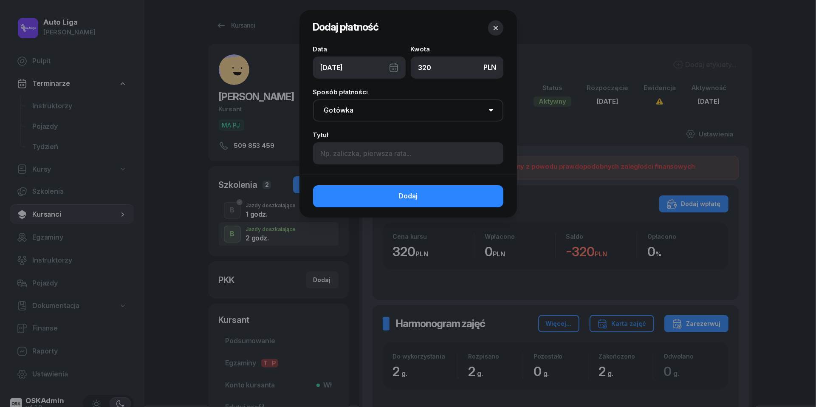
type input "320"
click at [397, 156] on input at bounding box center [408, 153] width 190 height 22
type input "BP"
click at [393, 67] on div "[DATE]" at bounding box center [359, 68] width 93 height 22
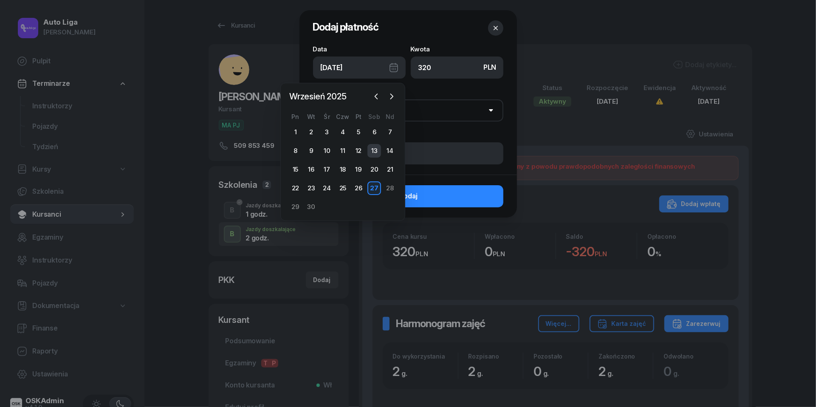
click at [378, 152] on div "13" at bounding box center [375, 151] width 14 height 14
type input "[DATE]"
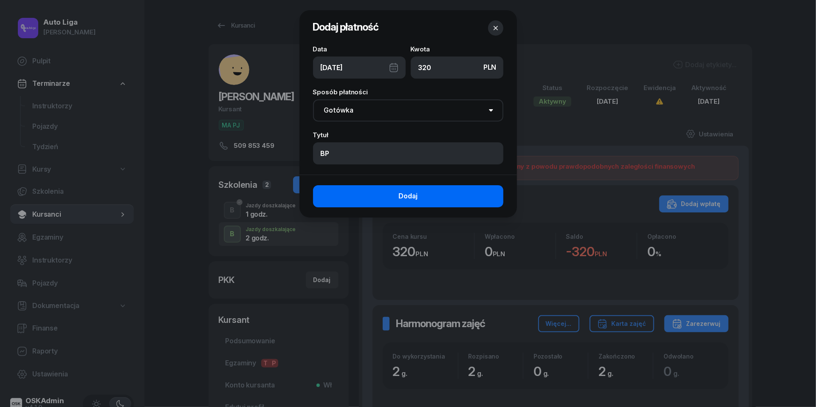
click at [409, 196] on span "Dodaj" at bounding box center [408, 196] width 19 height 11
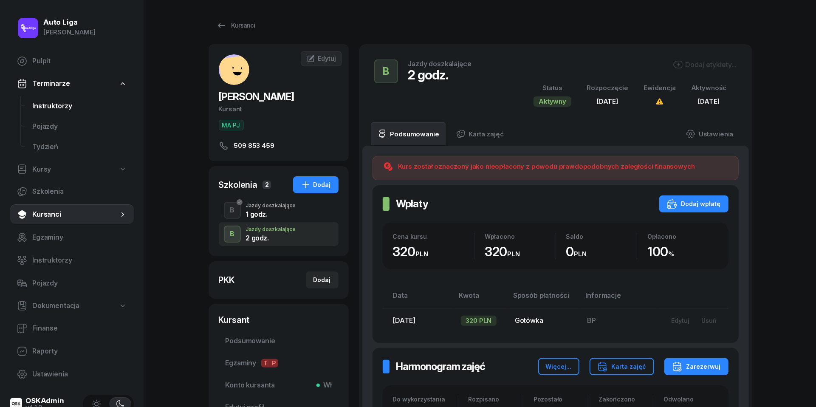
click at [55, 103] on span "Instruktorzy" at bounding box center [79, 106] width 95 height 11
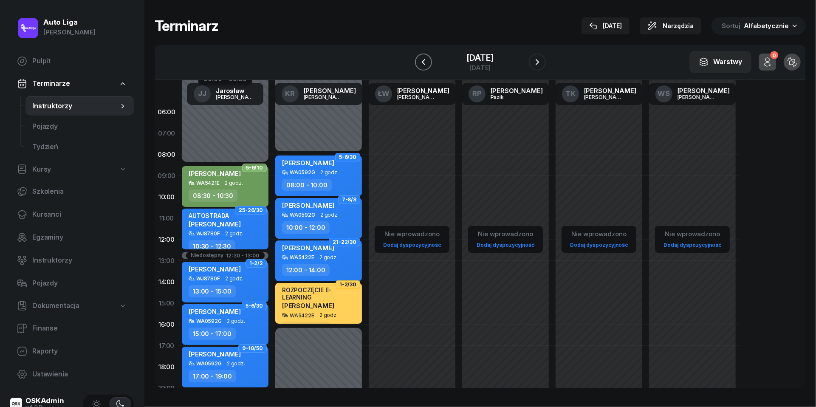
click at [421, 60] on icon "button" at bounding box center [424, 62] width 10 height 10
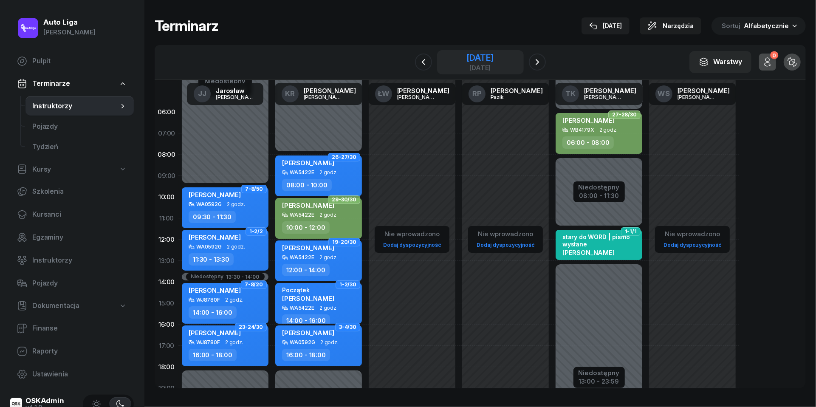
click at [479, 61] on div "[DATE]" at bounding box center [480, 58] width 27 height 9
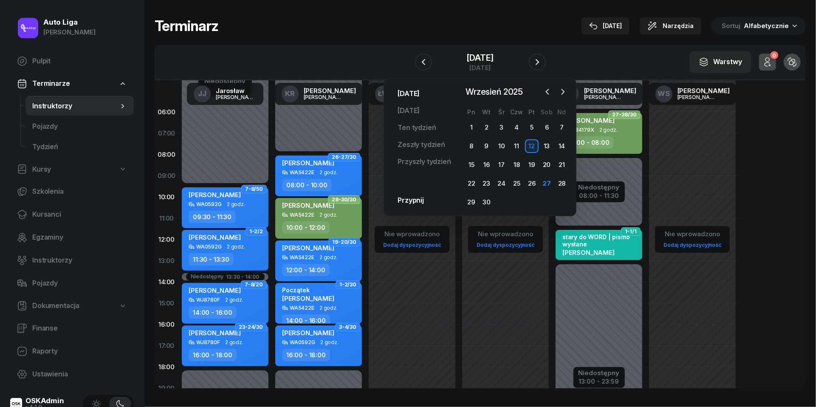
click at [411, 96] on link "[DATE]" at bounding box center [409, 93] width 36 height 17
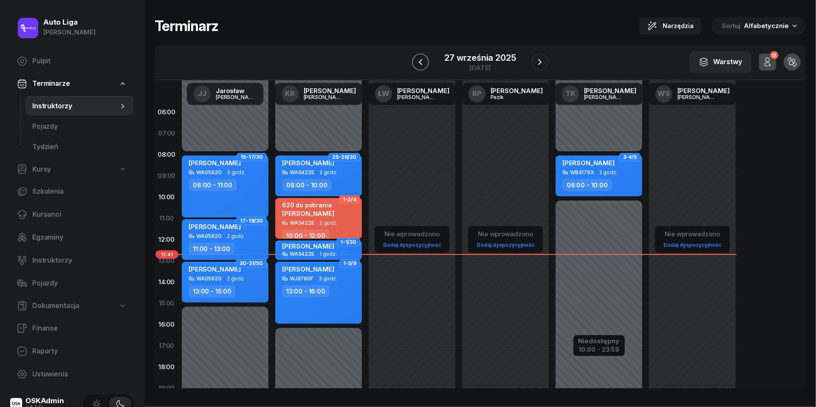
click at [422, 64] on icon "button" at bounding box center [420, 62] width 3 height 6
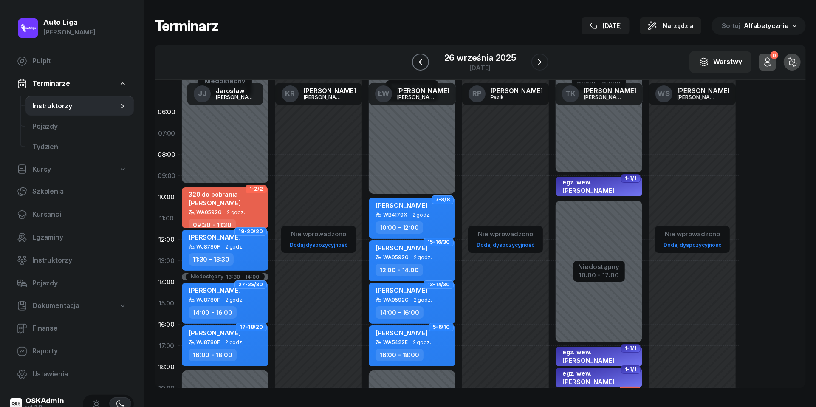
click at [422, 64] on icon "button" at bounding box center [421, 62] width 10 height 10
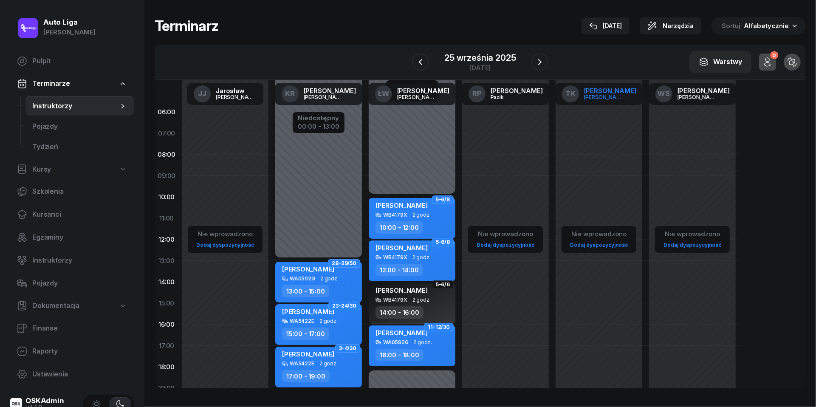
click at [599, 99] on div "[PERSON_NAME]" at bounding box center [604, 97] width 41 height 6
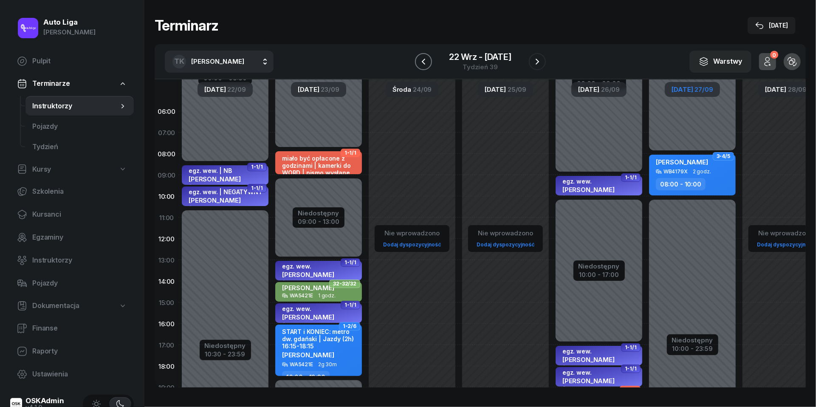
click at [424, 64] on icon "button" at bounding box center [424, 62] width 10 height 10
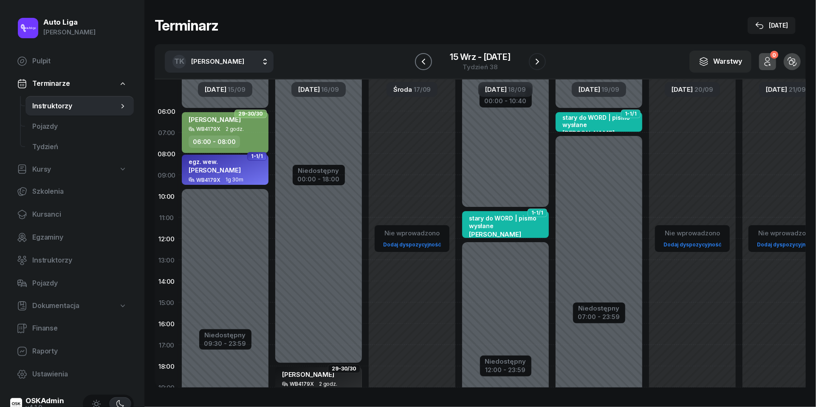
click at [424, 63] on icon "button" at bounding box center [423, 61] width 3 height 6
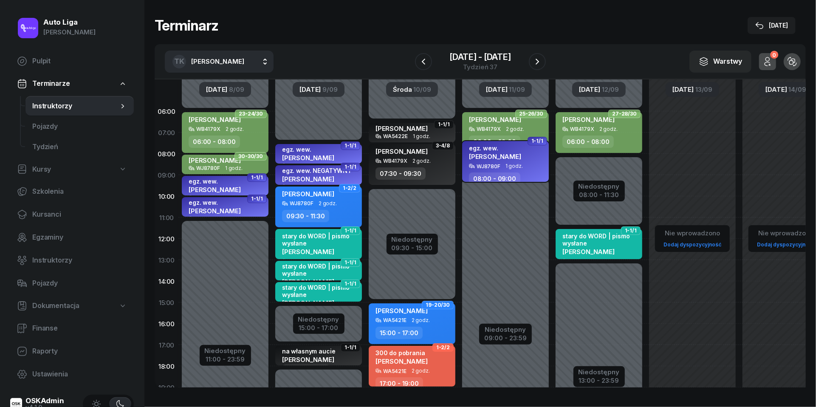
click at [503, 163] on div "WJ8780F 1 godz." at bounding box center [506, 166] width 75 height 6
select select "08"
select select "09"
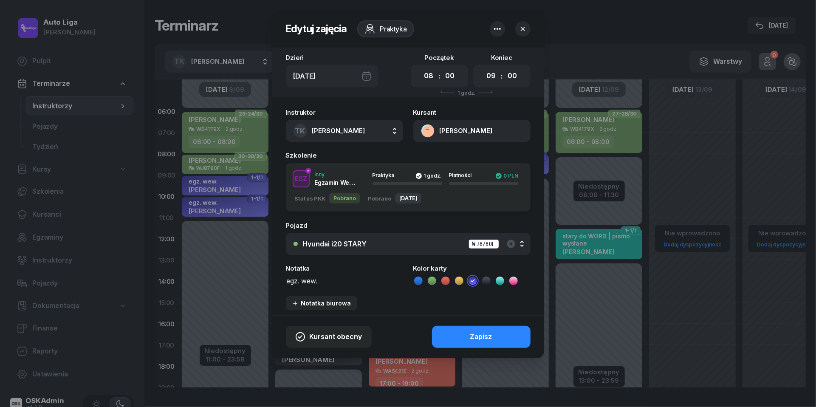
click at [427, 133] on button "[PERSON_NAME]" at bounding box center [472, 131] width 117 height 22
click at [432, 160] on div "Otwórz profil" at bounding box center [441, 160] width 41 height 11
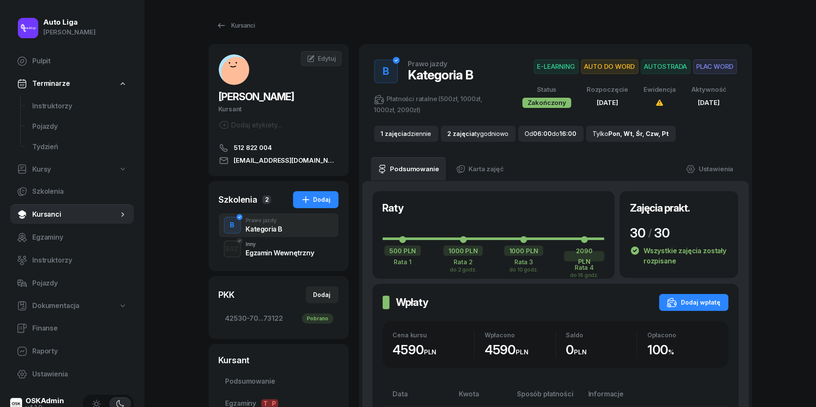
click at [257, 252] on div "Egzamin Wewnętrzny" at bounding box center [280, 252] width 68 height 7
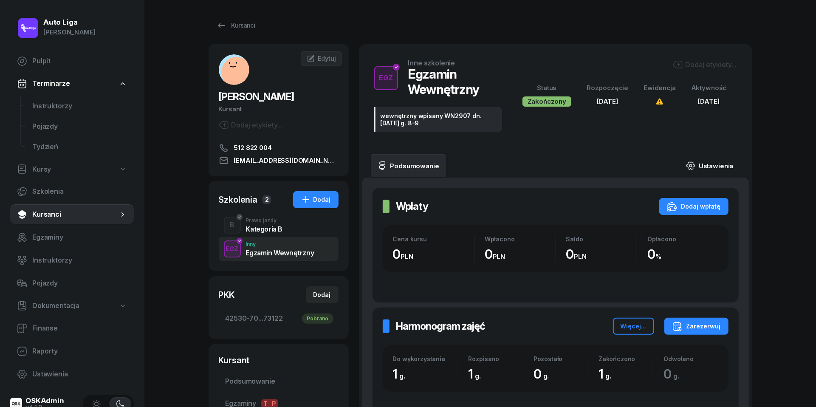
click at [713, 160] on link "Ustawienia" at bounding box center [710, 166] width 61 height 24
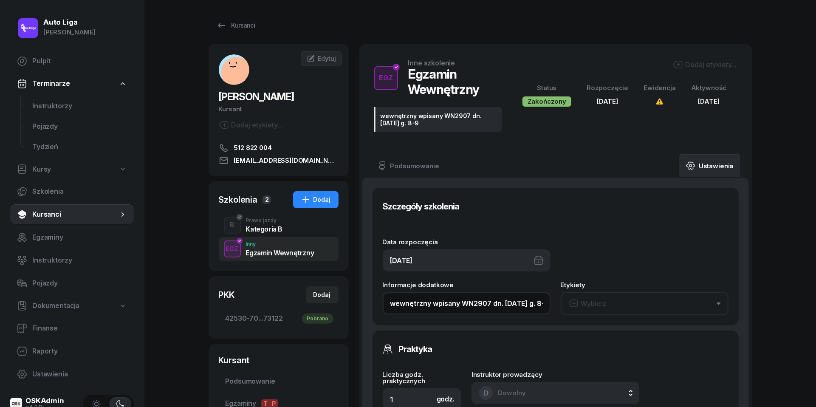
click at [467, 301] on input "wewnętrzny wpisany WN2907 dn. [DATE] g. 8-9" at bounding box center [467, 303] width 168 height 22
click at [228, 23] on div "Kursanci" at bounding box center [235, 25] width 39 height 10
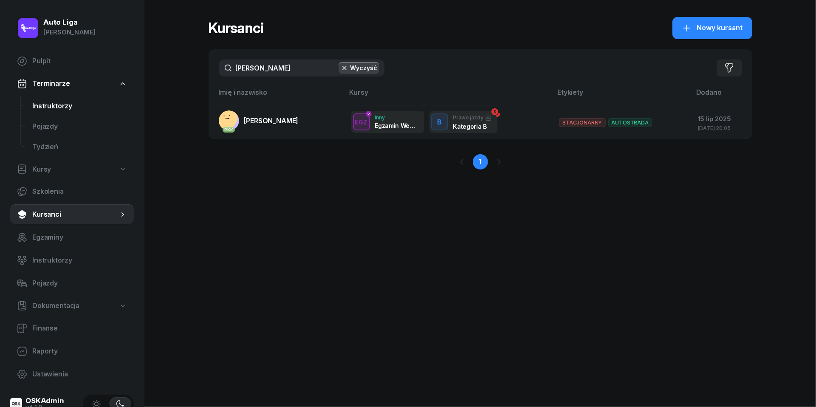
click at [55, 106] on span "Instruktorzy" at bounding box center [79, 106] width 95 height 11
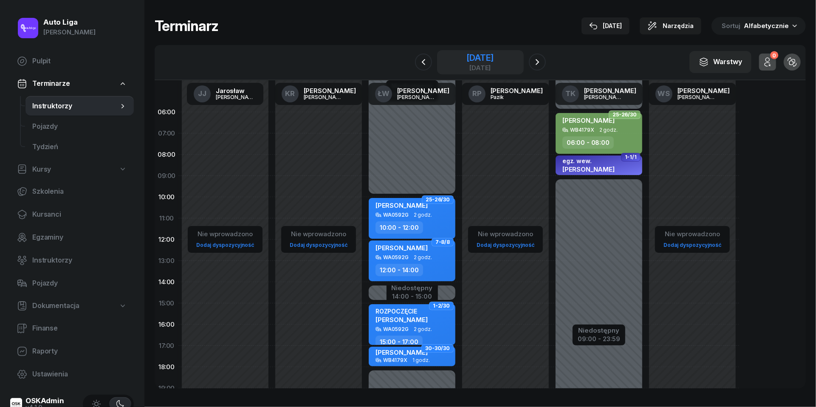
click at [479, 57] on div "[DATE]" at bounding box center [480, 58] width 27 height 9
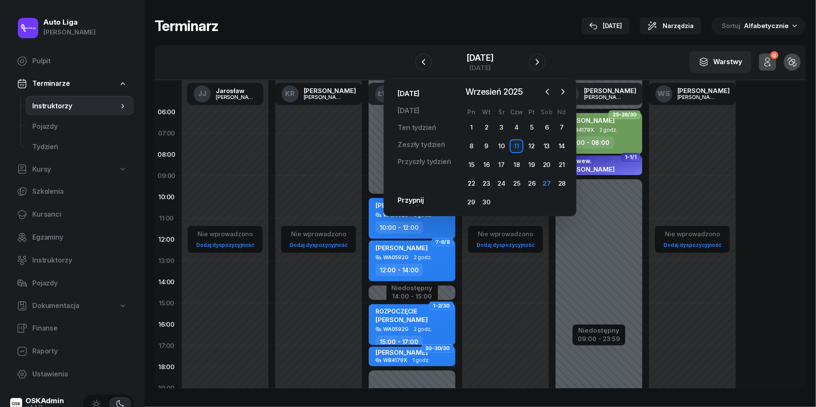
click at [407, 97] on link "[DATE]" at bounding box center [409, 93] width 36 height 17
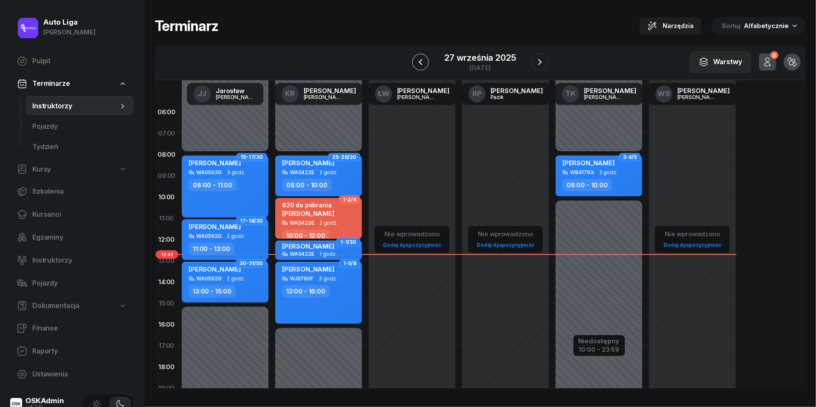
click at [422, 59] on icon "button" at bounding box center [421, 62] width 10 height 10
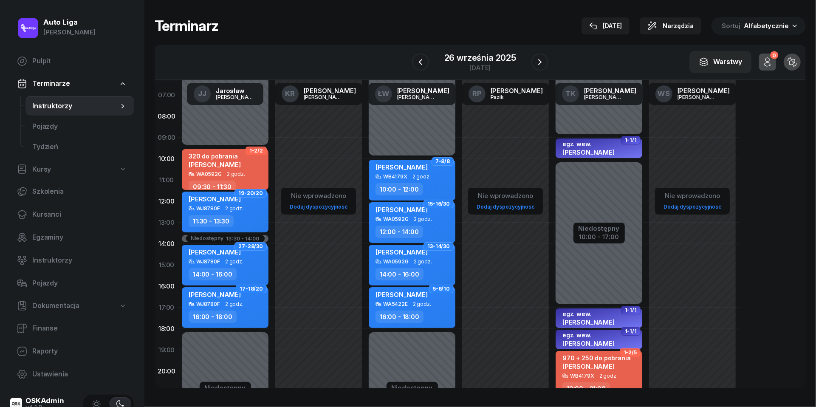
scroll to position [42, 0]
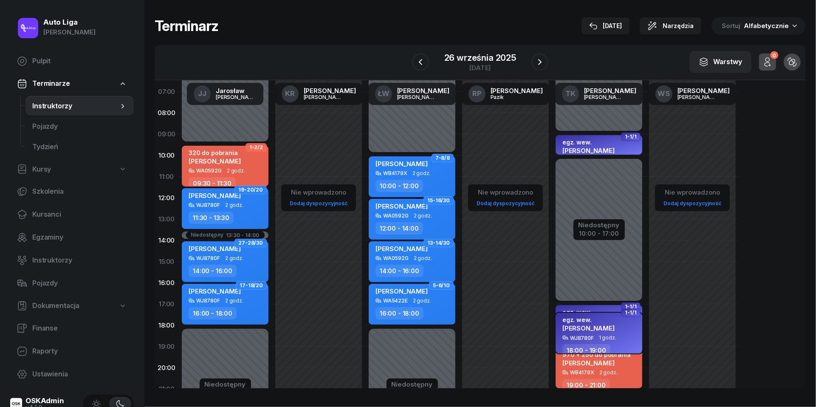
click at [602, 335] on span "1 godz." at bounding box center [607, 338] width 17 height 6
select select "18"
select select "19"
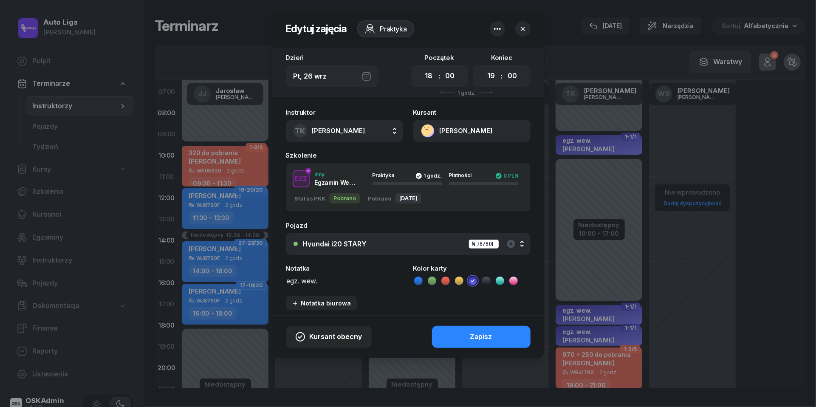
click at [429, 133] on button "[PERSON_NAME]" at bounding box center [472, 131] width 117 height 22
click at [434, 162] on div "Otwórz profil" at bounding box center [441, 160] width 41 height 11
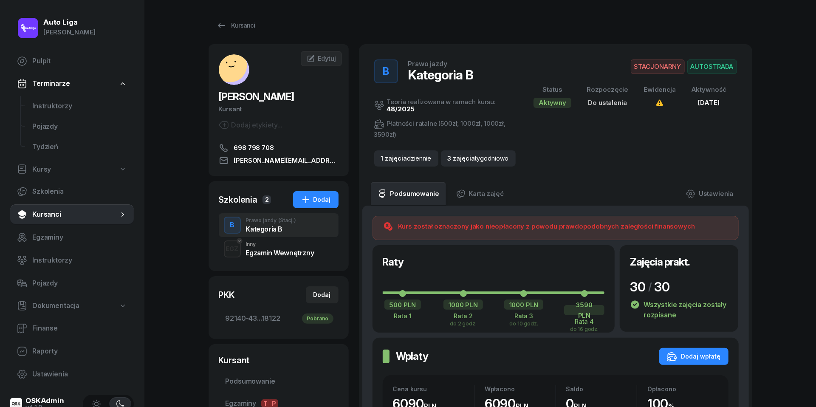
click at [275, 245] on div "Inny" at bounding box center [280, 244] width 68 height 5
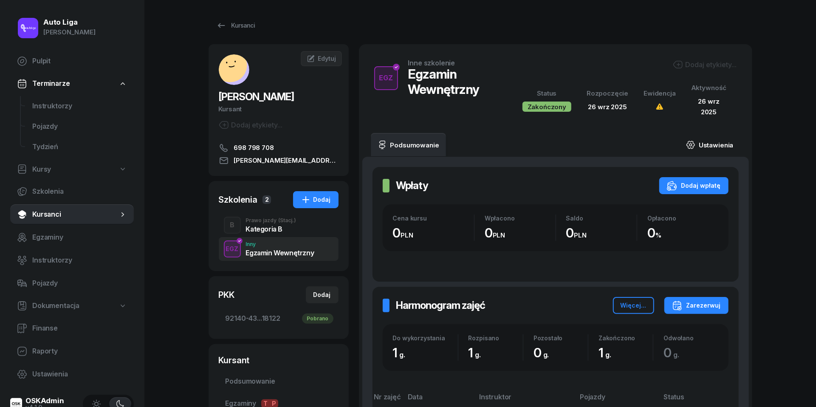
click at [713, 149] on link "Ustawienia" at bounding box center [710, 145] width 61 height 24
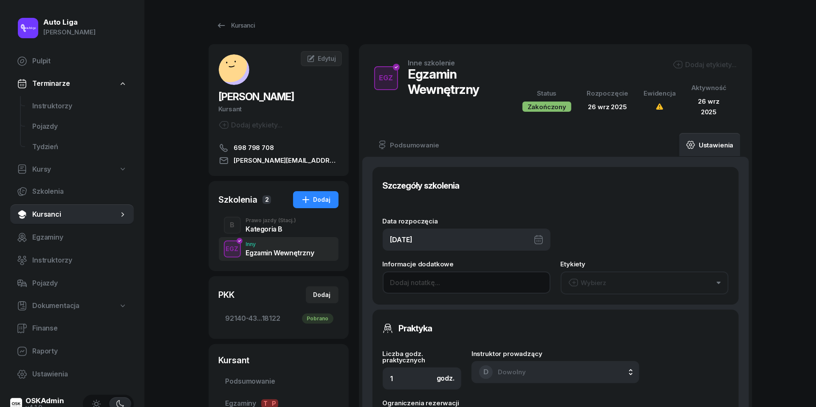
click at [461, 284] on input at bounding box center [467, 283] width 168 height 22
paste input "wewnętrzny wpisany WN2907 dn. [DATE] g. 8-9"
click at [490, 284] on input "wewnętrzny wpisany WN2907 dn. [DATE] g. 19-20" at bounding box center [467, 283] width 168 height 22
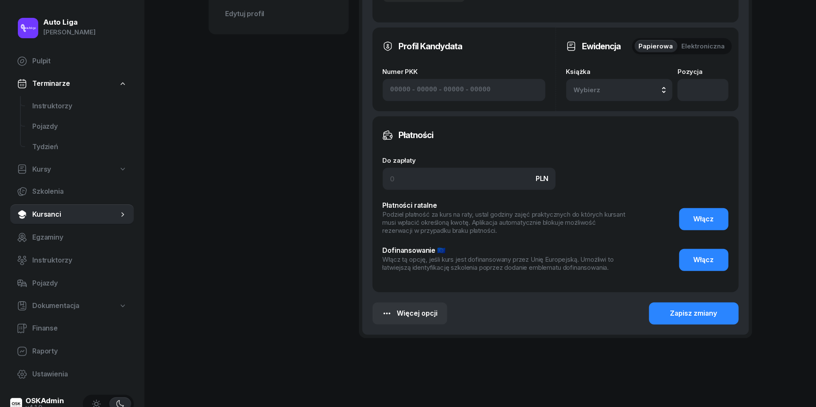
scroll to position [436, 0]
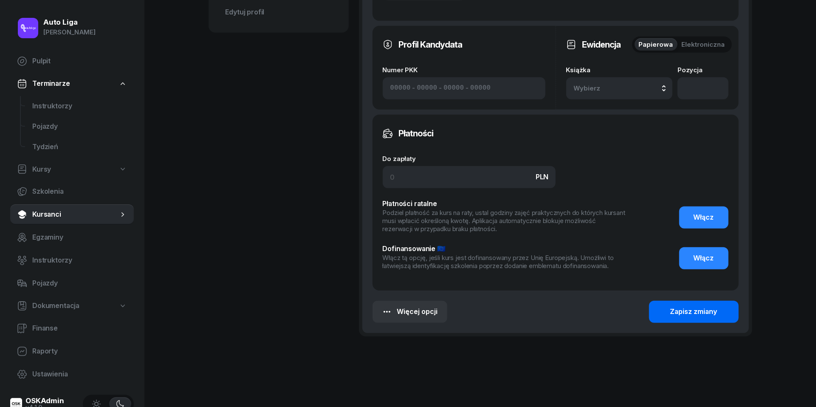
type input "wewnętrzny wpisany WN2907 dn. [DATE] g. 19-20"
click at [696, 312] on div "Zapisz zmiany" at bounding box center [694, 311] width 47 height 11
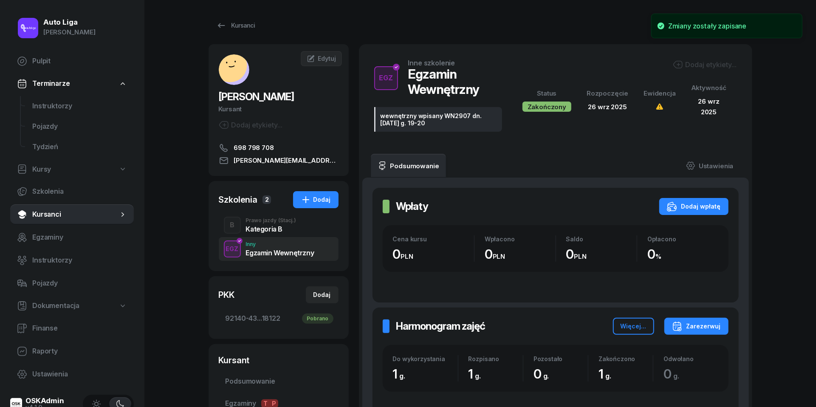
scroll to position [0, 0]
click at [252, 224] on div "Kategoria B" at bounding box center [271, 227] width 51 height 9
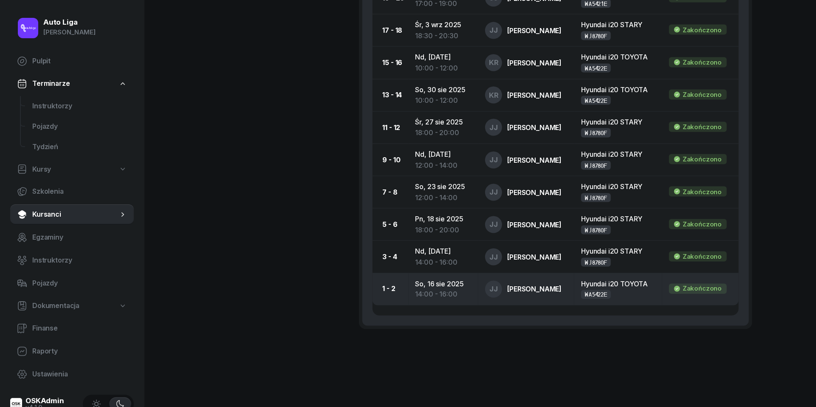
scroll to position [934, 0]
click at [431, 291] on div "14:00 - 16:00" at bounding box center [444, 295] width 57 height 11
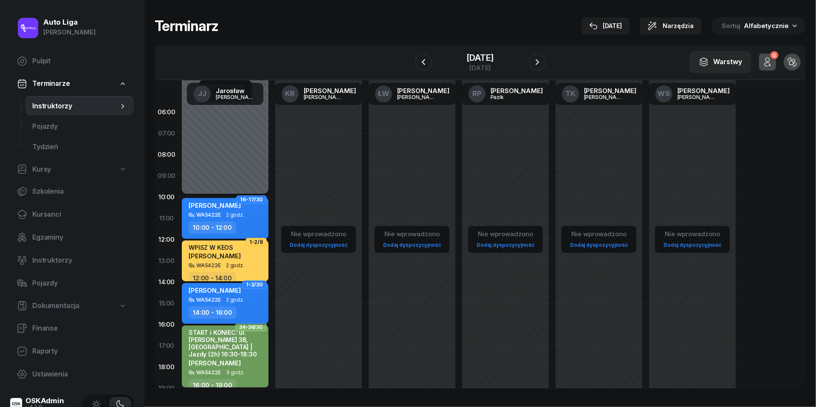
click at [240, 308] on div "14:00 - 16:00" at bounding box center [226, 312] width 75 height 12
select select "14"
select select "16"
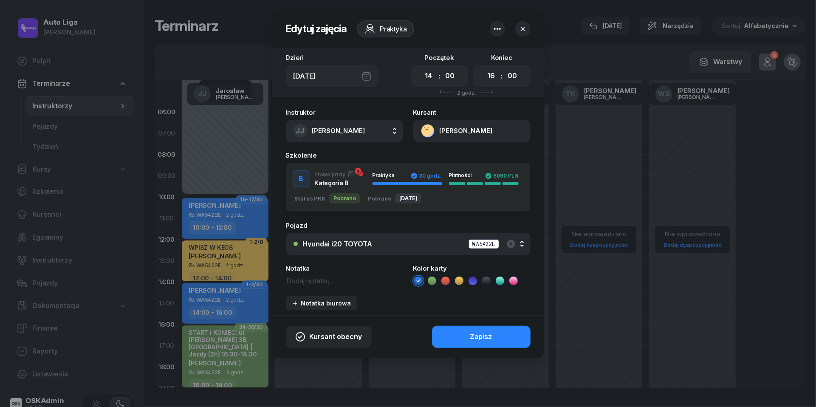
click at [434, 281] on icon at bounding box center [432, 281] width 9 height 9
click at [457, 336] on button "Zapisz" at bounding box center [481, 337] width 99 height 22
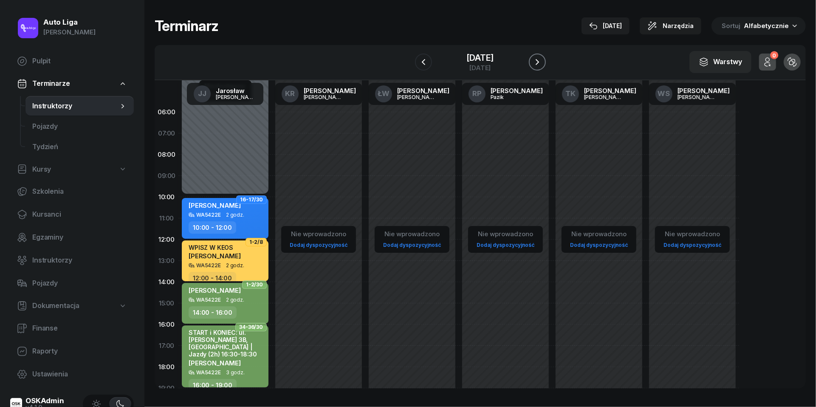
click at [539, 60] on icon "button" at bounding box center [538, 62] width 10 height 10
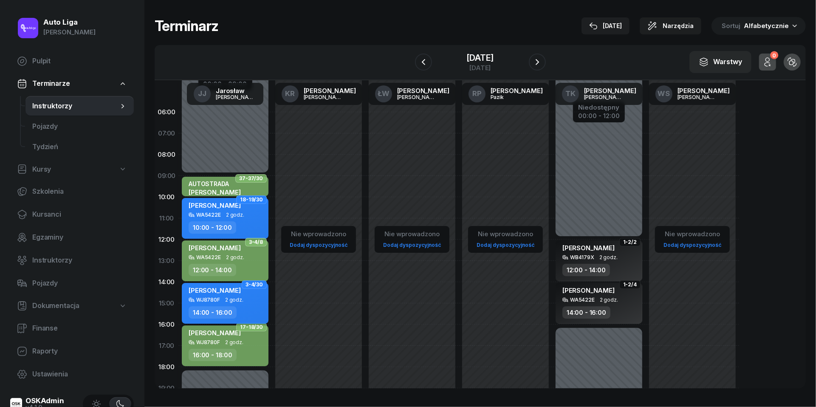
click at [220, 297] on div "WJ8780F 2 godz." at bounding box center [226, 300] width 75 height 6
select select "14"
select select "16"
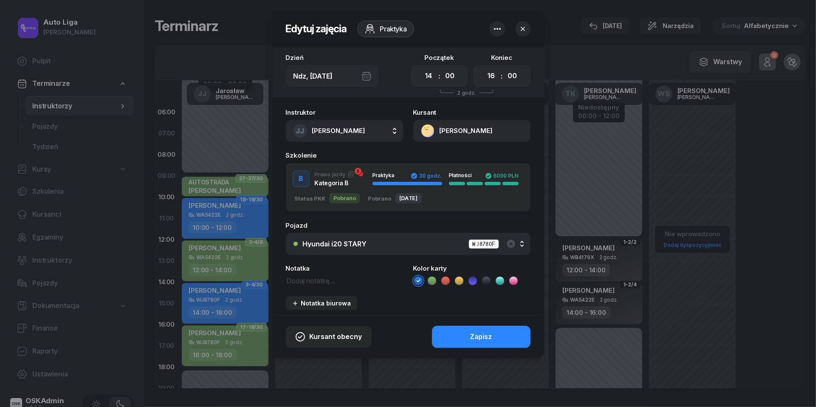
click at [432, 281] on icon at bounding box center [432, 280] width 4 height 3
click at [468, 337] on button "Zapisz" at bounding box center [481, 337] width 99 height 22
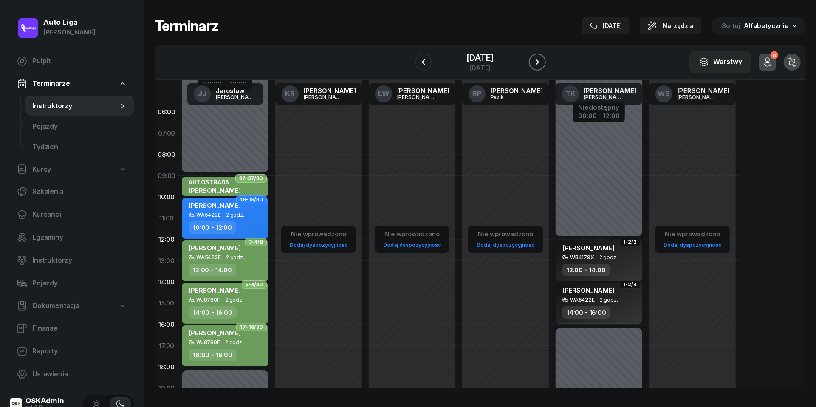
click at [541, 58] on icon "button" at bounding box center [538, 62] width 10 height 10
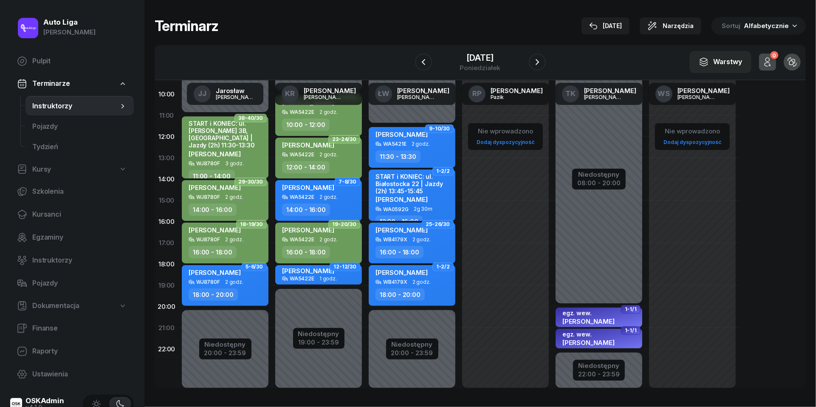
scroll to position [112, 0]
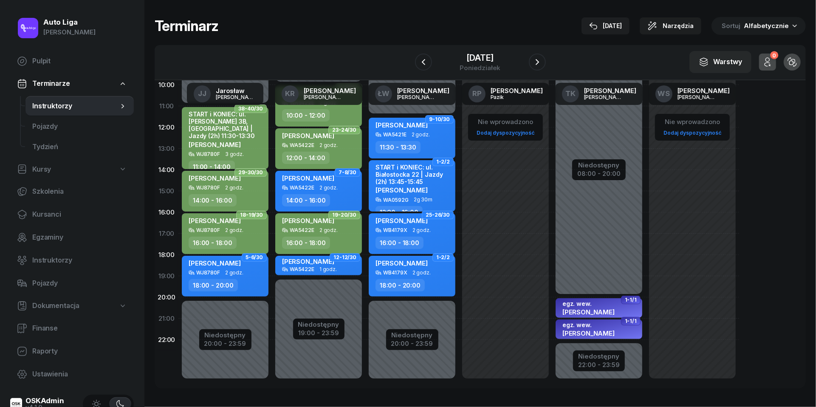
click at [218, 275] on div "WJ8780F" at bounding box center [208, 273] width 24 height 6
select select "18"
select select "20"
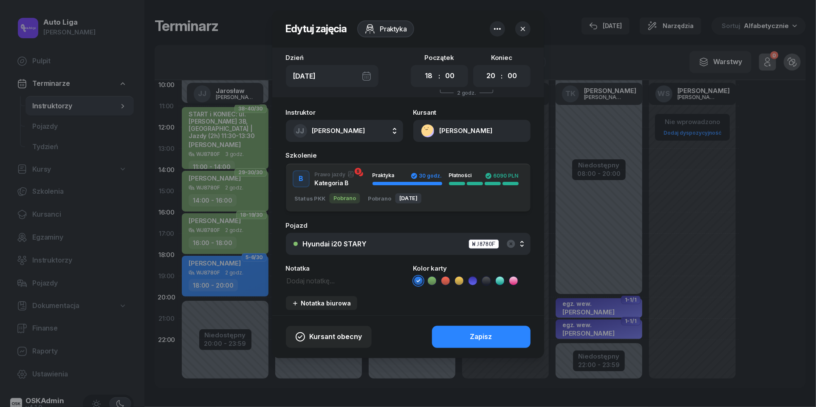
click at [432, 281] on icon at bounding box center [432, 280] width 4 height 3
click at [451, 334] on button "Zapisz" at bounding box center [481, 337] width 99 height 22
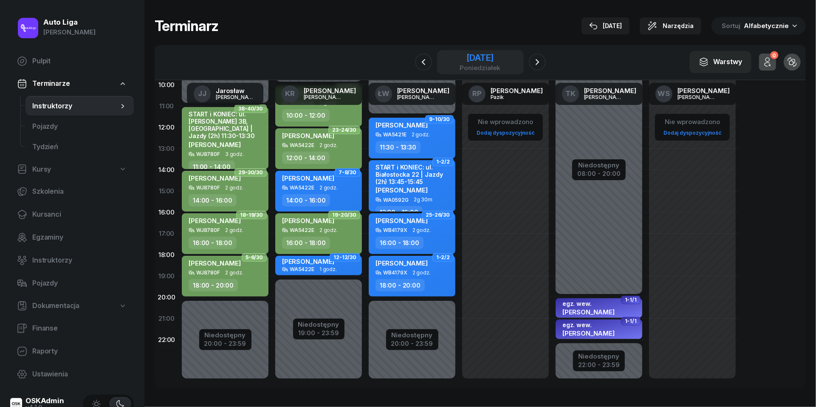
click at [488, 65] on div "poniedziałek" at bounding box center [480, 68] width 41 height 6
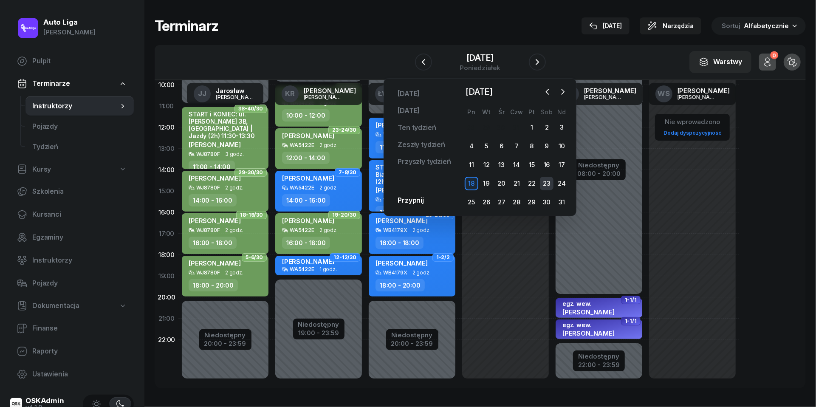
click at [549, 184] on div "23" at bounding box center [547, 184] width 14 height 14
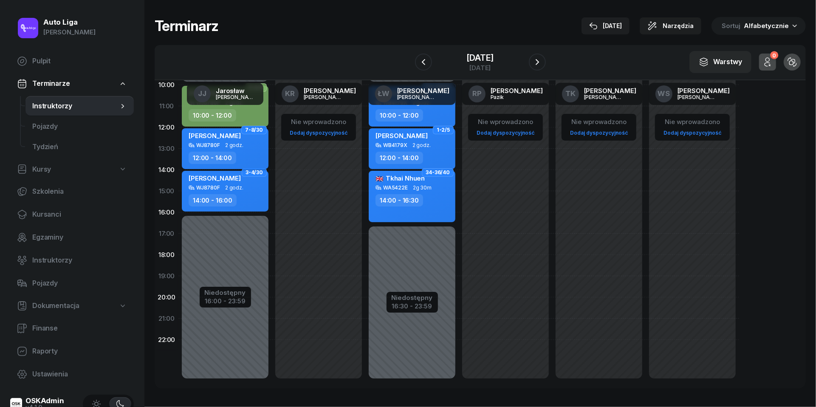
click at [227, 148] on div "[PERSON_NAME] WJ8780F 2 godz. 12:00 - 14:00" at bounding box center [225, 148] width 87 height 41
select select "12"
select select "14"
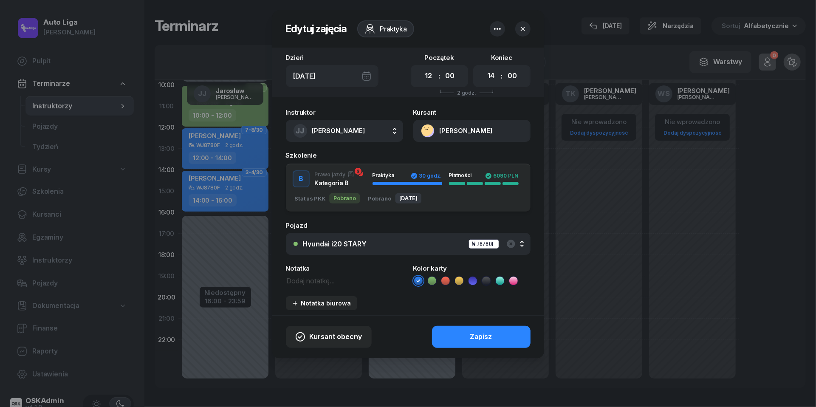
click at [432, 281] on icon at bounding box center [432, 281] width 9 height 9
click at [483, 337] on div "Zapisz" at bounding box center [481, 337] width 22 height 11
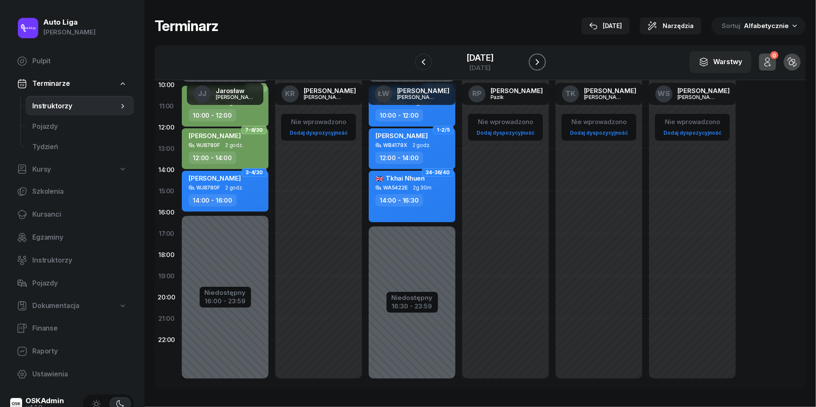
click at [536, 60] on icon "button" at bounding box center [538, 62] width 10 height 10
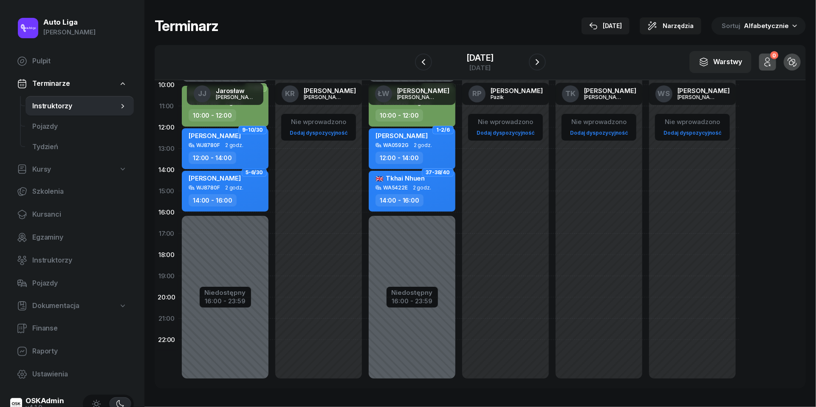
click at [247, 137] on div "[PERSON_NAME]" at bounding box center [226, 137] width 75 height 11
select select "12"
select select "14"
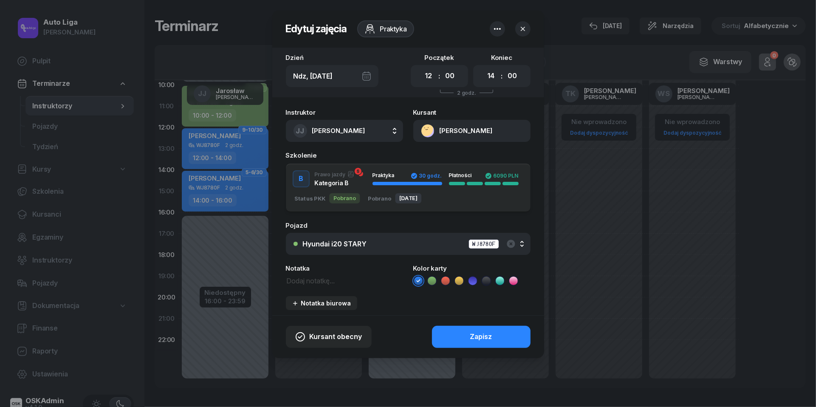
click at [432, 279] on icon at bounding box center [432, 281] width 9 height 9
click at [454, 337] on button "Zapisz" at bounding box center [481, 337] width 99 height 22
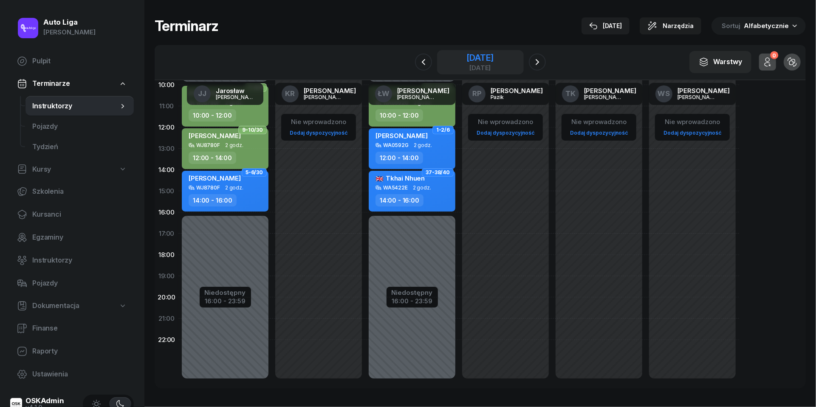
click at [491, 60] on div "[DATE]" at bounding box center [480, 58] width 27 height 9
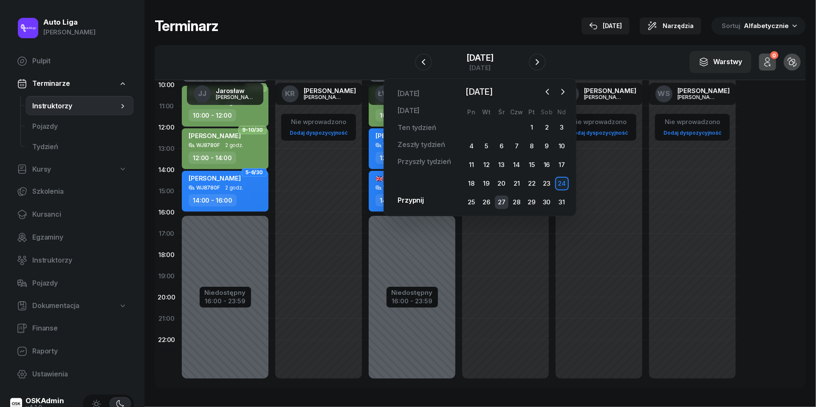
click at [506, 201] on div "27" at bounding box center [502, 203] width 14 height 14
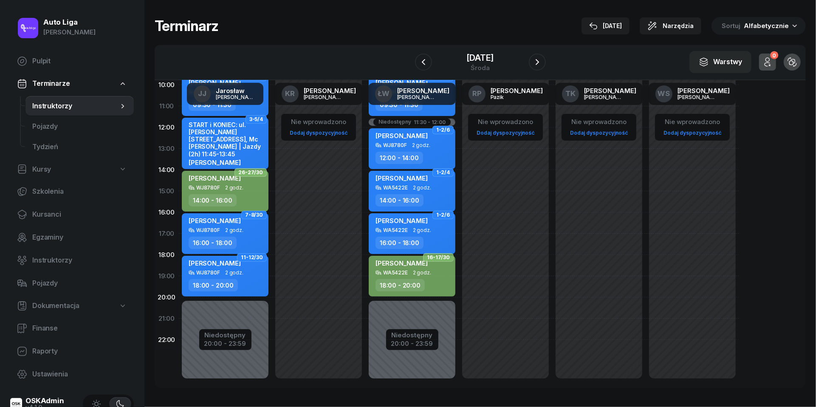
click at [244, 276] on div "[PERSON_NAME] WJ8780F 2 godz. 18:00 - 20:00" at bounding box center [225, 276] width 87 height 41
select select "18"
select select "20"
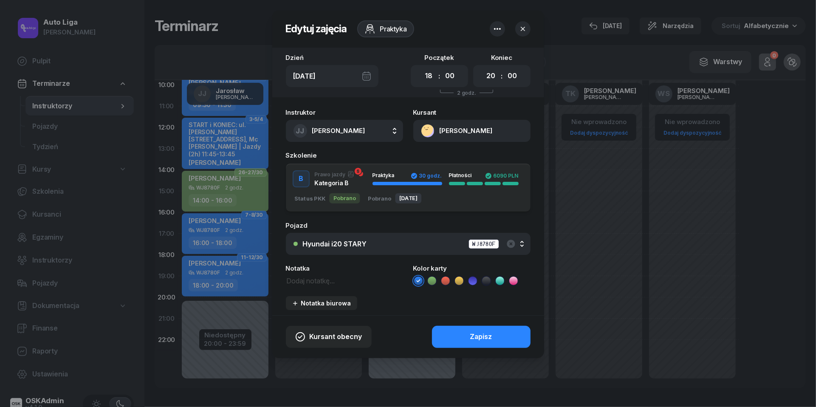
click at [432, 278] on icon at bounding box center [432, 281] width 9 height 9
click at [470, 332] on div "Zapisz" at bounding box center [481, 337] width 22 height 11
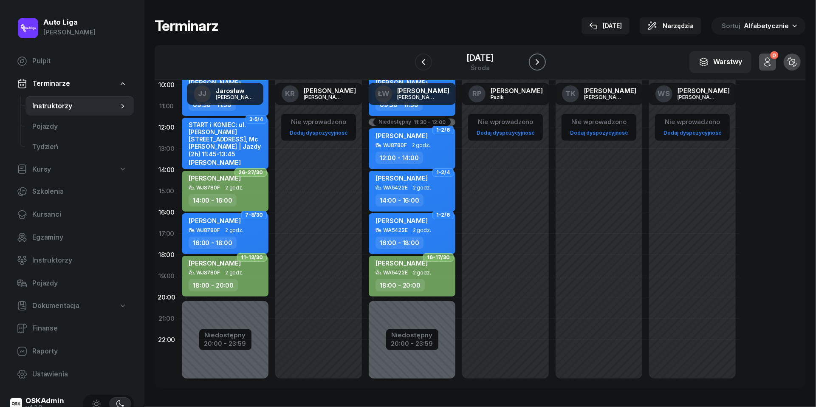
click at [540, 68] on button "button" at bounding box center [537, 62] width 17 height 17
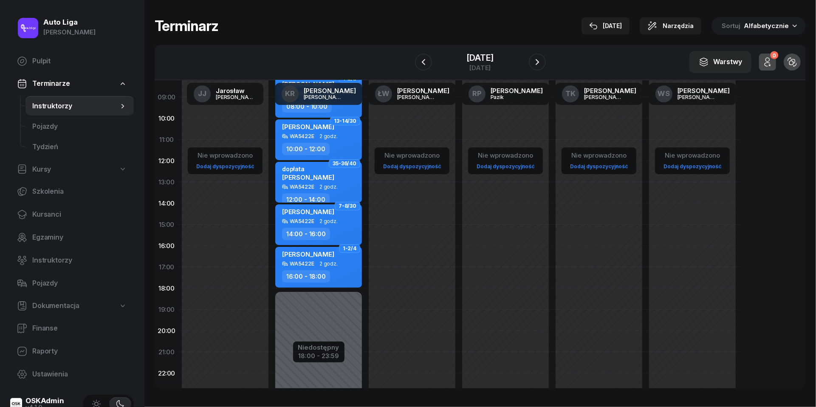
scroll to position [77, 0]
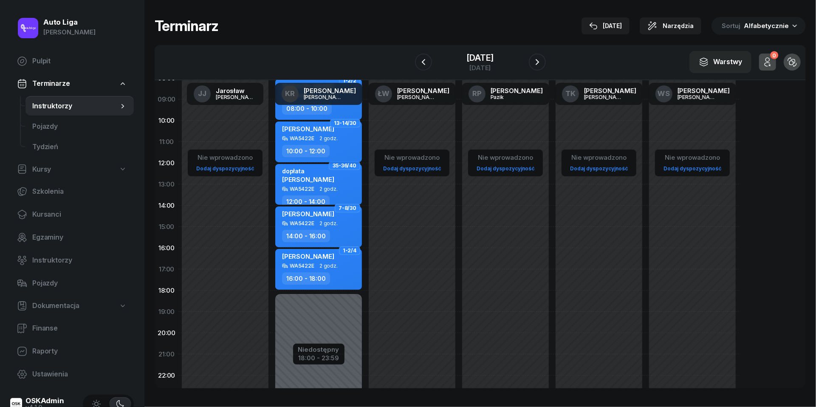
click at [323, 139] on span "2 godz." at bounding box center [329, 139] width 18 height 6
select select "10"
select select "12"
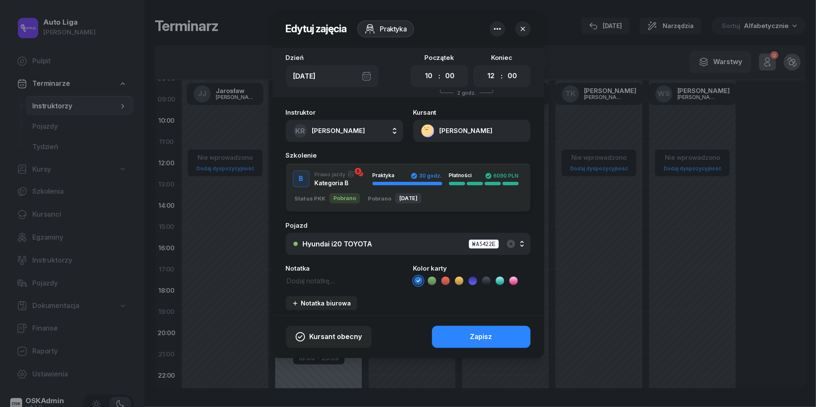
click at [434, 278] on icon at bounding box center [432, 281] width 9 height 9
click at [456, 329] on button "Zapisz" at bounding box center [481, 337] width 99 height 22
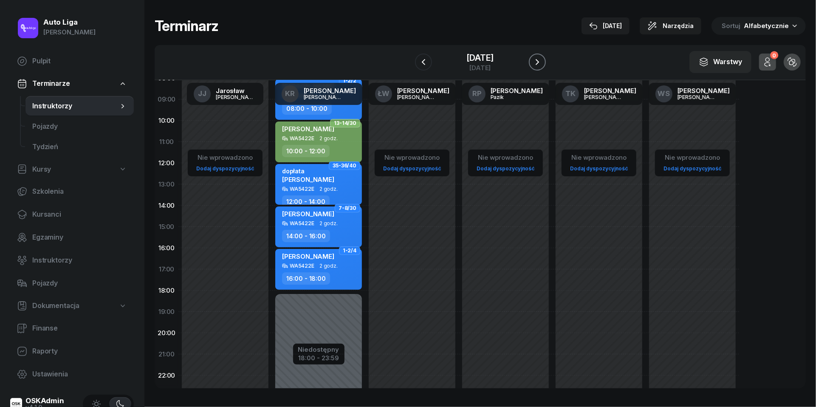
click at [536, 64] on icon "button" at bounding box center [538, 62] width 10 height 10
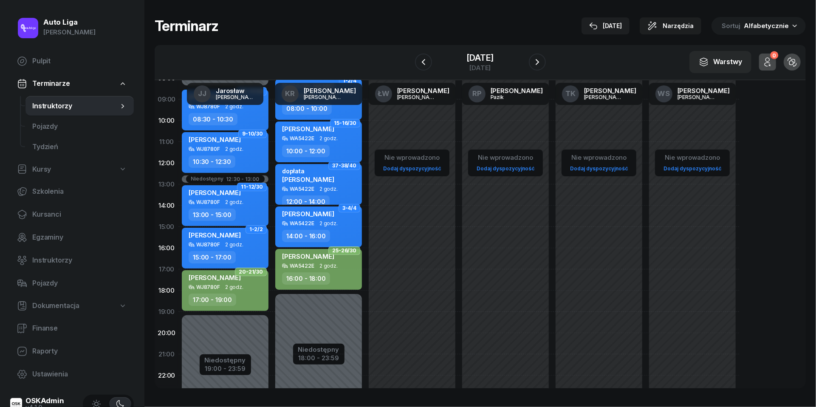
click at [329, 133] on div "[PERSON_NAME]" at bounding box center [308, 130] width 52 height 11
select select "10"
select select "12"
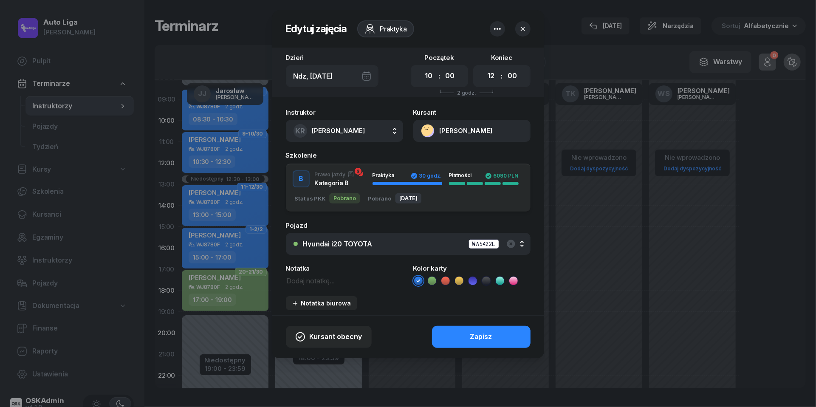
click at [435, 280] on icon at bounding box center [432, 281] width 9 height 9
click at [458, 333] on button "Zapisz" at bounding box center [481, 337] width 99 height 22
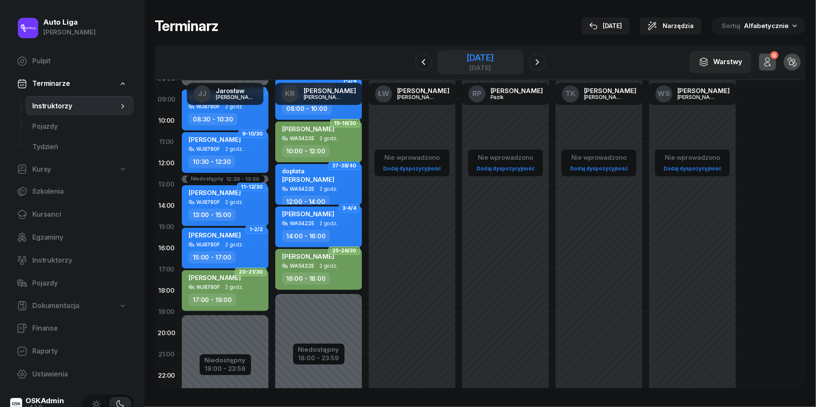
click at [486, 67] on div "[DATE]" at bounding box center [480, 68] width 27 height 6
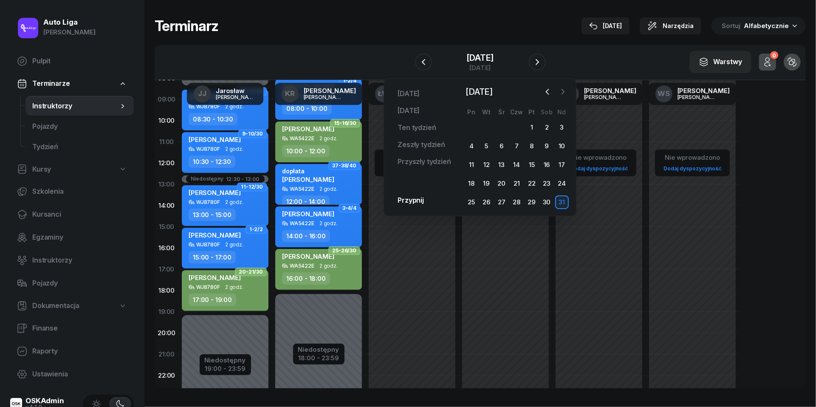
click at [564, 90] on icon "button" at bounding box center [563, 92] width 9 height 9
click at [499, 125] on div "3" at bounding box center [502, 128] width 14 height 14
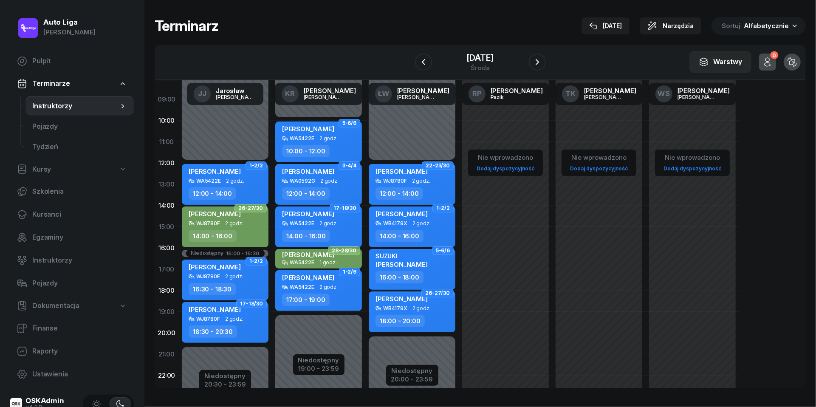
click at [225, 329] on div "18:30 - 20:30" at bounding box center [213, 332] width 48 height 12
select select "18"
select select "30"
select select "20"
select select "30"
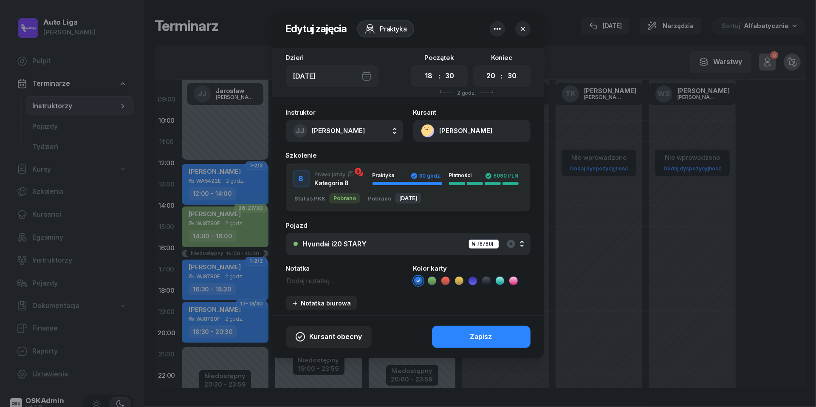
click at [433, 281] on icon at bounding box center [432, 281] width 9 height 9
click at [460, 332] on button "Zapisz" at bounding box center [481, 337] width 99 height 22
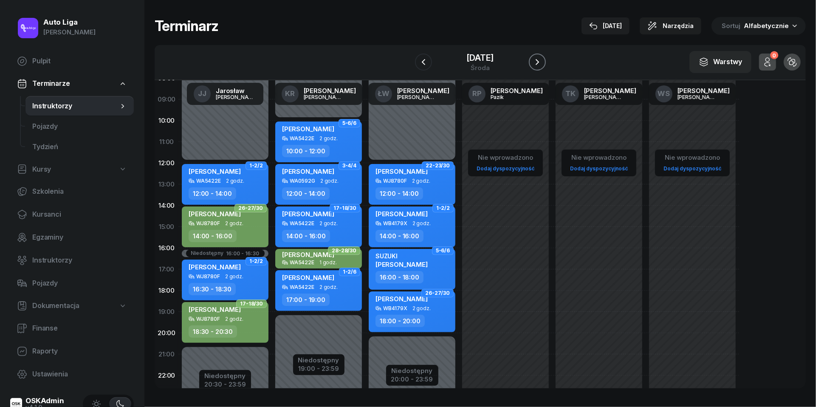
click at [540, 60] on icon "button" at bounding box center [538, 62] width 10 height 10
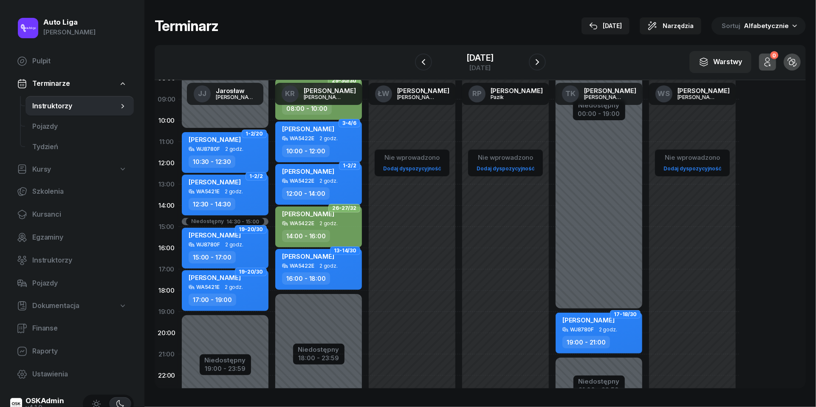
click at [233, 296] on div "17:00 - 19:00" at bounding box center [213, 300] width 48 height 12
select select "17"
select select "19"
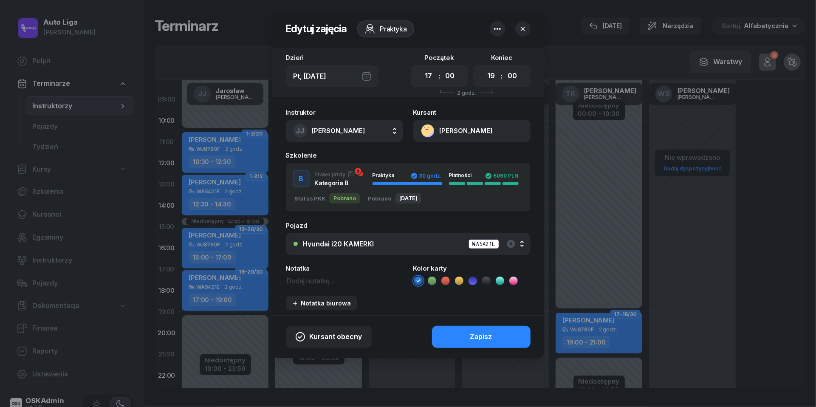
click at [434, 281] on icon at bounding box center [432, 281] width 9 height 9
click at [472, 342] on button "Zapisz" at bounding box center [481, 337] width 99 height 22
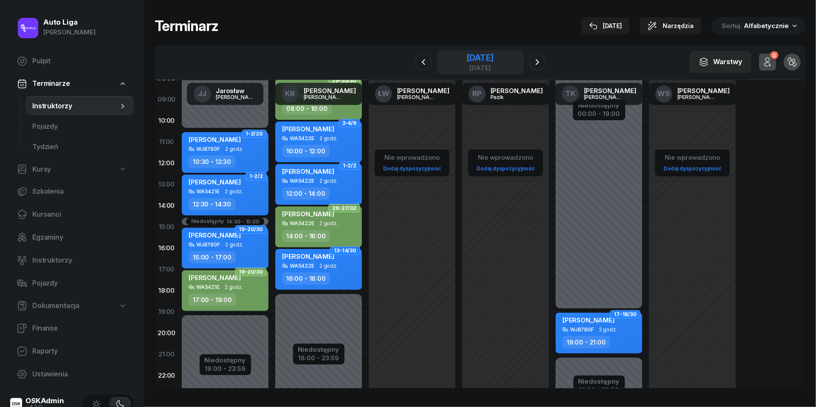
click at [475, 65] on div "[DATE]" at bounding box center [480, 68] width 27 height 6
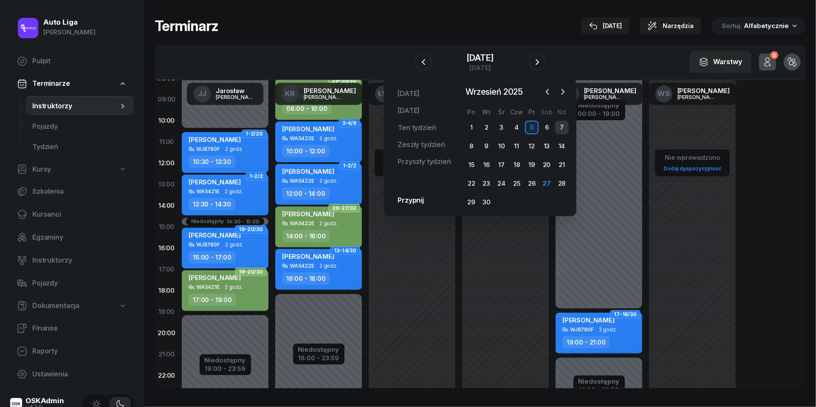
click at [561, 126] on div "7" at bounding box center [562, 128] width 14 height 14
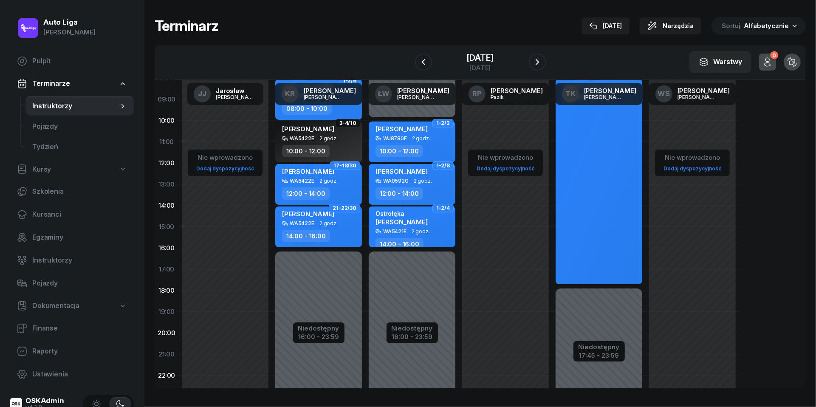
click at [321, 228] on div "[PERSON_NAME] WA5422E 2 godz. 14:00 - 16:00" at bounding box center [318, 227] width 87 height 41
select select "14"
select select "16"
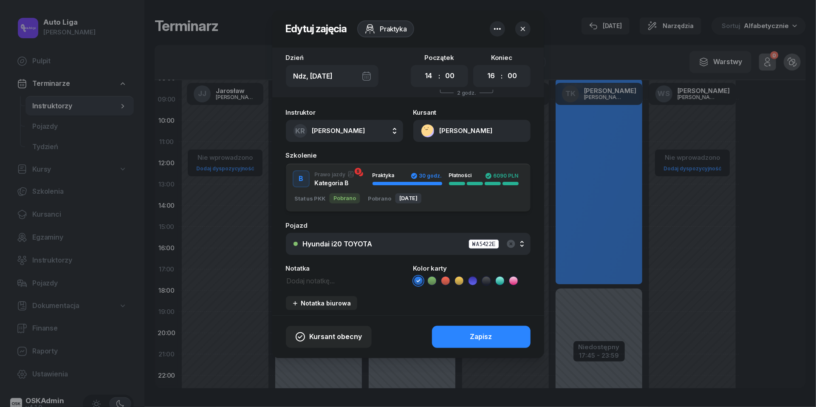
click at [434, 280] on icon at bounding box center [432, 281] width 9 height 9
click at [458, 320] on div "Kursant obecny Zapisz" at bounding box center [408, 336] width 272 height 43
click at [458, 337] on button "Zapisz" at bounding box center [481, 337] width 99 height 22
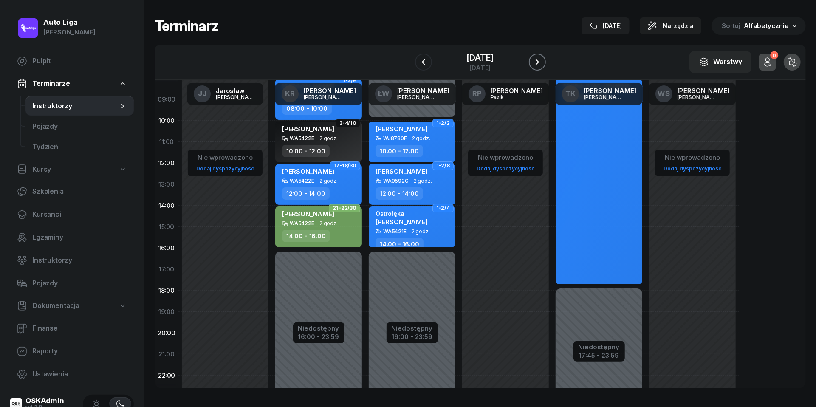
click at [533, 60] on icon "button" at bounding box center [538, 62] width 10 height 10
click at [533, 60] on button "button" at bounding box center [537, 62] width 17 height 17
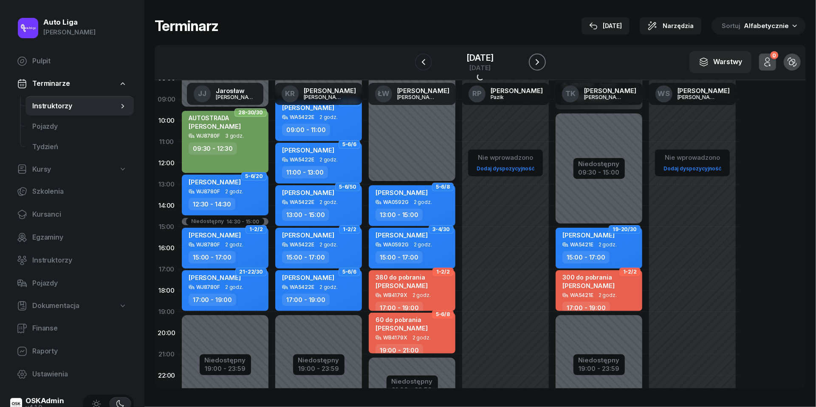
click at [533, 60] on icon "button" at bounding box center [538, 62] width 10 height 10
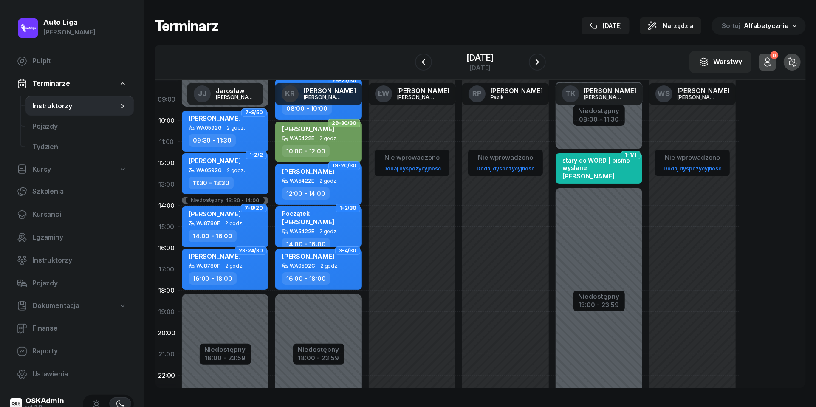
click at [252, 274] on div "16:00 - 18:00" at bounding box center [226, 278] width 75 height 12
select select "16"
select select "18"
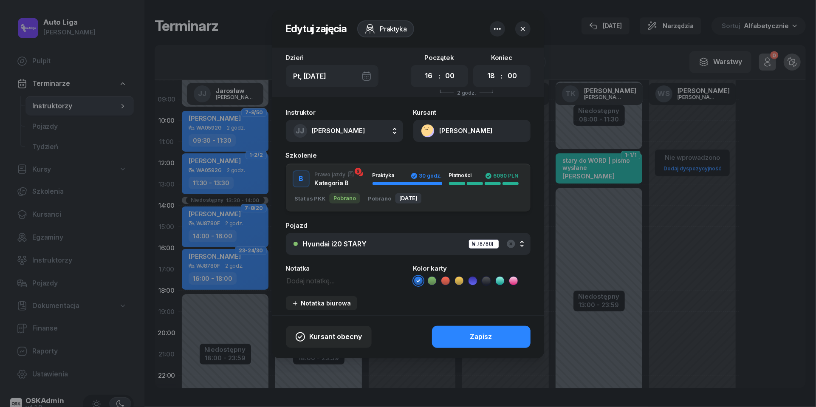
click at [434, 279] on icon at bounding box center [432, 281] width 9 height 9
click at [460, 330] on button "Zapisz" at bounding box center [481, 337] width 99 height 22
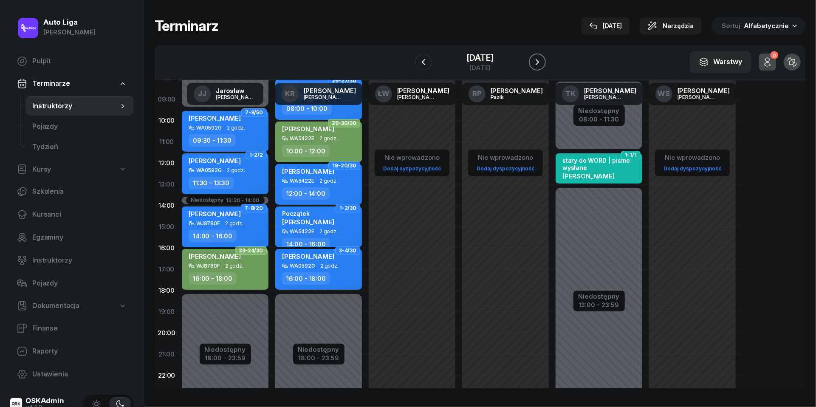
click at [538, 63] on icon "button" at bounding box center [538, 62] width 10 height 10
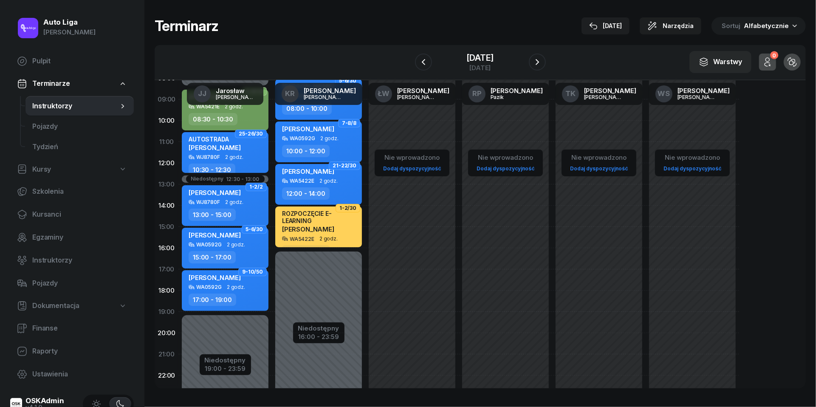
scroll to position [40, 0]
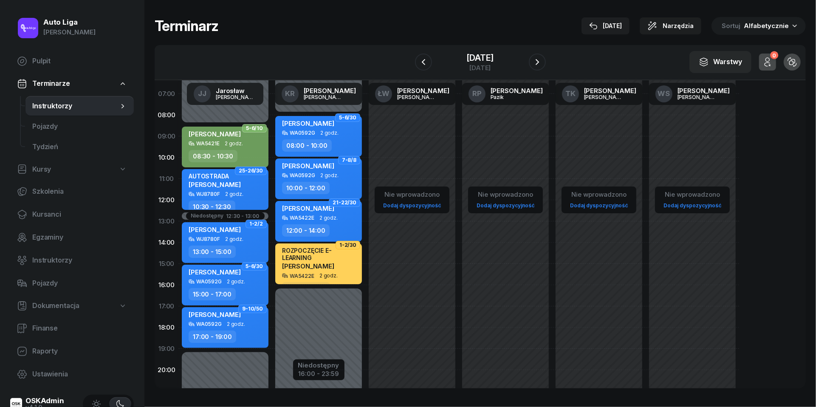
click at [244, 191] on div "WJ8780F 2 godz." at bounding box center [226, 194] width 75 height 6
select select "10"
select select "30"
select select "12"
select select "30"
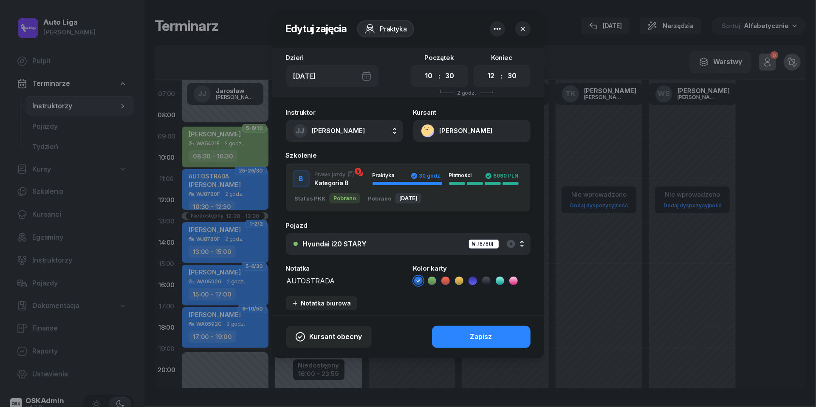
click at [432, 278] on icon at bounding box center [432, 281] width 9 height 9
click at [479, 335] on div "Zapisz" at bounding box center [481, 337] width 22 height 11
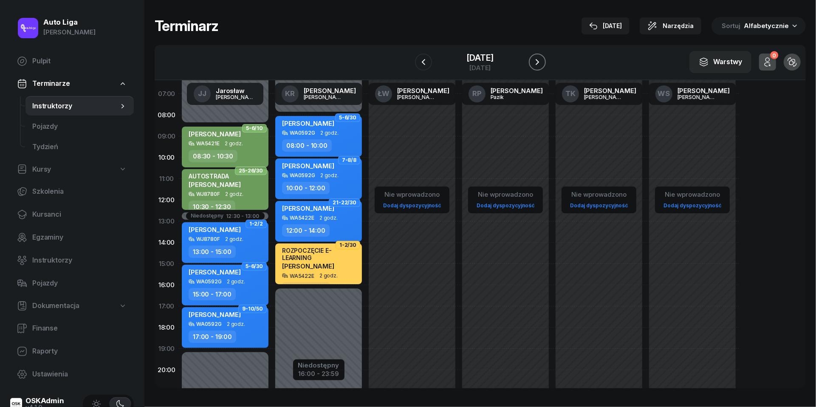
click at [541, 60] on icon "button" at bounding box center [538, 62] width 10 height 10
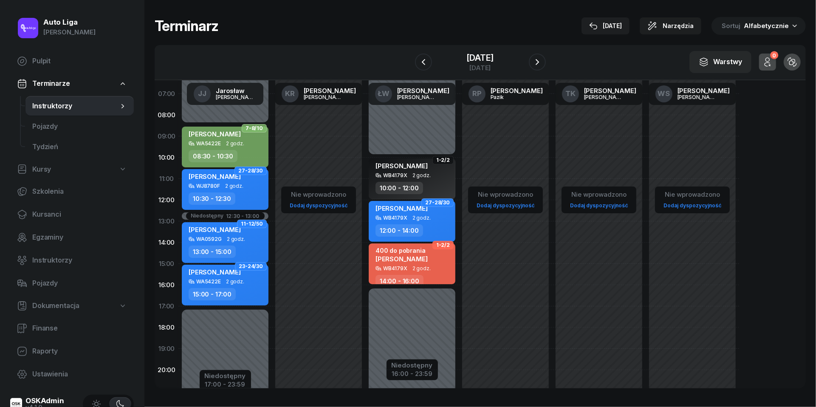
click at [261, 189] on div "[PERSON_NAME] WJ8780F 2 godz. 10:30 - 12:30" at bounding box center [225, 189] width 87 height 41
select select "10"
select select "30"
select select "12"
select select "30"
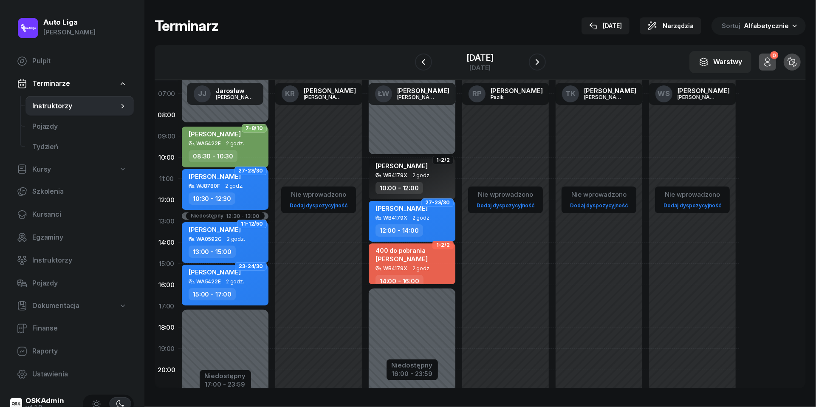
scroll to position [39, 0]
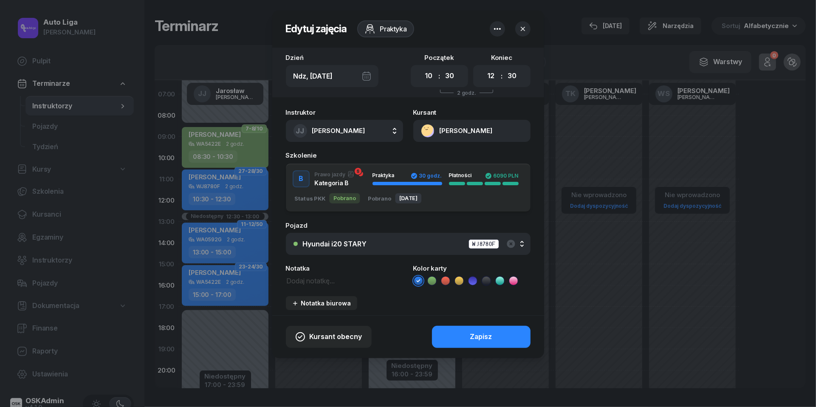
click at [434, 280] on icon at bounding box center [432, 281] width 9 height 9
click at [463, 330] on button "Zapisz" at bounding box center [481, 337] width 99 height 22
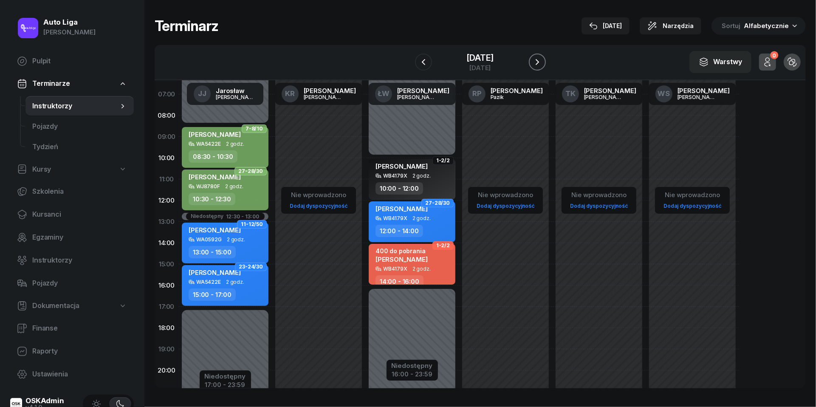
click at [542, 57] on icon "button" at bounding box center [538, 62] width 10 height 10
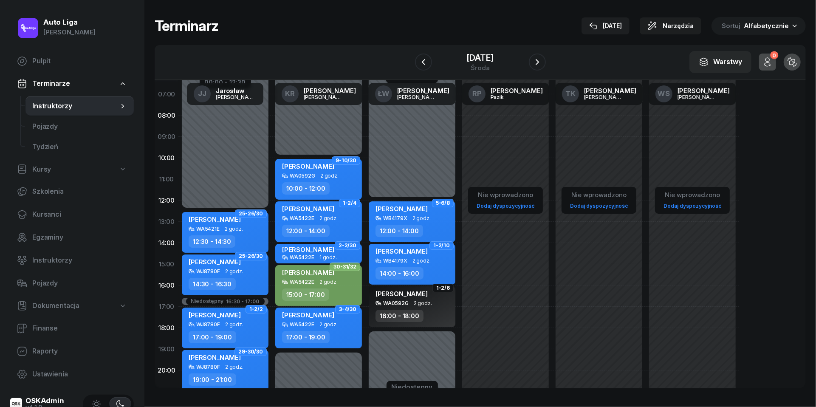
click at [245, 371] on div "[PERSON_NAME] WJ8780F 2 godz. 19:00 - 21:00" at bounding box center [225, 370] width 87 height 41
select select "19"
select select "21"
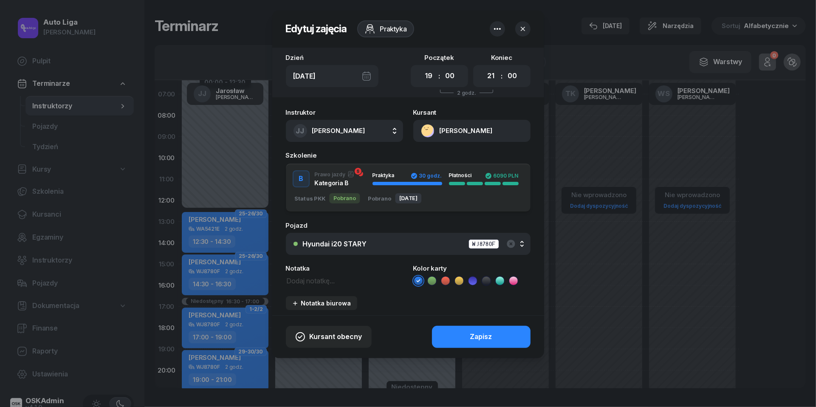
click at [432, 281] on icon at bounding box center [432, 280] width 4 height 3
click at [453, 336] on button "Zapisz" at bounding box center [481, 337] width 99 height 22
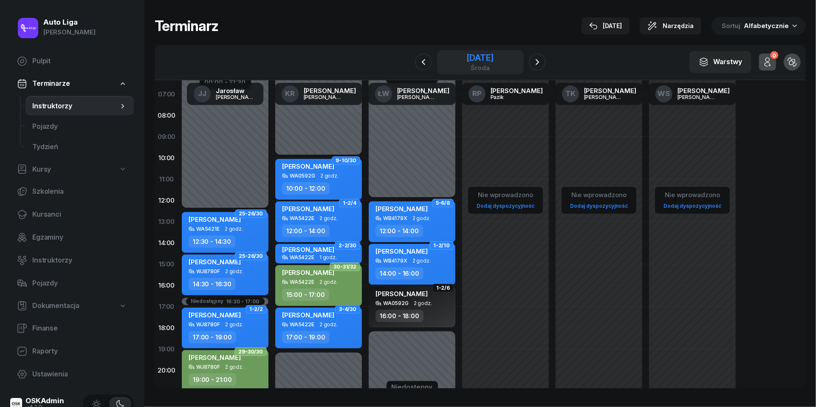
click at [483, 62] on div "[DATE]" at bounding box center [480, 58] width 27 height 9
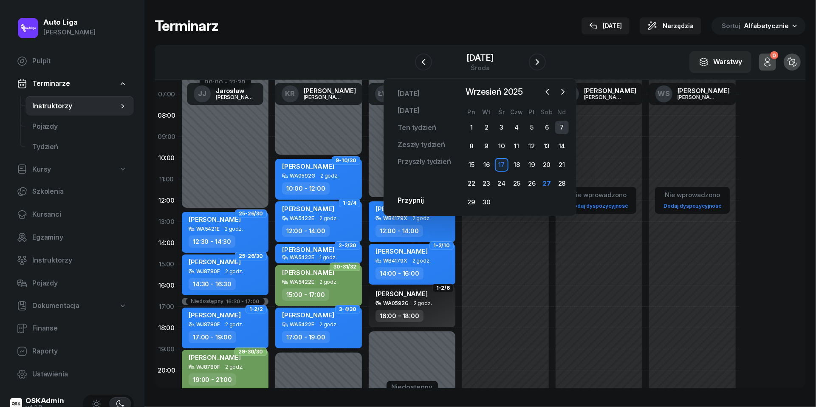
click at [562, 126] on div "7" at bounding box center [562, 128] width 14 height 14
